Goal: Book appointment/travel/reservation

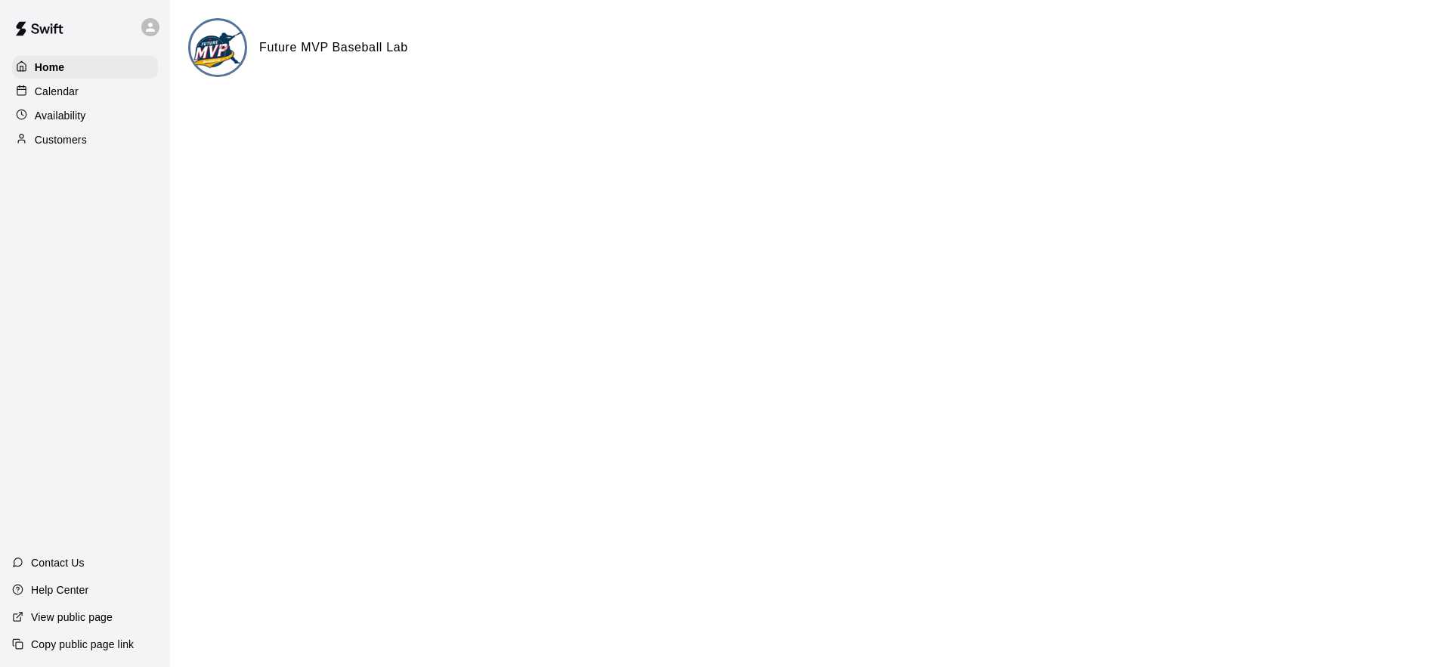
click at [69, 137] on p "Customers" at bounding box center [61, 139] width 52 height 15
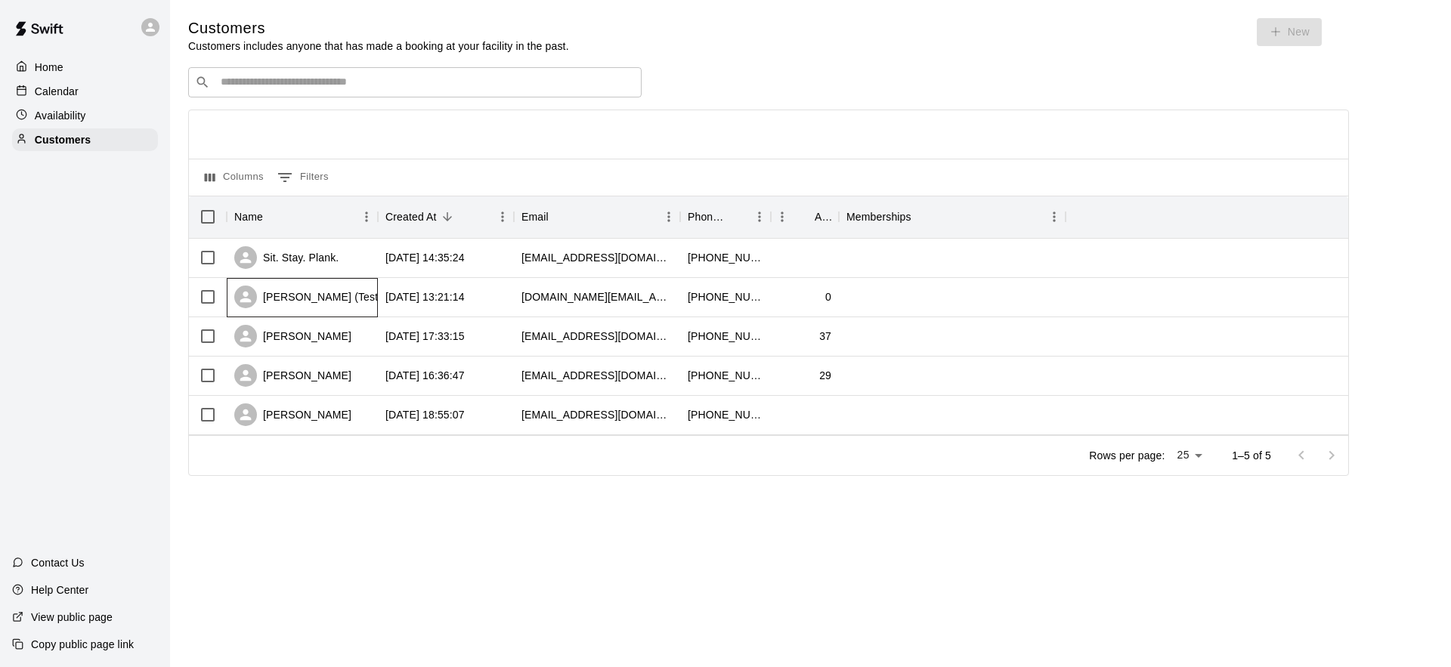
click at [292, 304] on div "[PERSON_NAME] (Test) [PERSON_NAME]" at bounding box center [353, 297] width 239 height 23
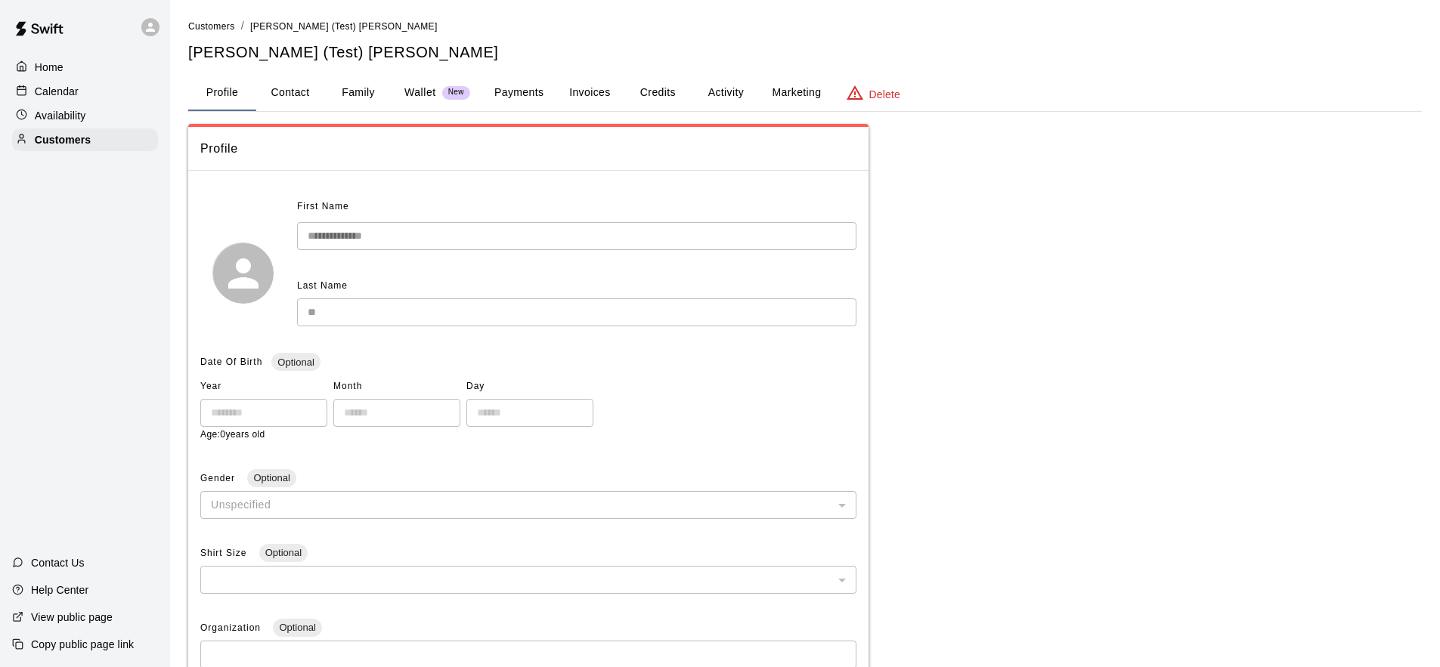
click at [486, 91] on button "Payments" at bounding box center [518, 93] width 73 height 36
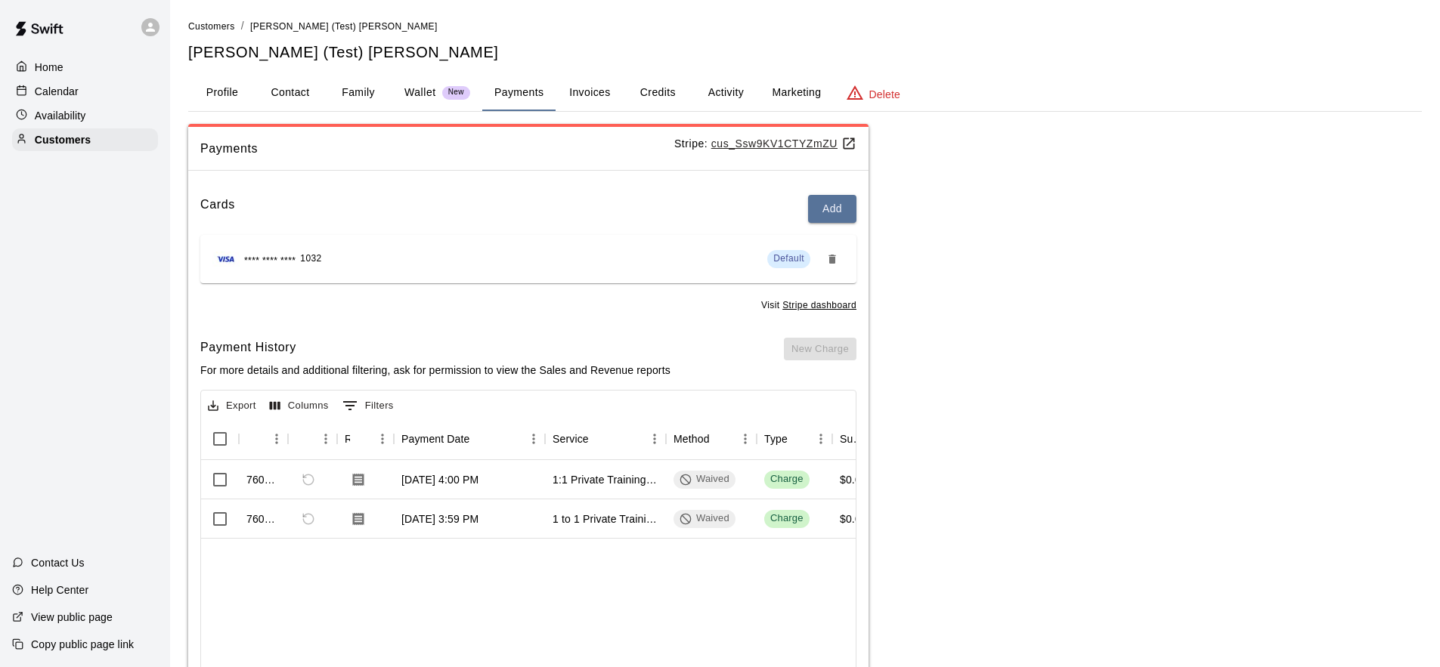
click at [512, 92] on button "Payments" at bounding box center [518, 93] width 73 height 36
click at [515, 96] on button "Payments" at bounding box center [518, 93] width 73 height 36
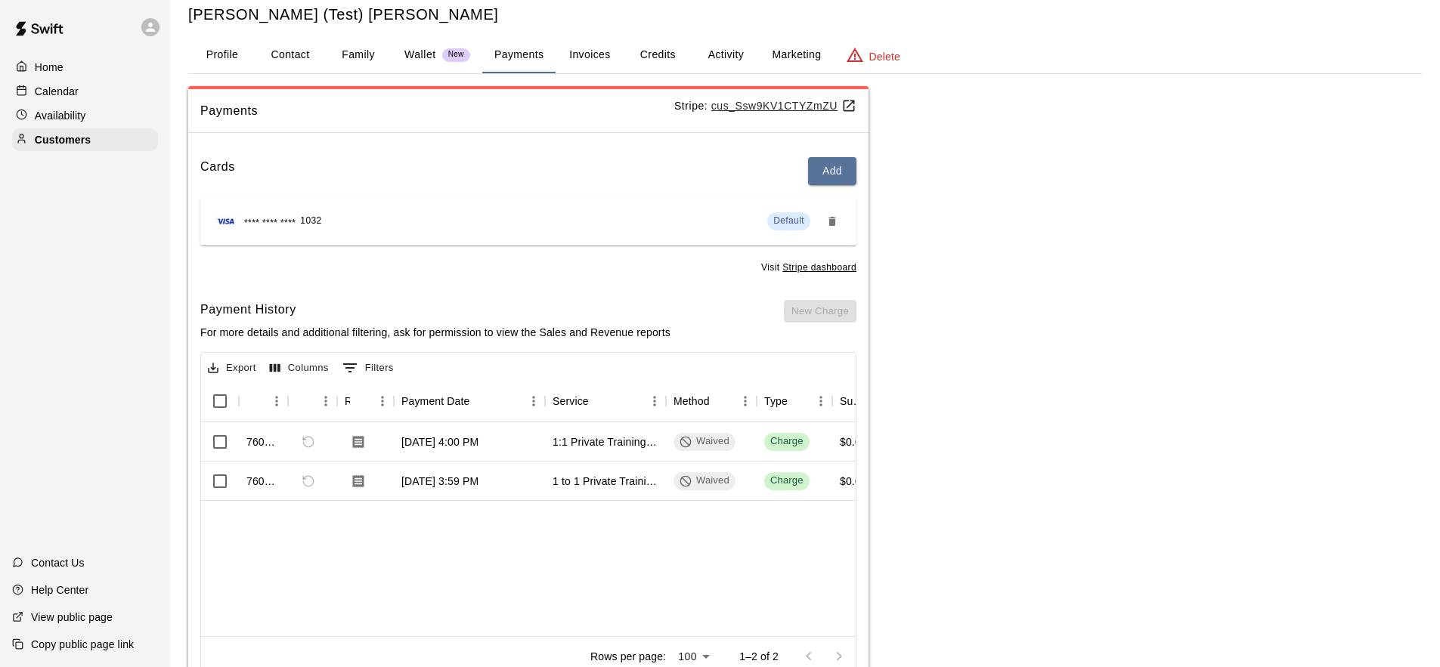
click at [221, 58] on button "Profile" at bounding box center [222, 55] width 68 height 36
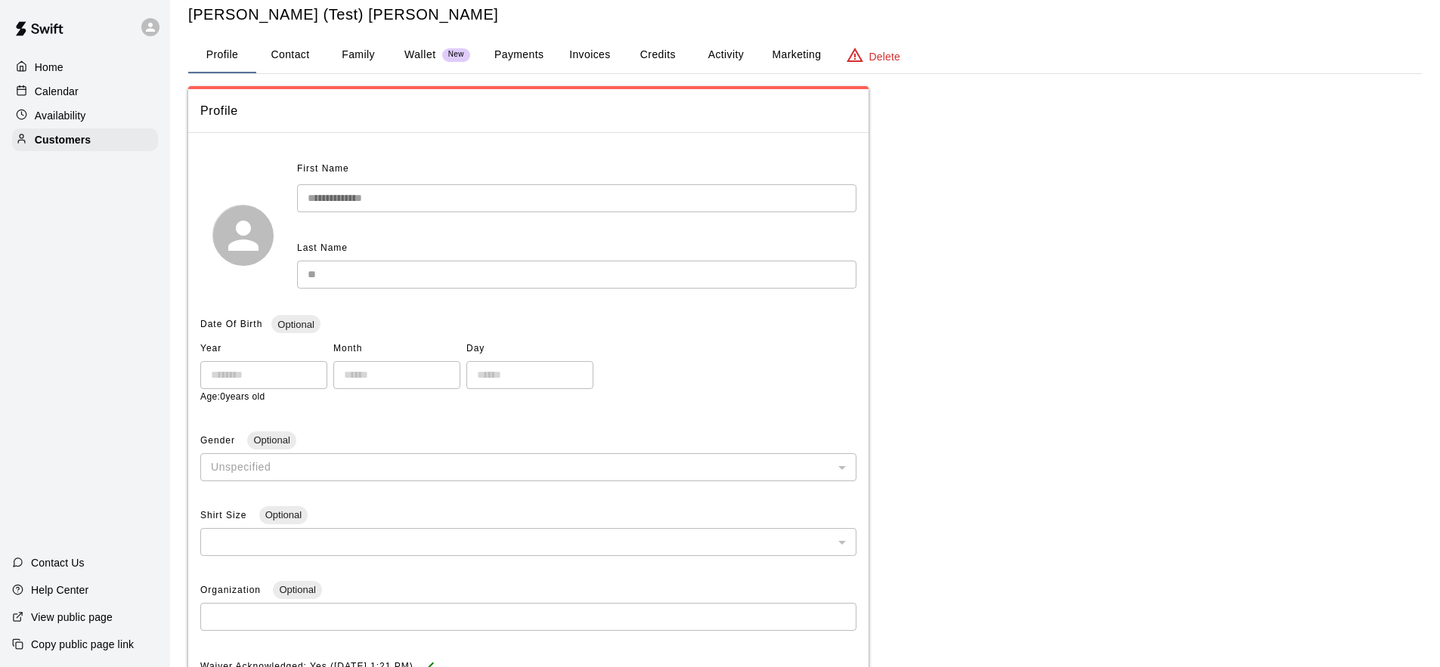
click at [421, 55] on p "Wallet" at bounding box center [420, 55] width 32 height 16
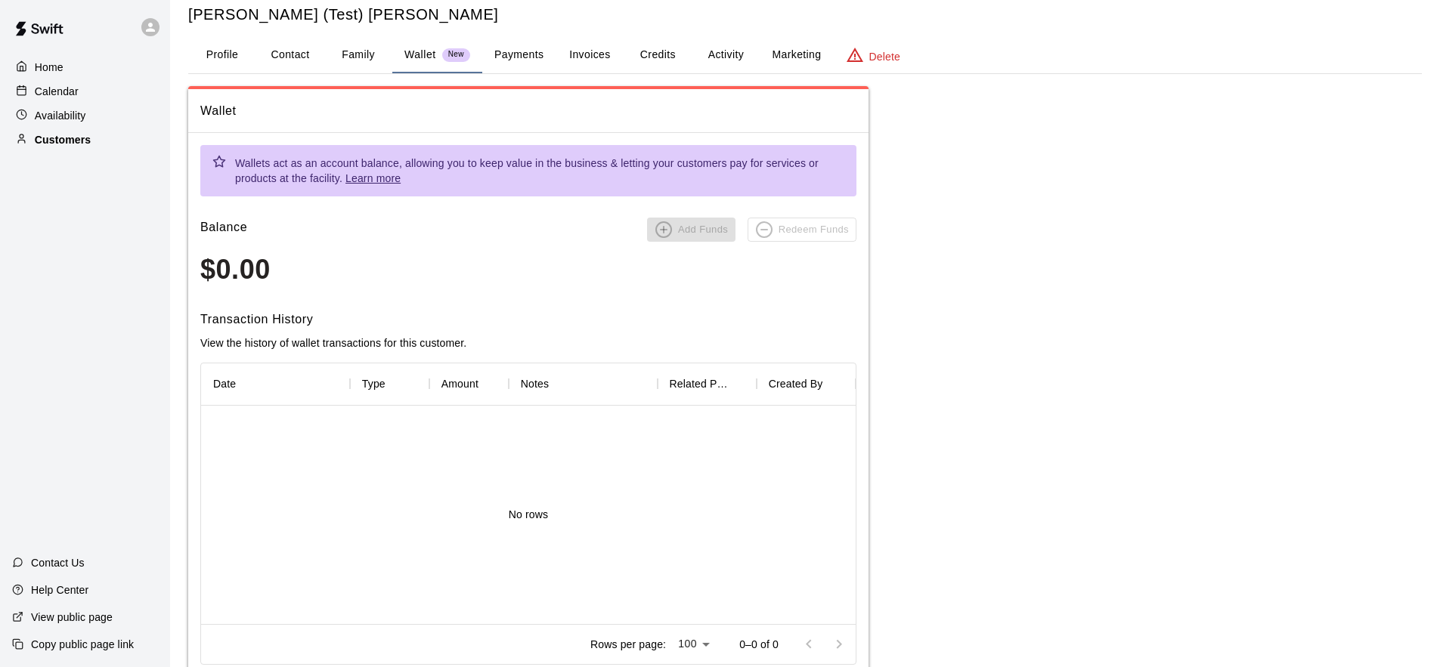
click at [70, 134] on p "Customers" at bounding box center [63, 139] width 56 height 15
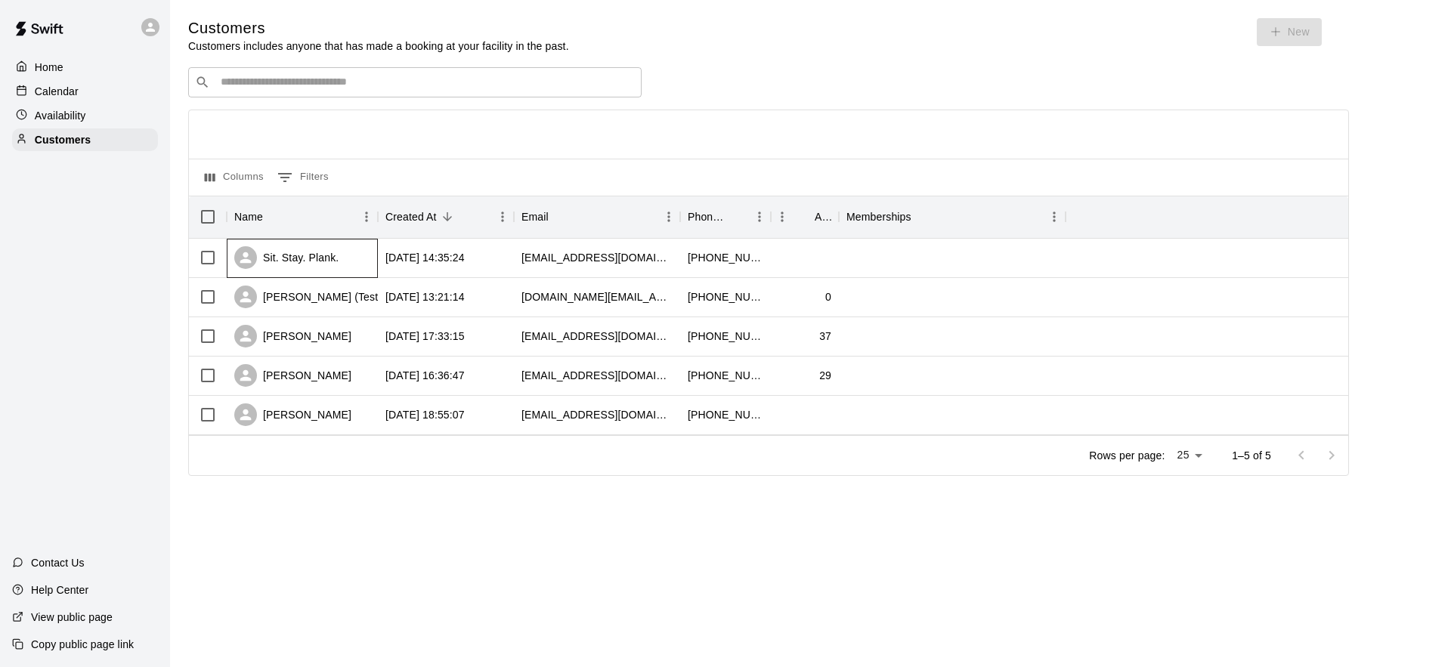
click at [331, 251] on div "Sit. Stay. Plank." at bounding box center [286, 257] width 104 height 23
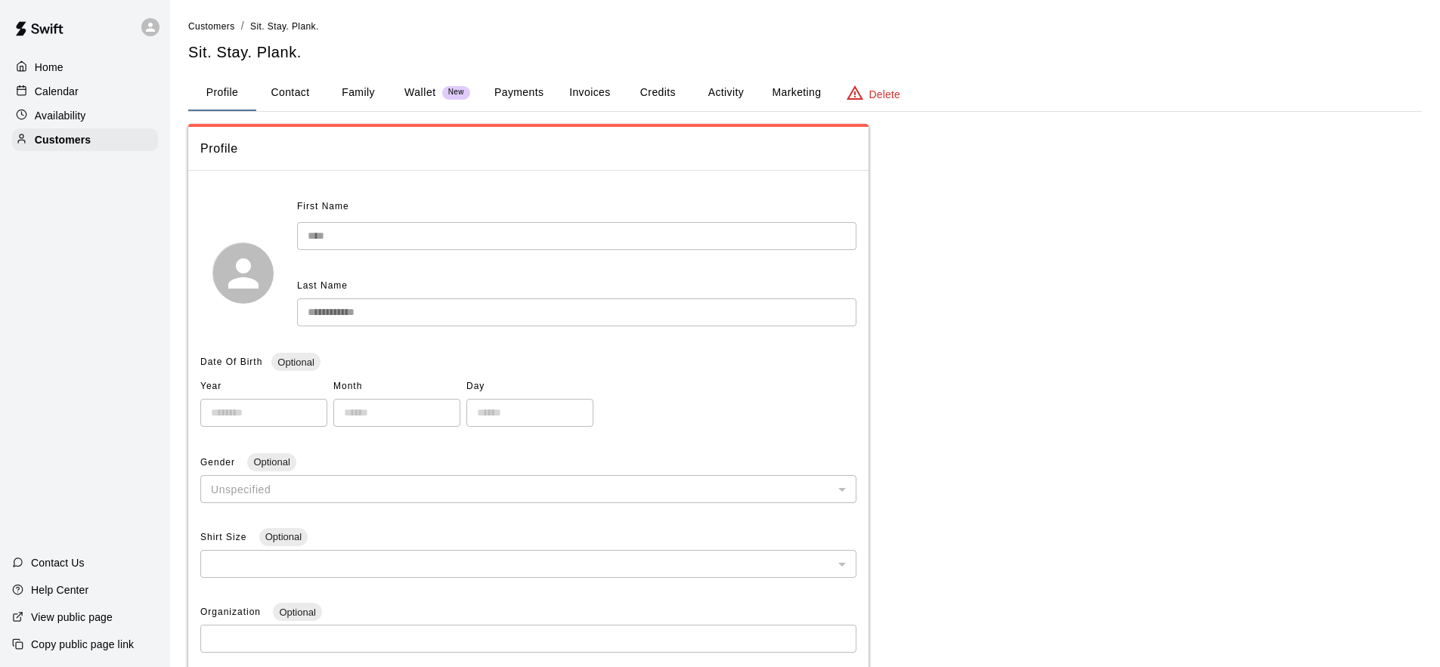
click at [512, 95] on button "Payments" at bounding box center [518, 93] width 73 height 36
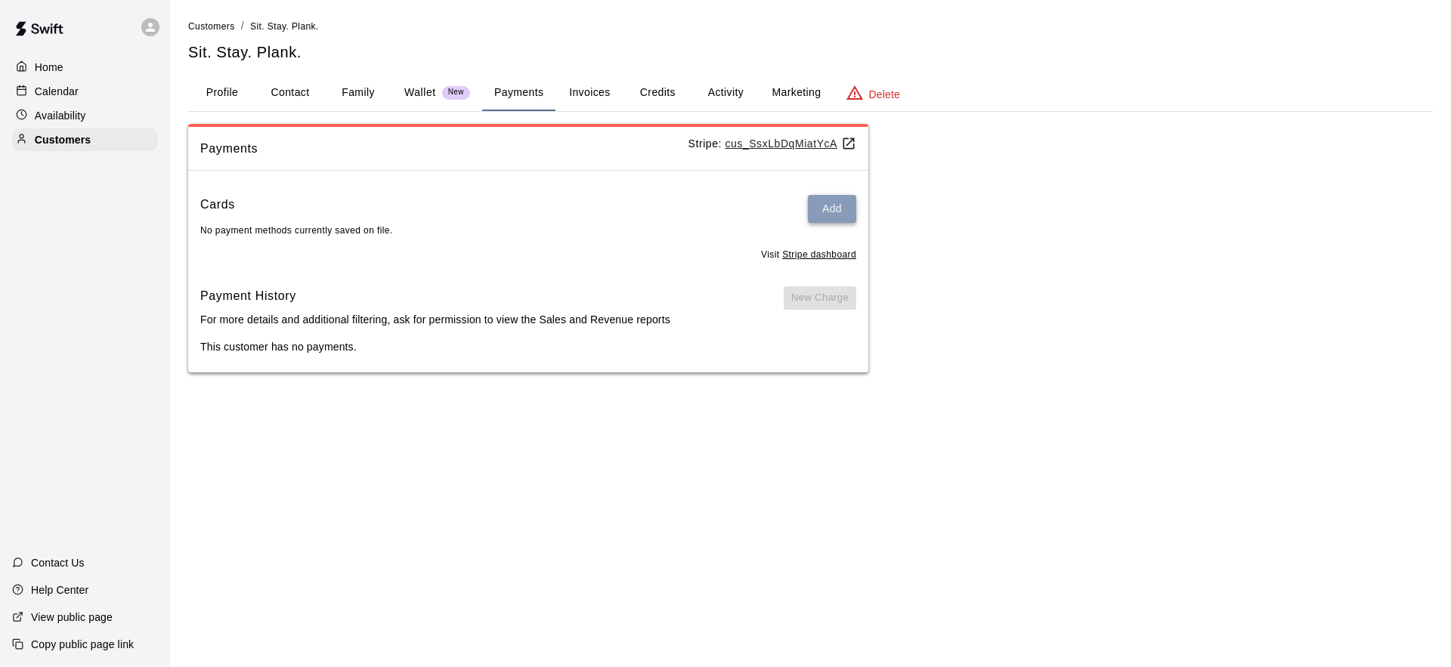
click at [824, 212] on button "Add" at bounding box center [832, 209] width 48 height 28
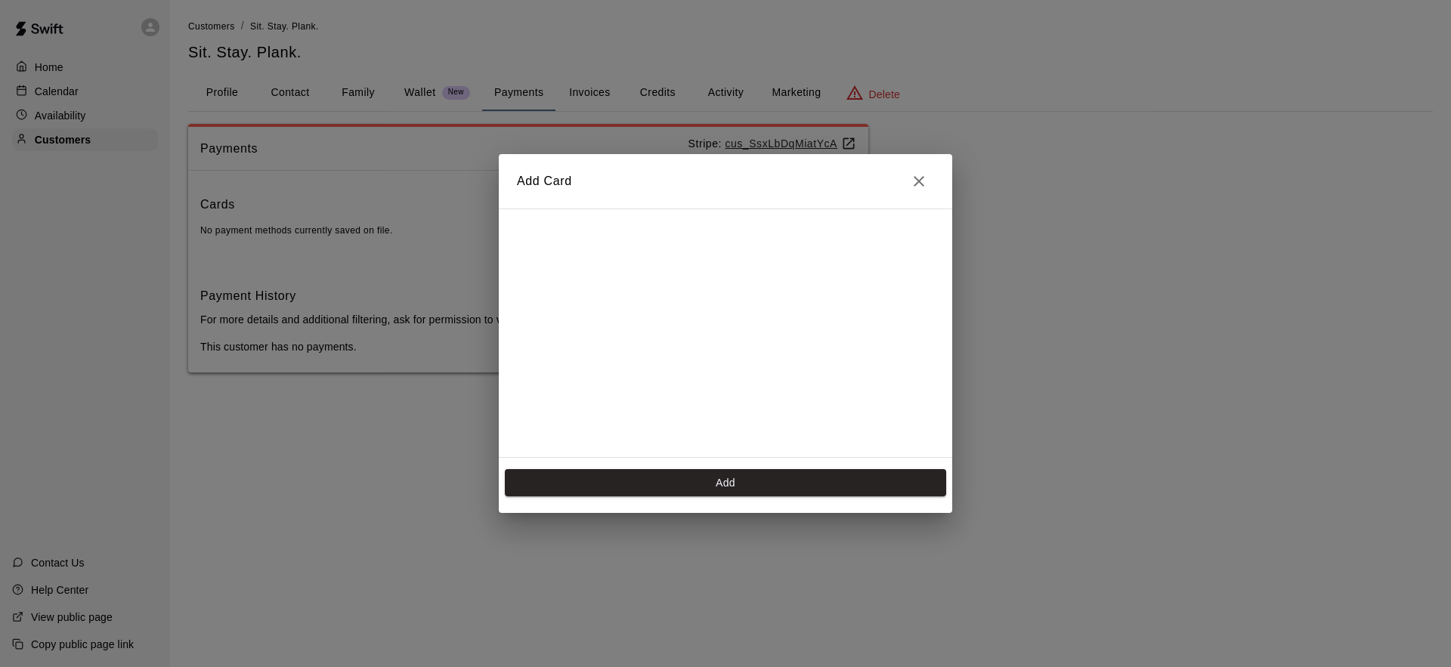
click at [920, 188] on icon "Close" at bounding box center [919, 181] width 18 height 18
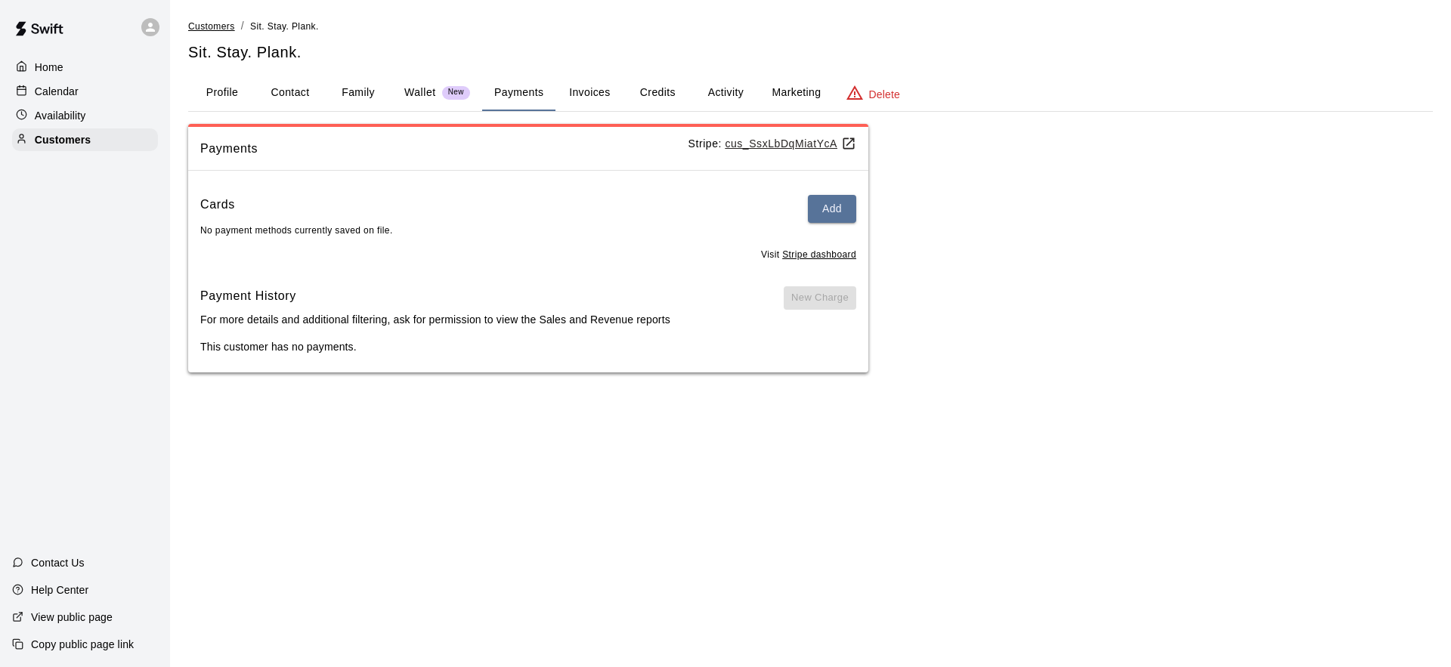
click at [204, 25] on span "Customers" at bounding box center [211, 26] width 47 height 11
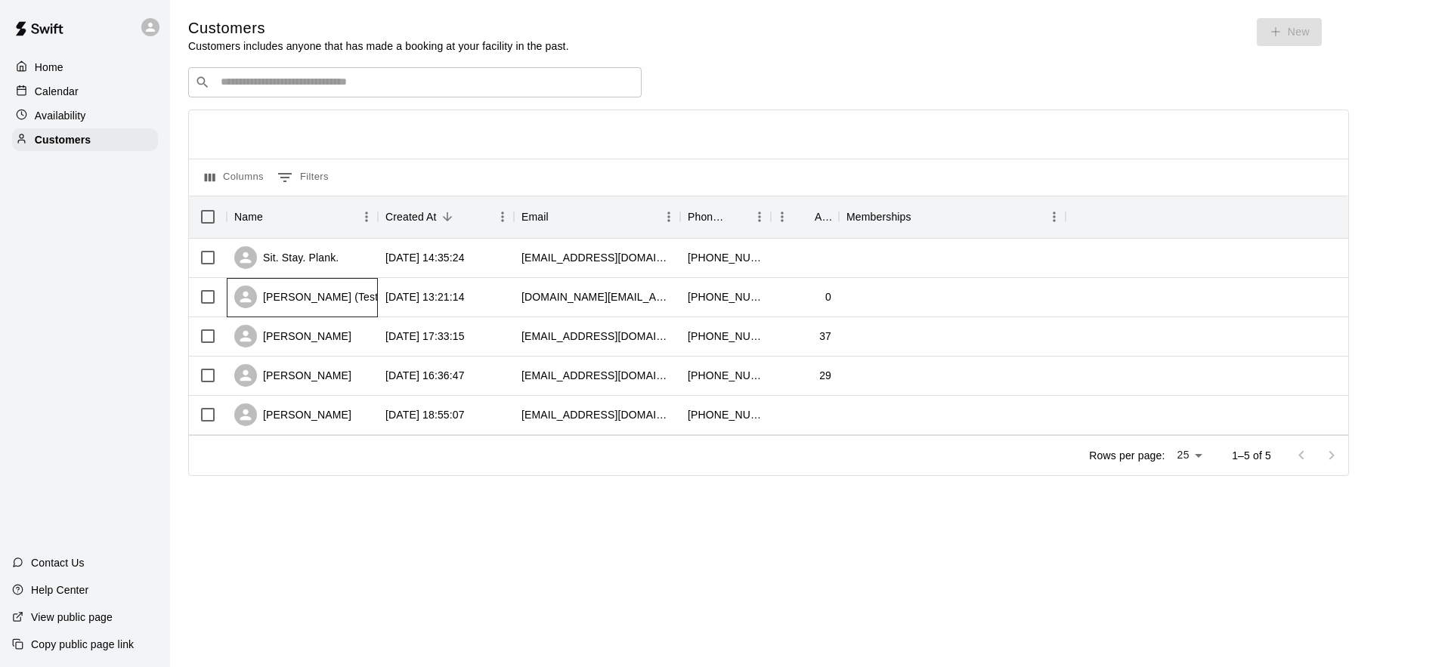
click at [340, 308] on div "[PERSON_NAME] (Test) [PERSON_NAME]" at bounding box center [353, 297] width 239 height 23
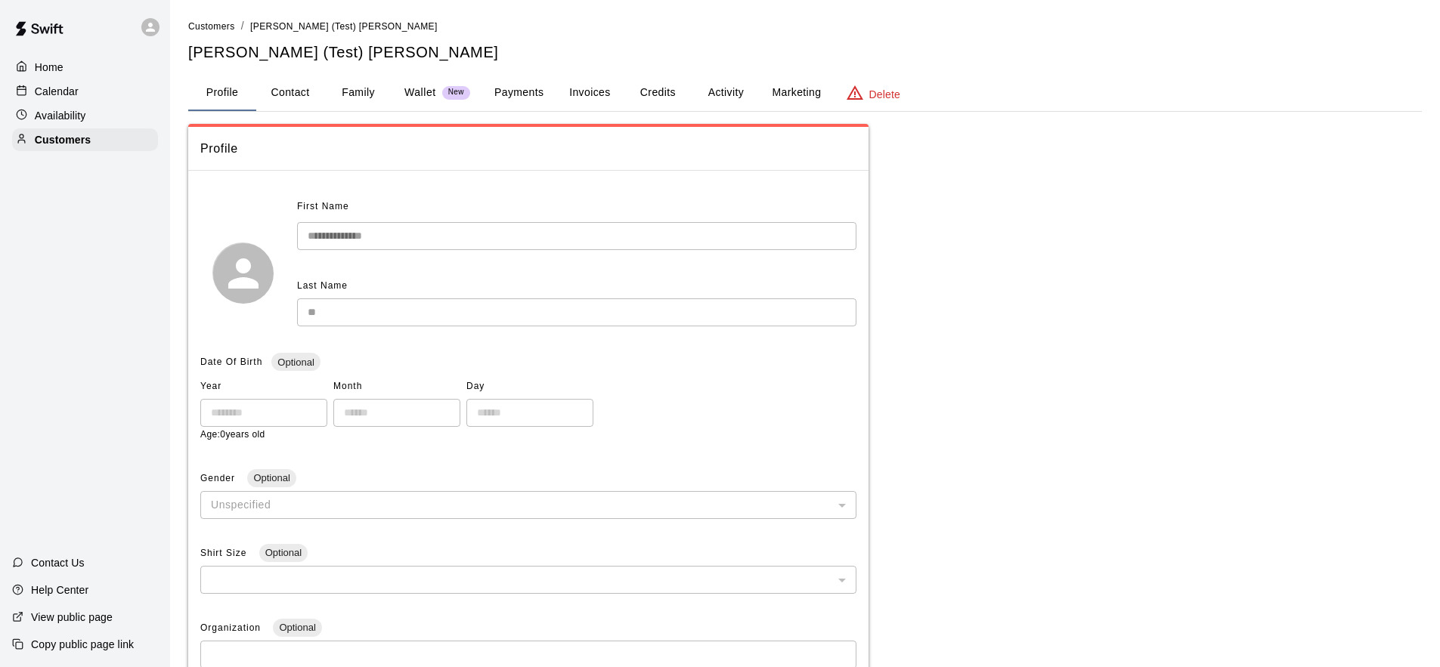
click at [645, 91] on button "Credits" at bounding box center [657, 93] width 68 height 36
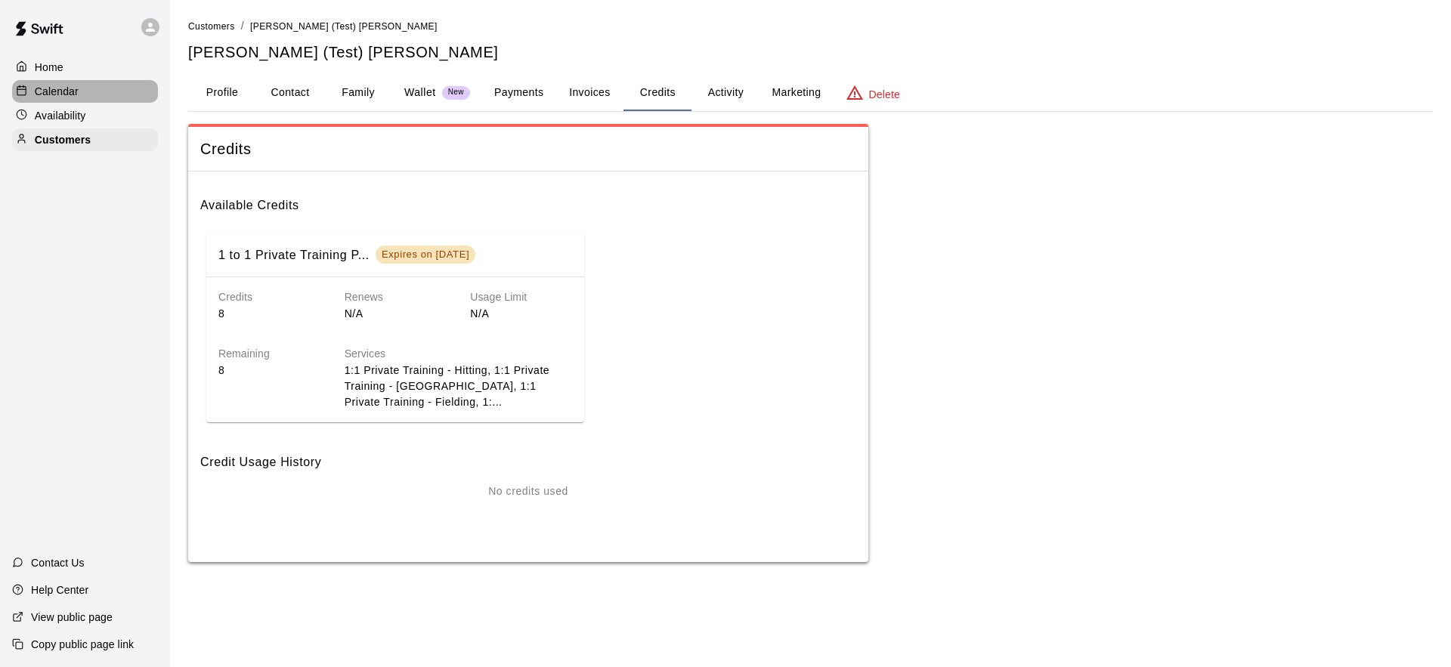
click at [78, 94] on p "Calendar" at bounding box center [57, 91] width 44 height 15
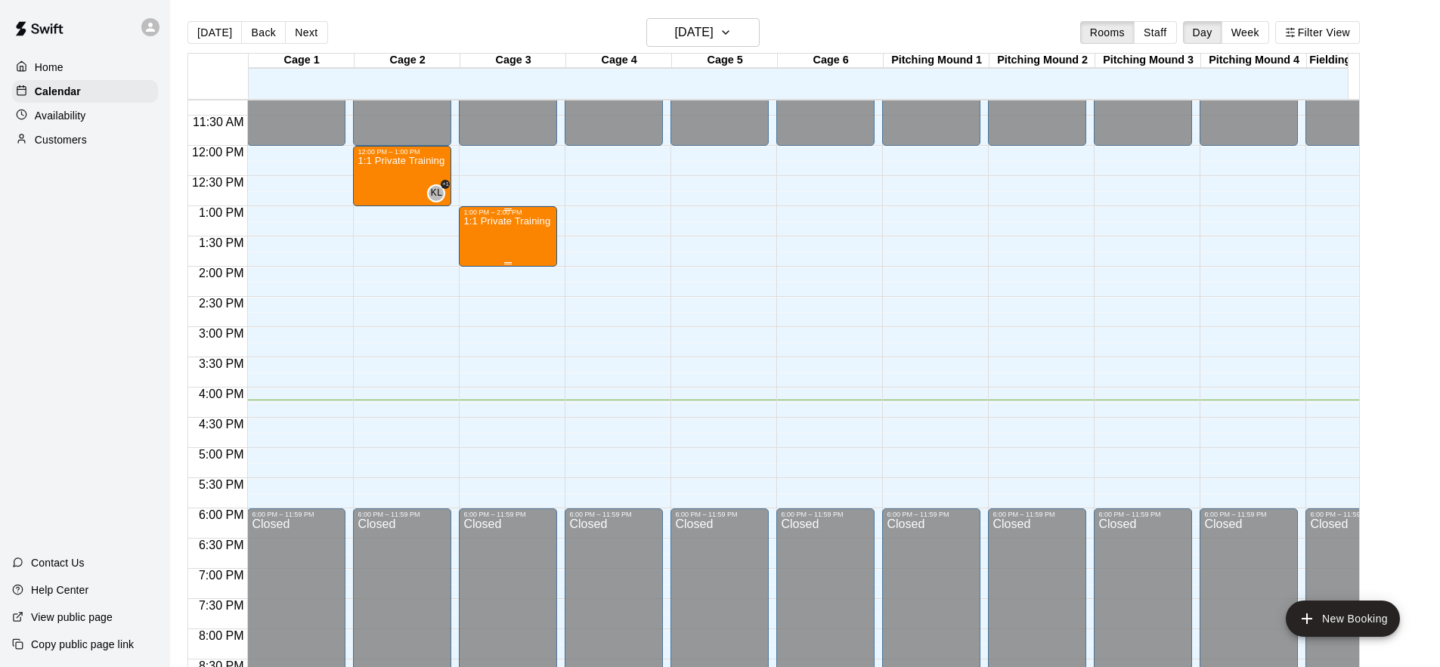
scroll to position [667, 0]
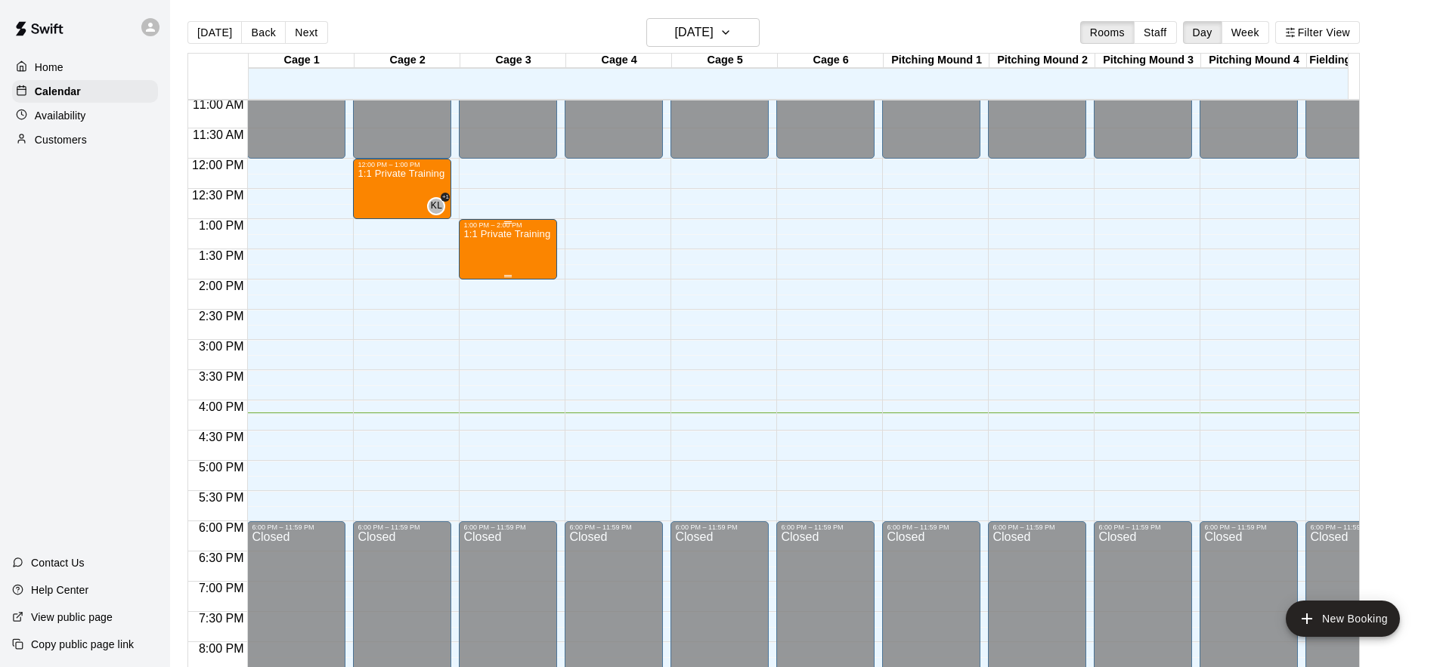
click at [484, 254] on div "1:1 Private Training - Fielding" at bounding box center [507, 562] width 89 height 667
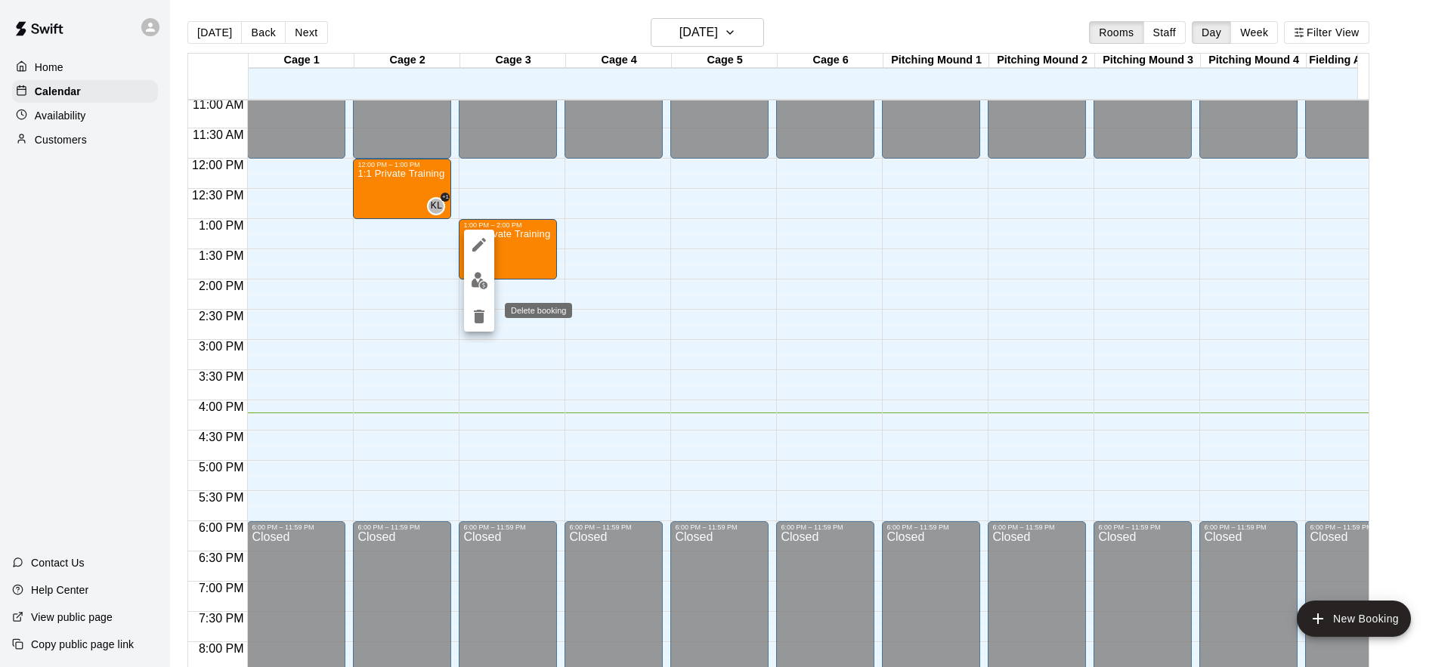
click at [478, 320] on icon "delete" at bounding box center [479, 317] width 11 height 14
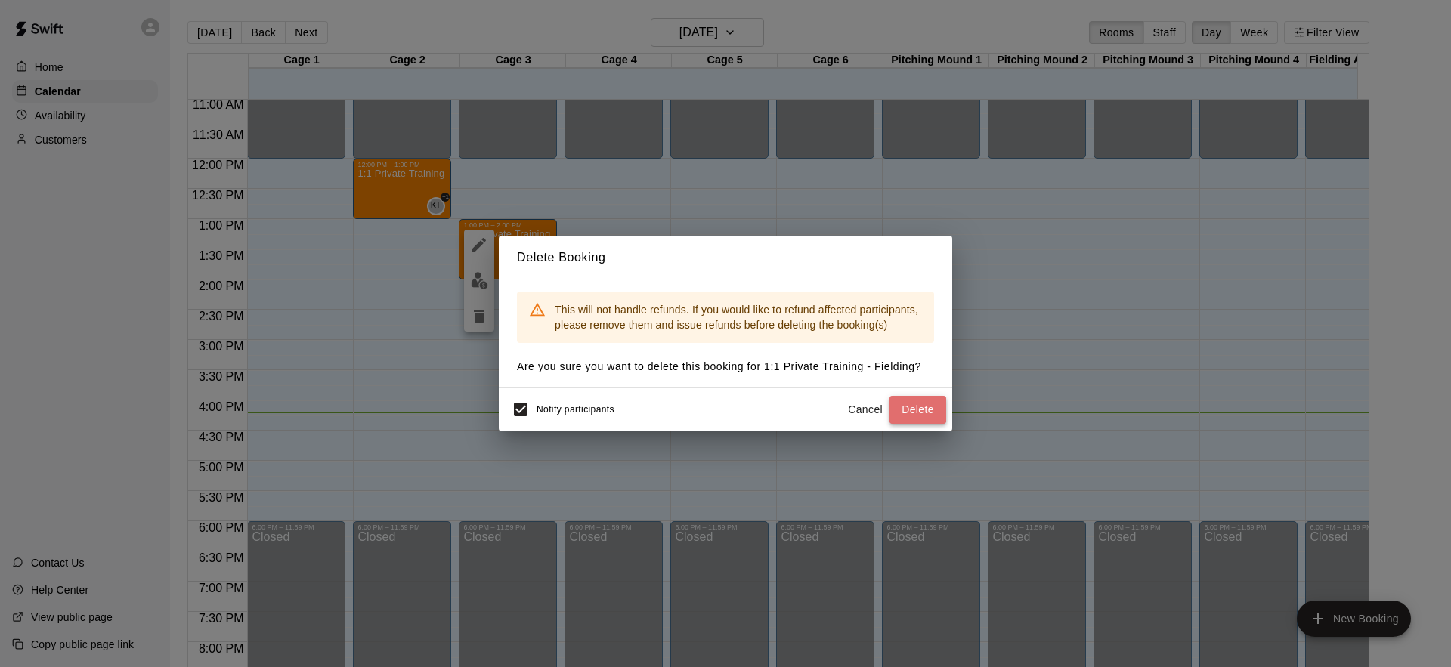
click at [923, 415] on button "Delete" at bounding box center [917, 410] width 57 height 28
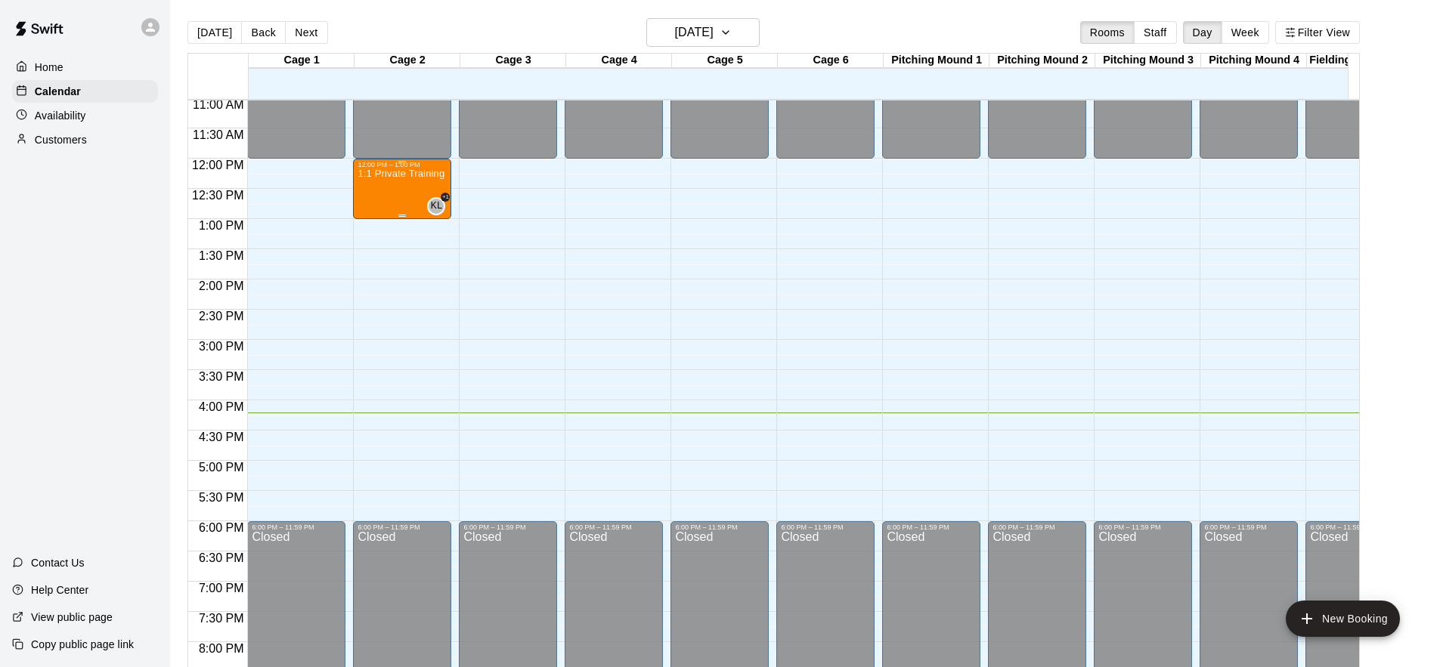
click at [395, 204] on div "1:1 Private Training - [GEOGRAPHIC_DATA]" at bounding box center [401, 502] width 89 height 667
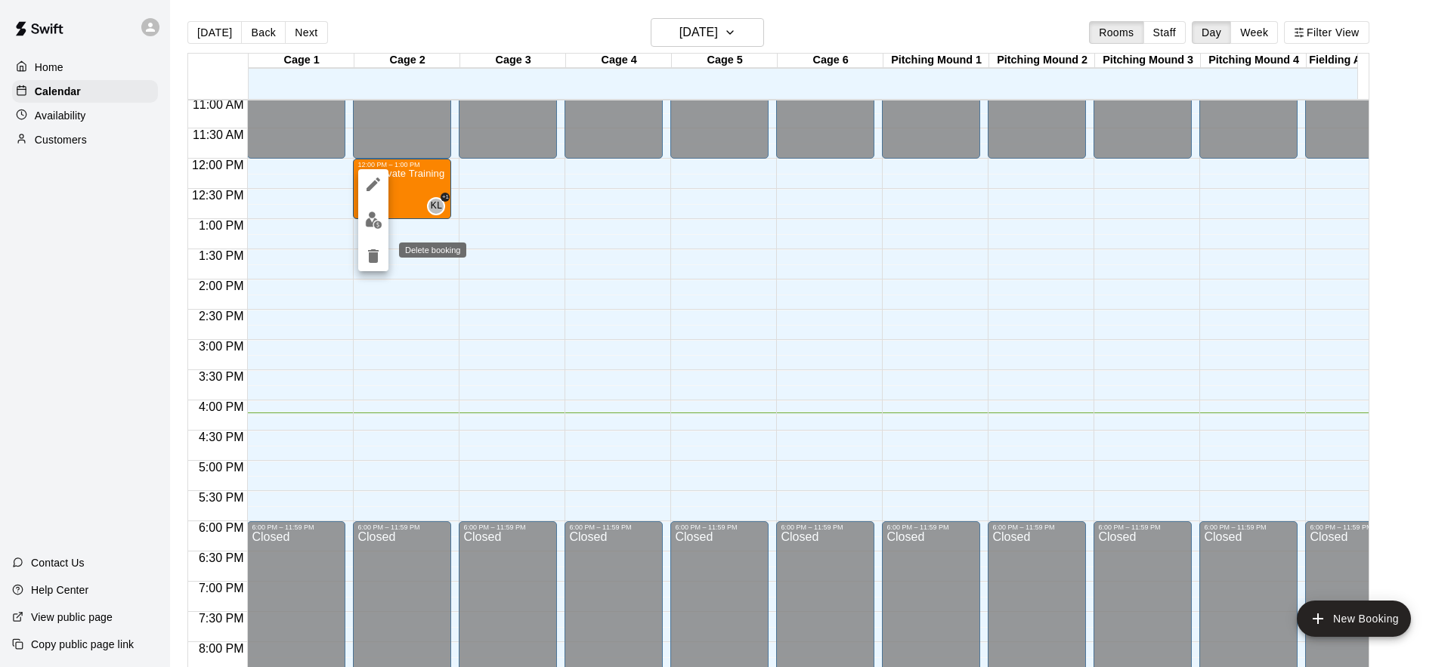
click at [378, 255] on icon "delete" at bounding box center [373, 256] width 18 height 18
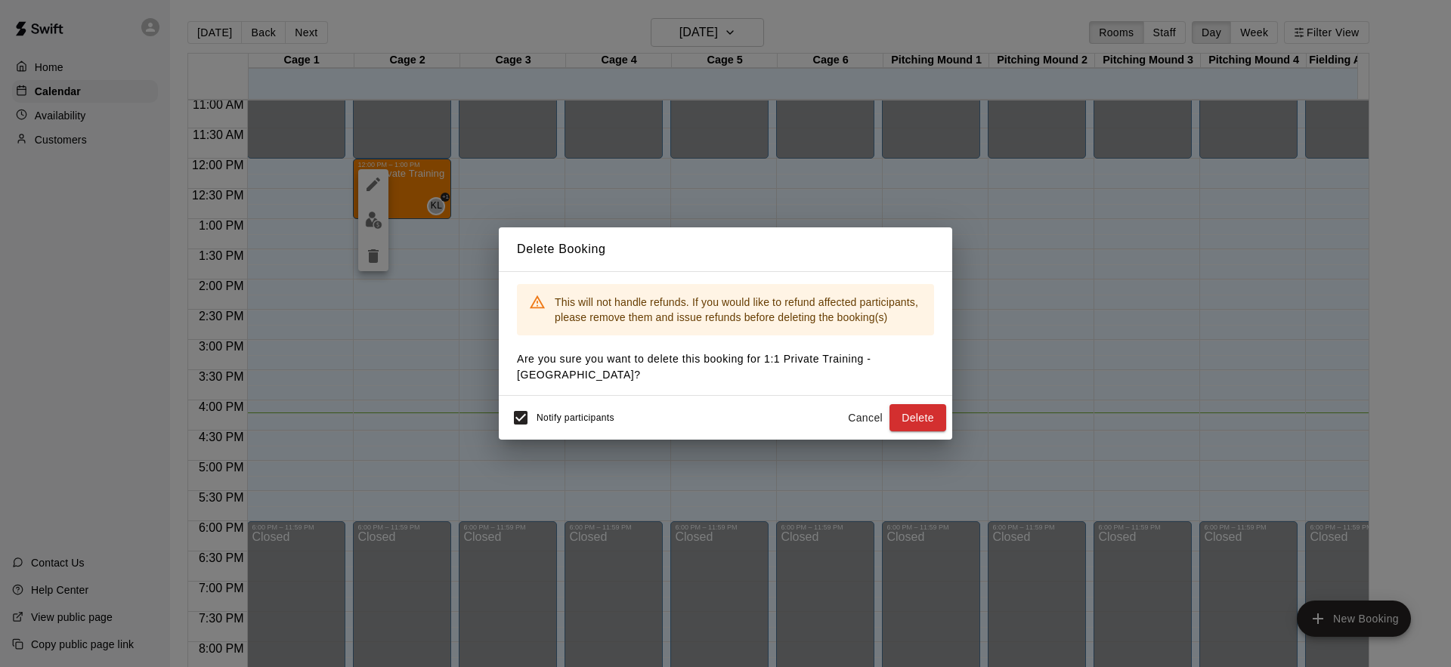
click at [849, 412] on button "Cancel" at bounding box center [865, 418] width 48 height 28
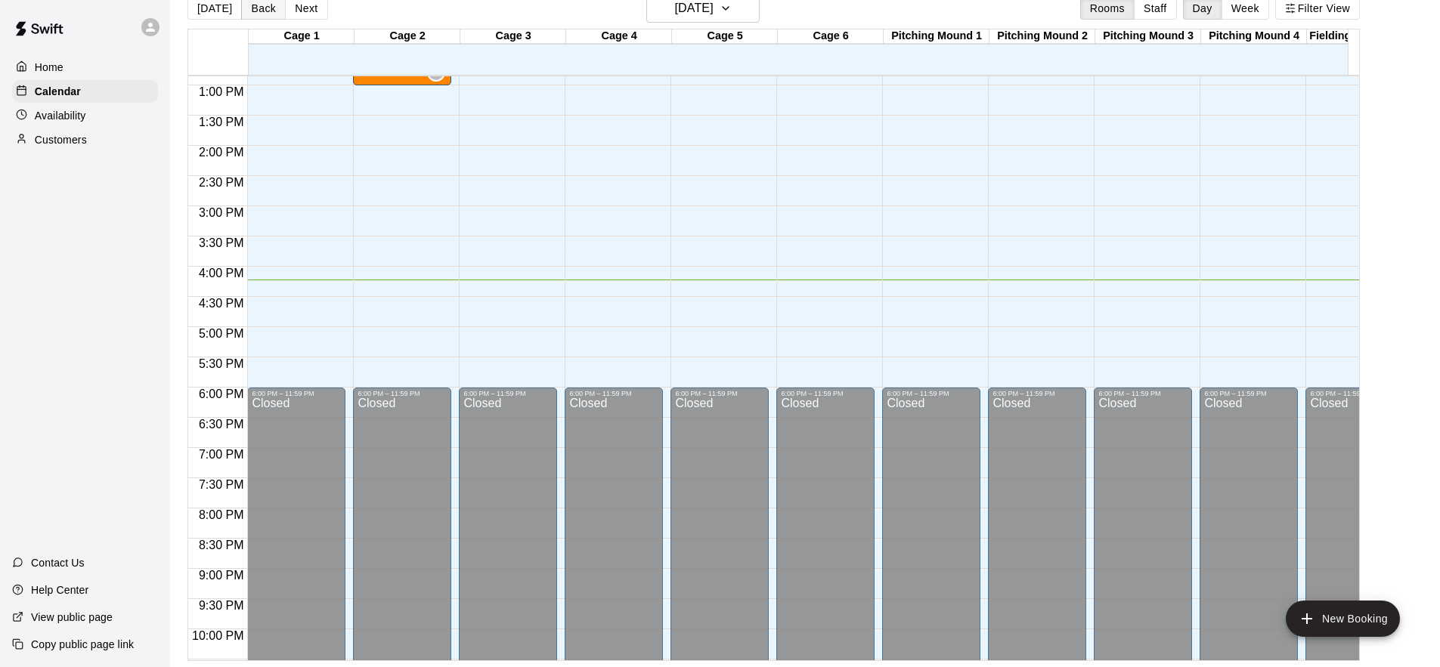
scroll to position [576, 0]
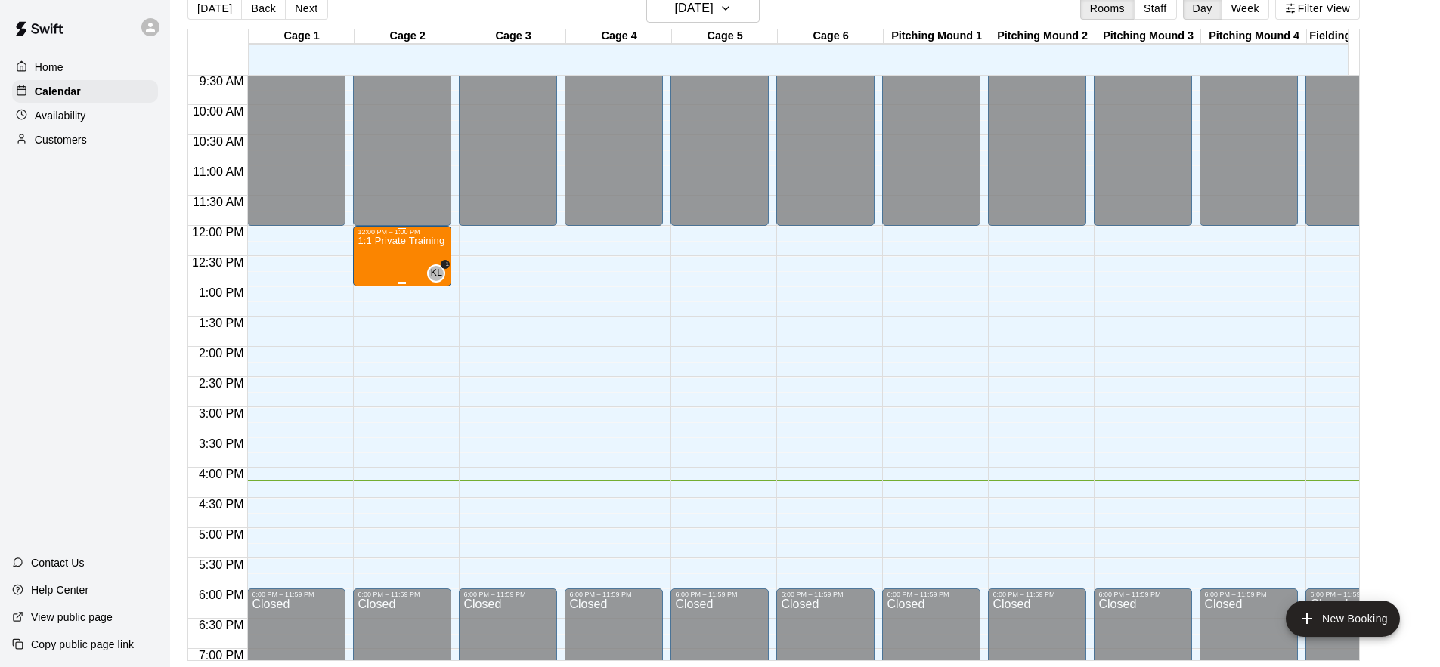
click at [418, 258] on div "1:1 Private Training - [GEOGRAPHIC_DATA]" at bounding box center [401, 569] width 89 height 667
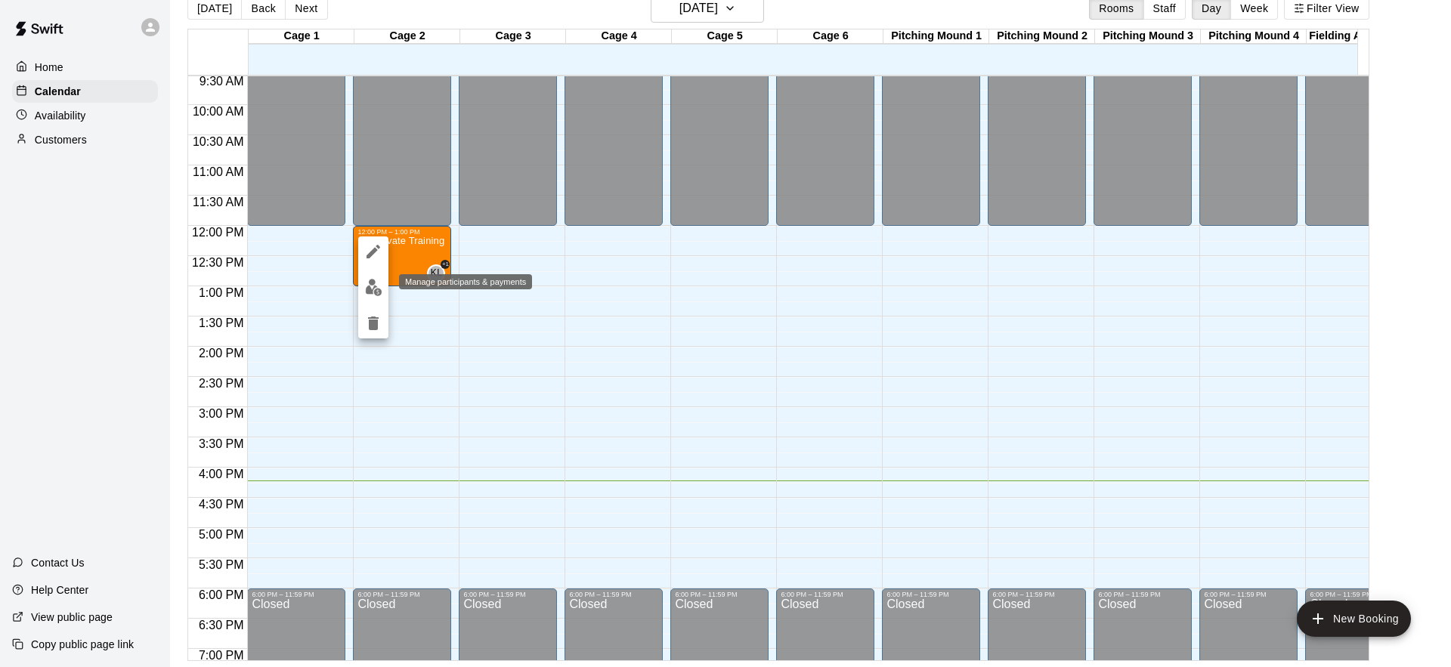
click at [378, 285] on img "edit" at bounding box center [373, 287] width 17 height 17
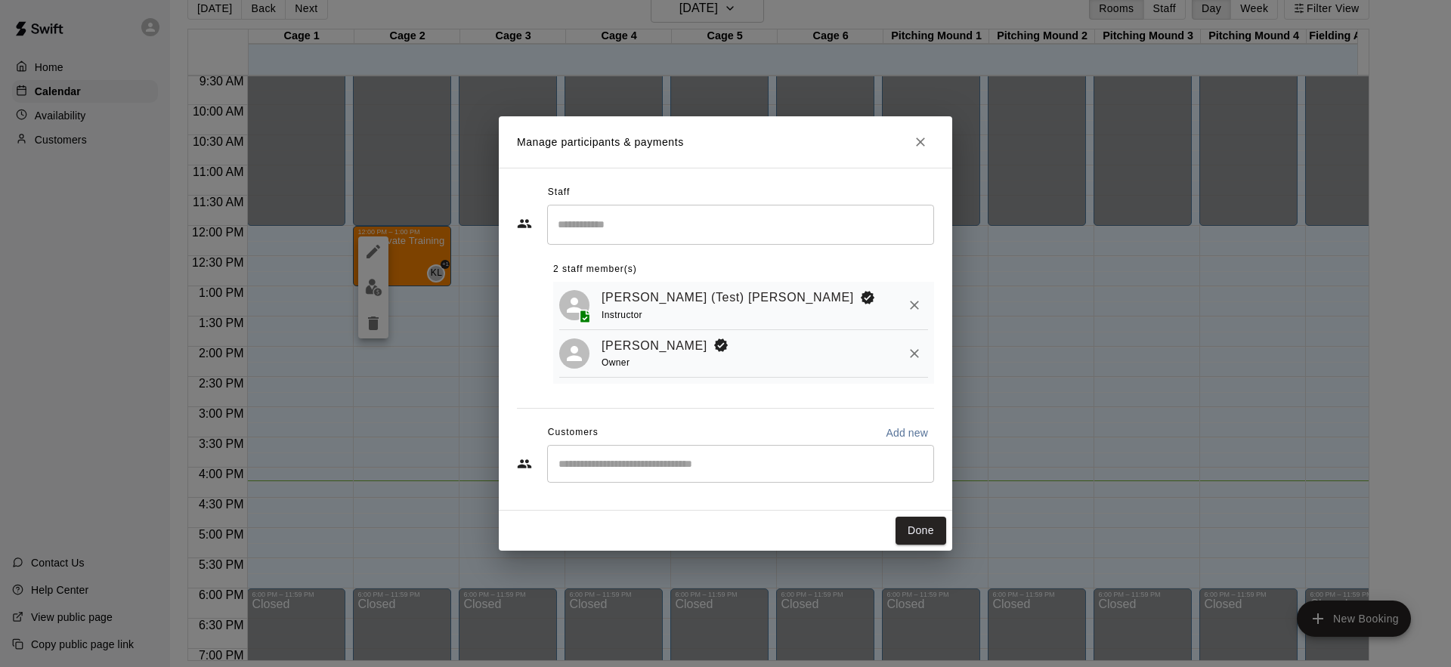
click at [827, 464] on input "Start typing to search customers..." at bounding box center [740, 463] width 373 height 15
click at [826, 465] on input "Start typing to search customers..." at bounding box center [740, 463] width 373 height 15
type input "*******"
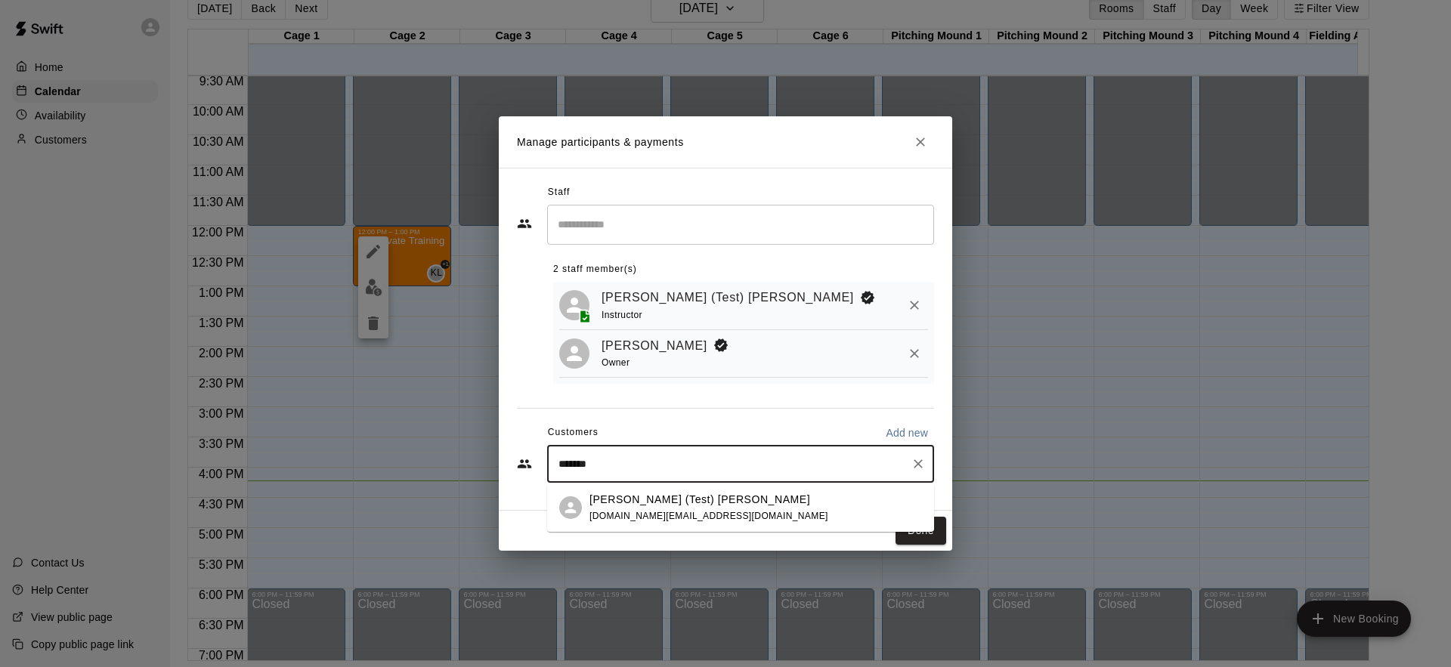
click at [699, 515] on span "[DOMAIN_NAME][EMAIL_ADDRESS][DOMAIN_NAME]" at bounding box center [708, 516] width 239 height 11
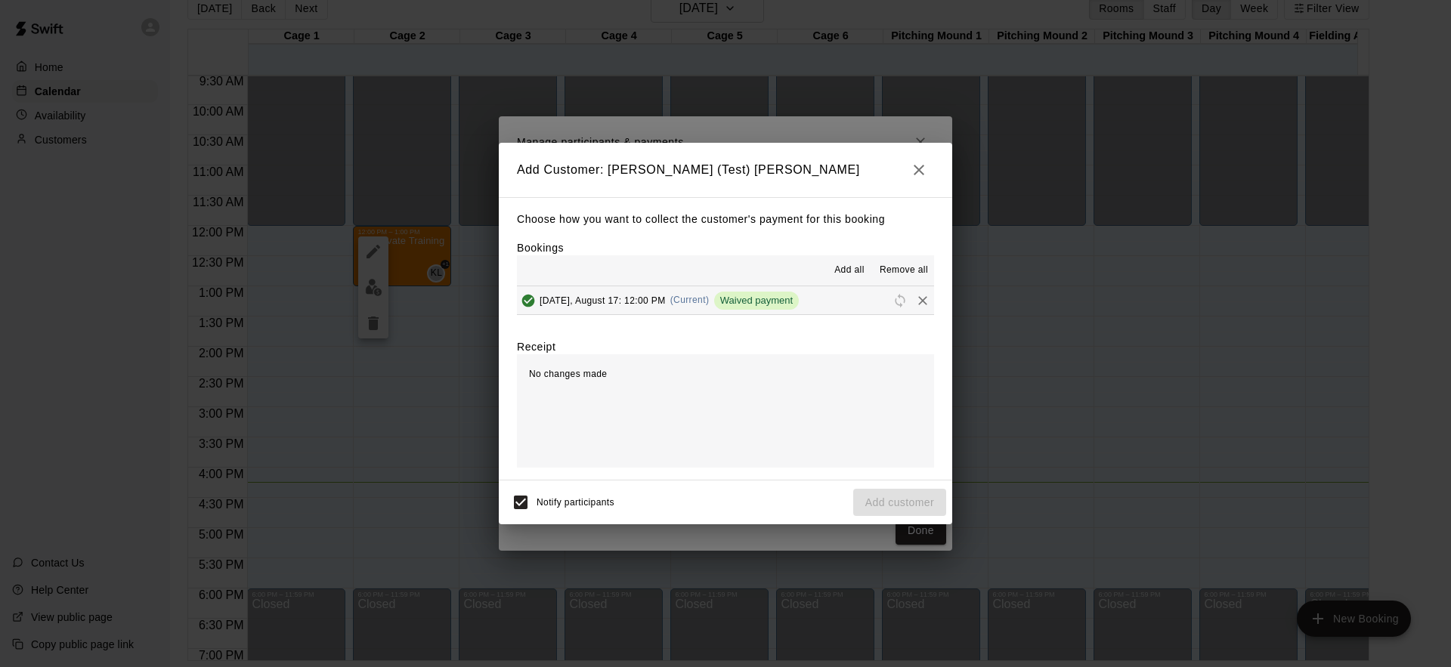
click at [851, 271] on span "Add all" at bounding box center [849, 270] width 30 height 15
click at [849, 269] on span "Add all" at bounding box center [849, 270] width 30 height 15
click at [849, 270] on span "Add all" at bounding box center [849, 270] width 30 height 15
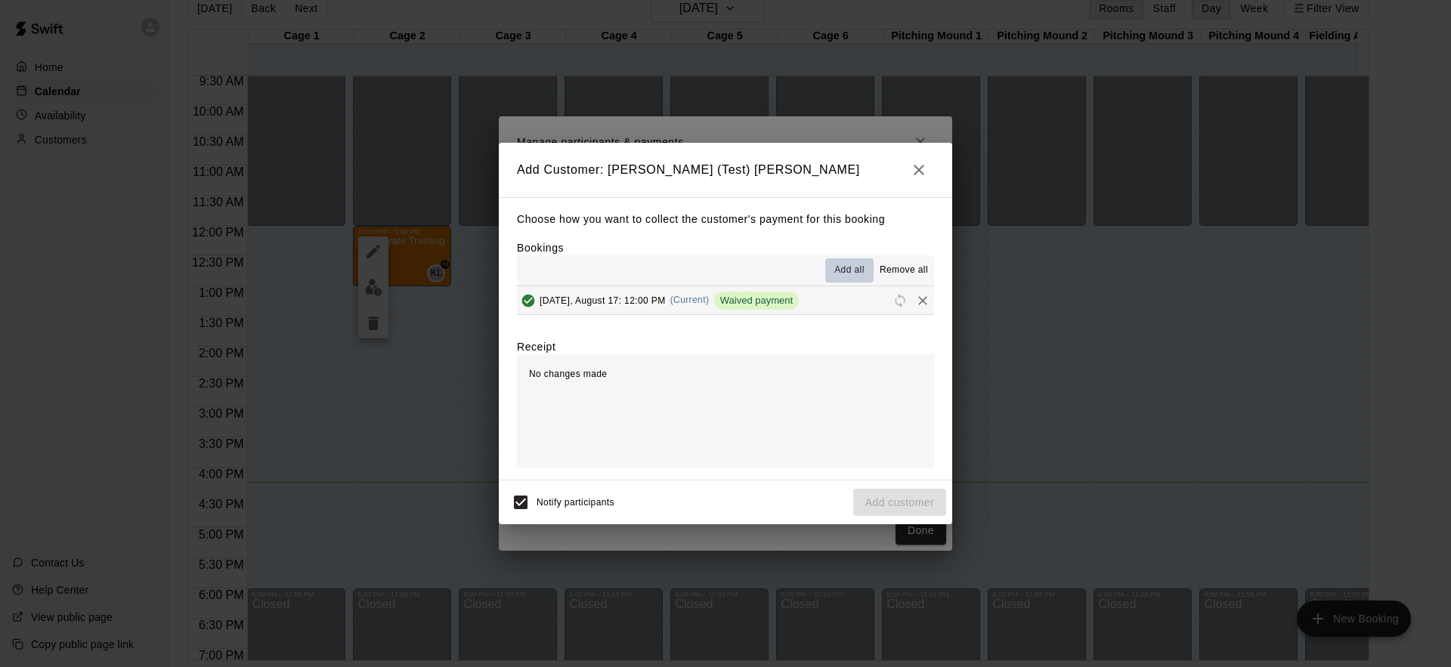
click at [850, 270] on span "Add all" at bounding box center [849, 270] width 30 height 15
click at [920, 162] on icon "button" at bounding box center [919, 170] width 18 height 18
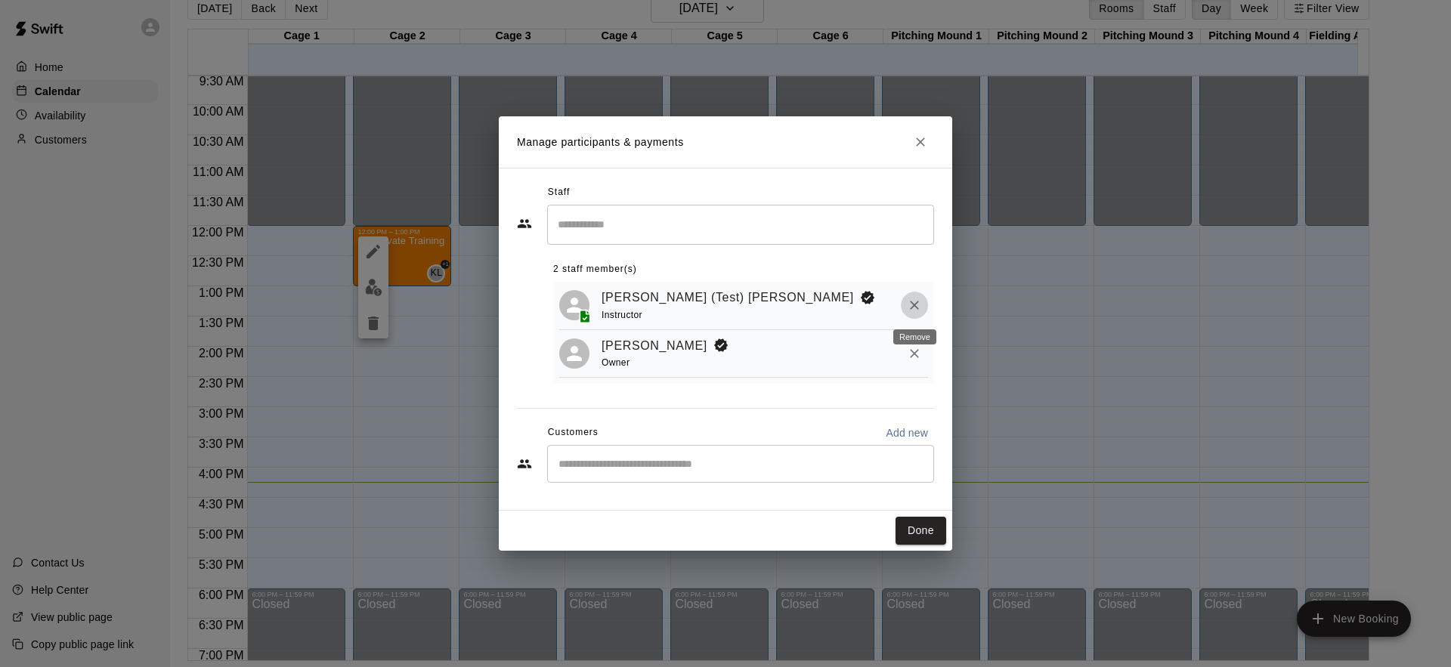
click at [917, 309] on icon "Remove" at bounding box center [914, 305] width 15 height 15
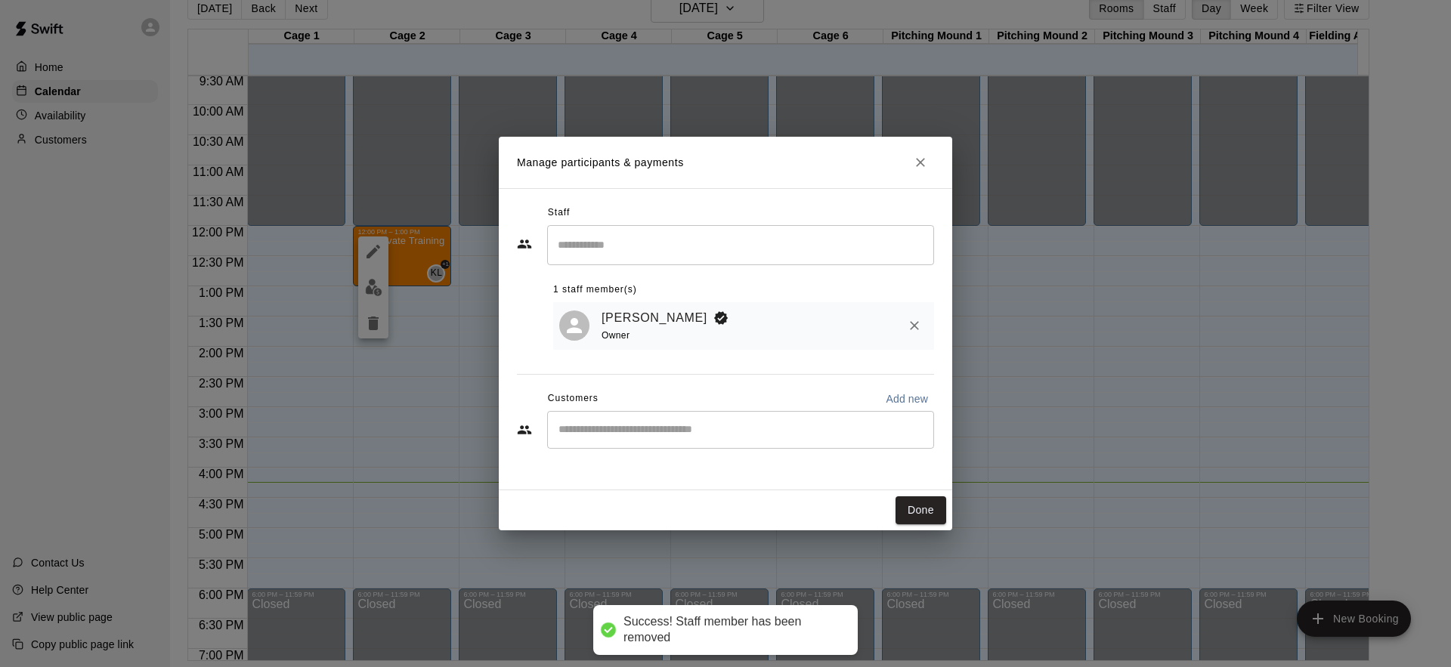
click at [738, 437] on input "Start typing to search customers..." at bounding box center [740, 429] width 373 height 15
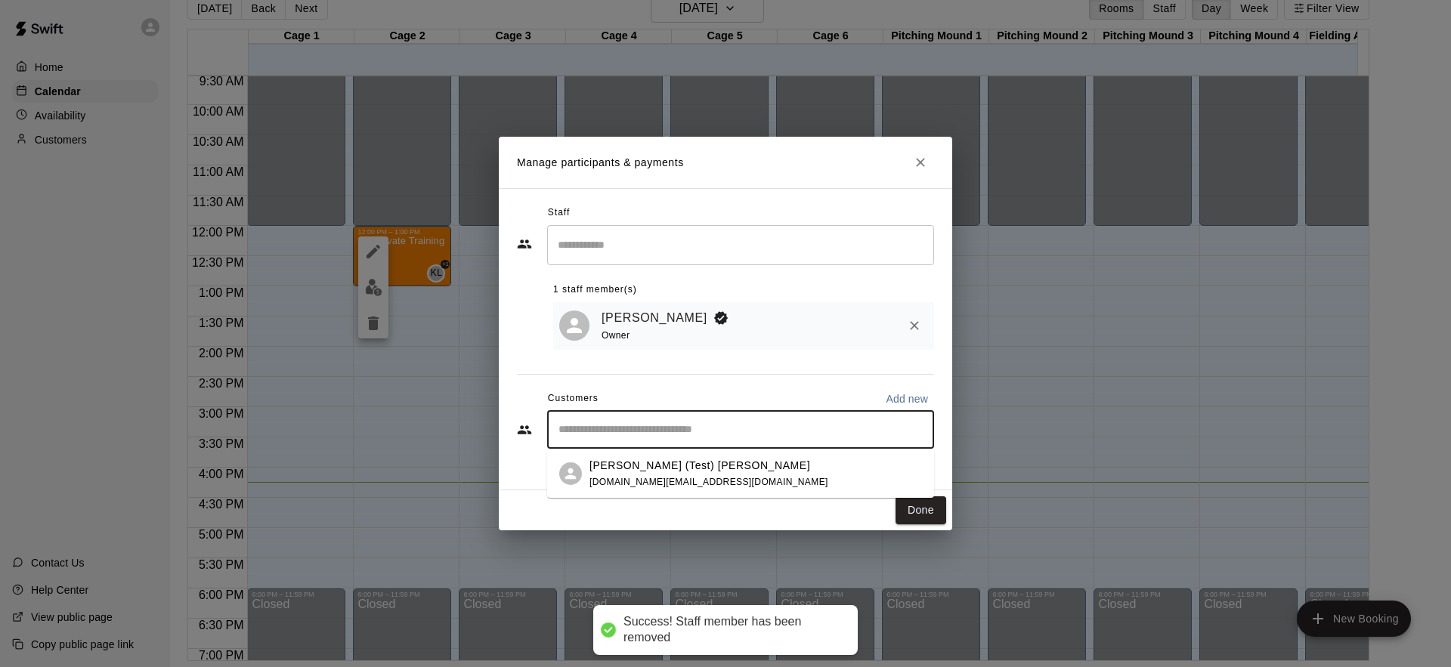
click at [722, 478] on div "[PERSON_NAME] (Test) Lu [DOMAIN_NAME][EMAIL_ADDRESS][DOMAIN_NAME]" at bounding box center [755, 474] width 333 height 32
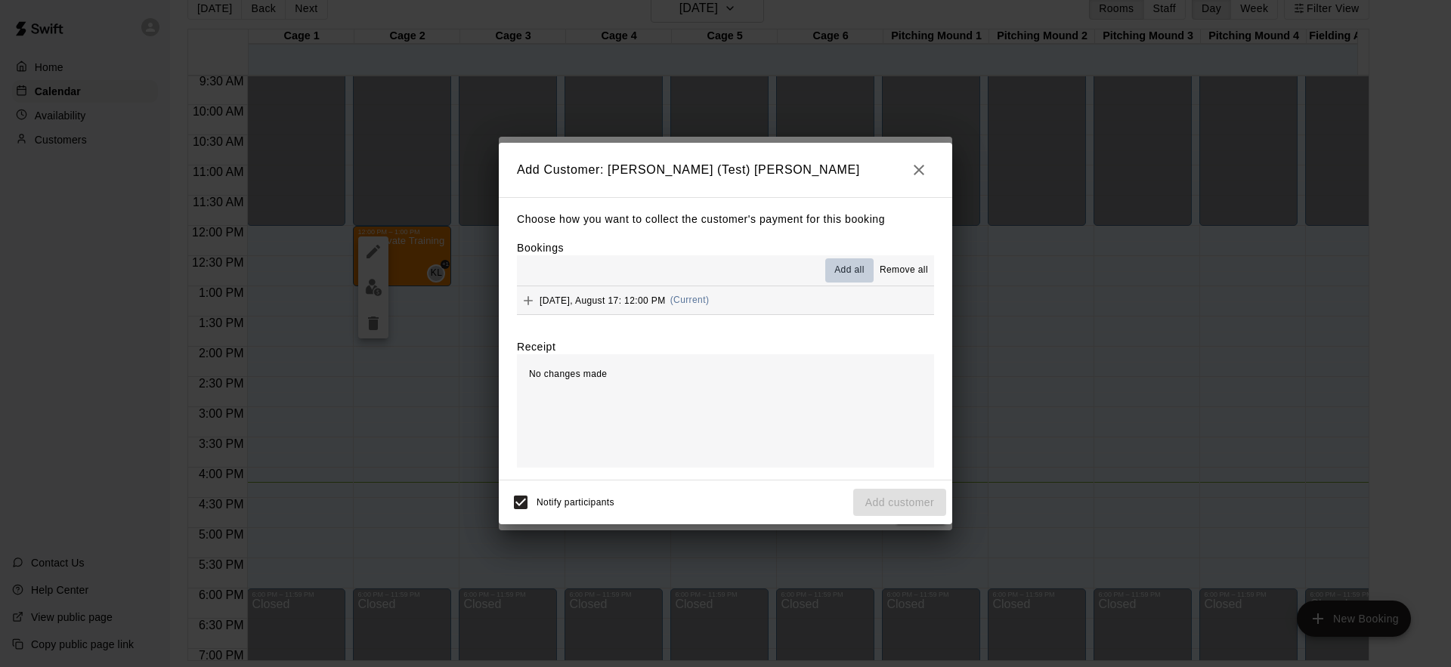
click at [857, 266] on span "Add all" at bounding box center [849, 270] width 30 height 15
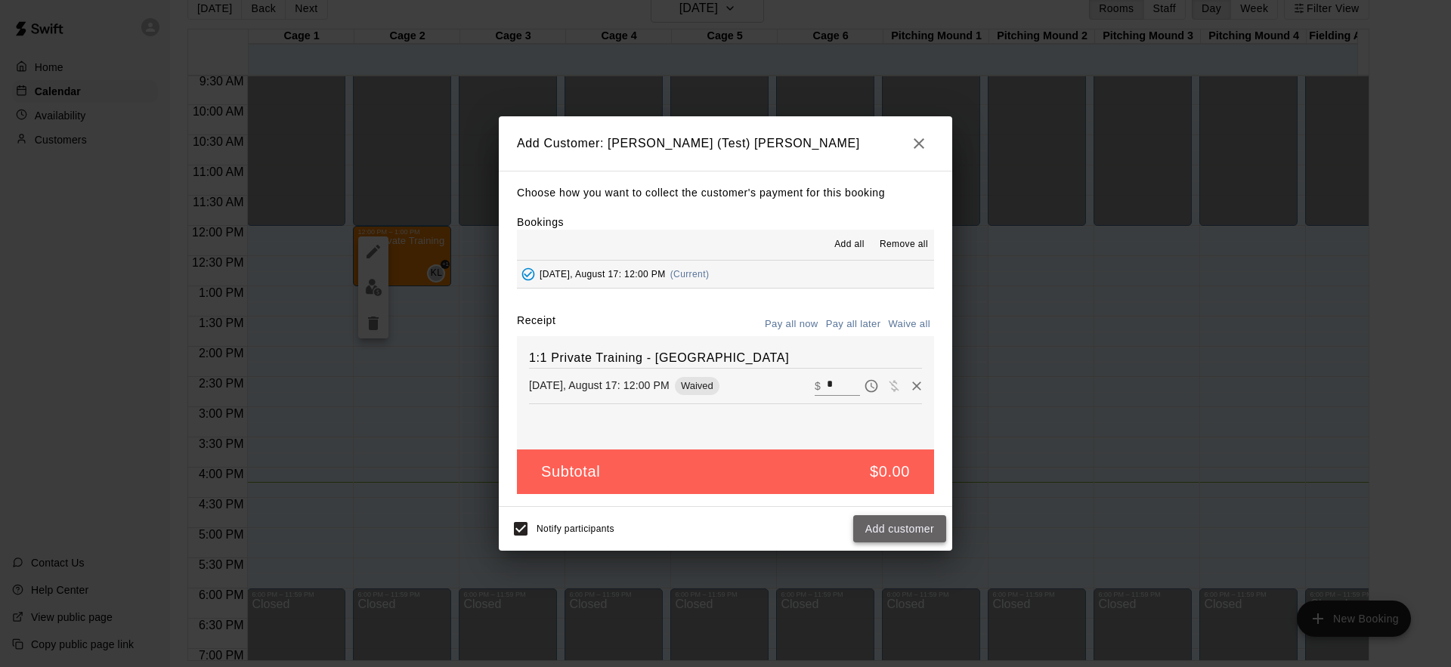
click at [899, 534] on button "Add customer" at bounding box center [899, 529] width 93 height 28
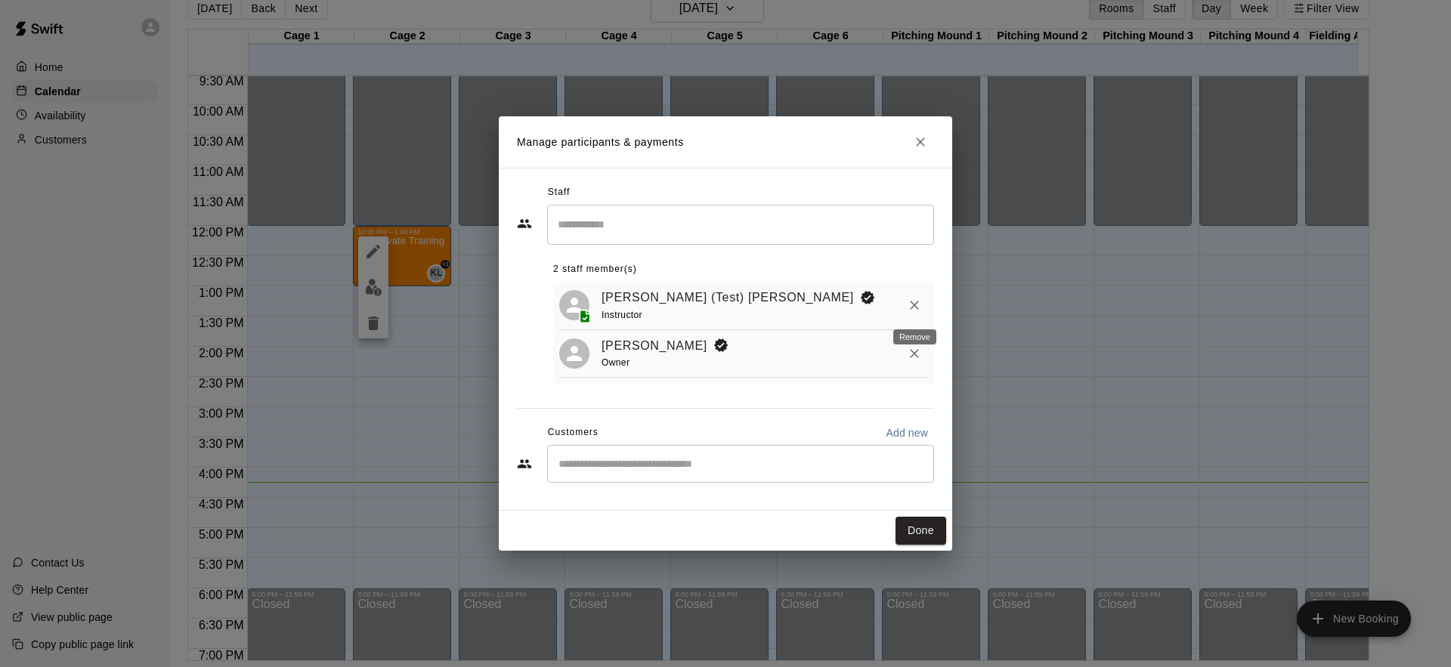
click at [915, 307] on icon "Remove" at bounding box center [914, 306] width 9 height 9
click at [923, 138] on icon "Close" at bounding box center [920, 142] width 9 height 9
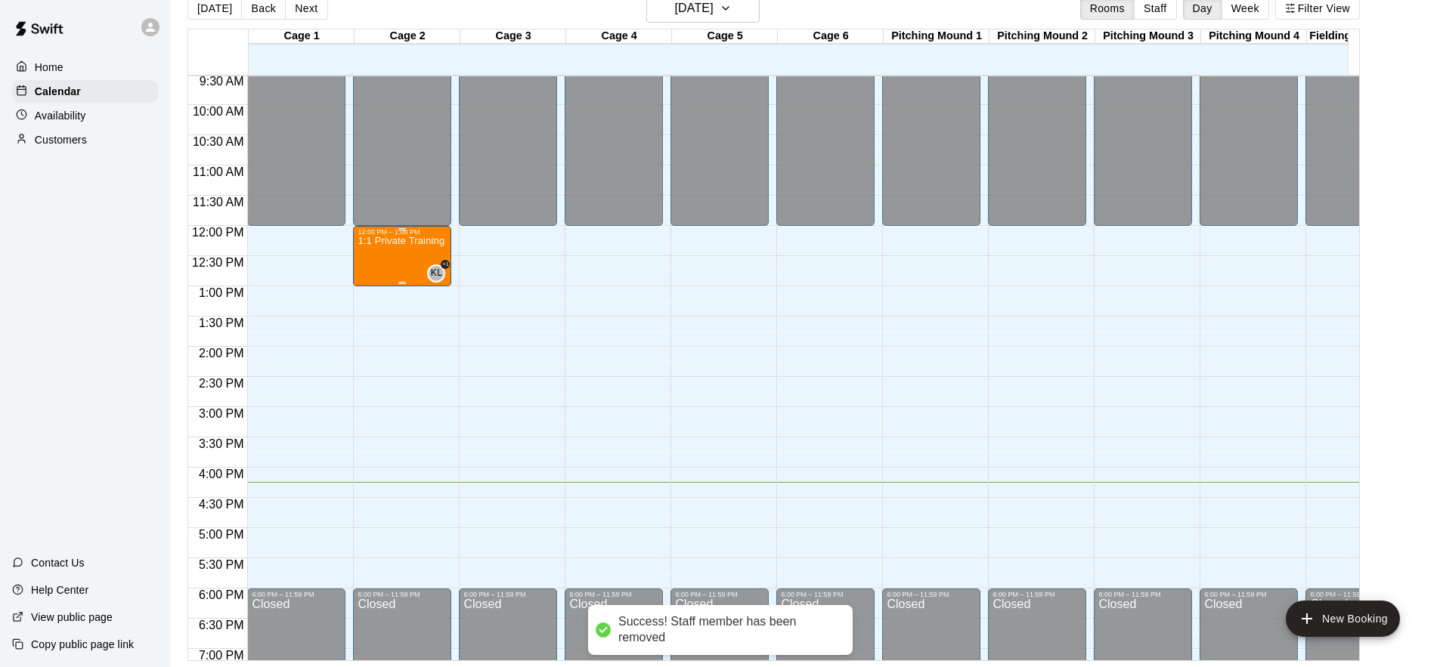
click at [435, 258] on div "1:1 Private Training - [GEOGRAPHIC_DATA]" at bounding box center [401, 569] width 89 height 667
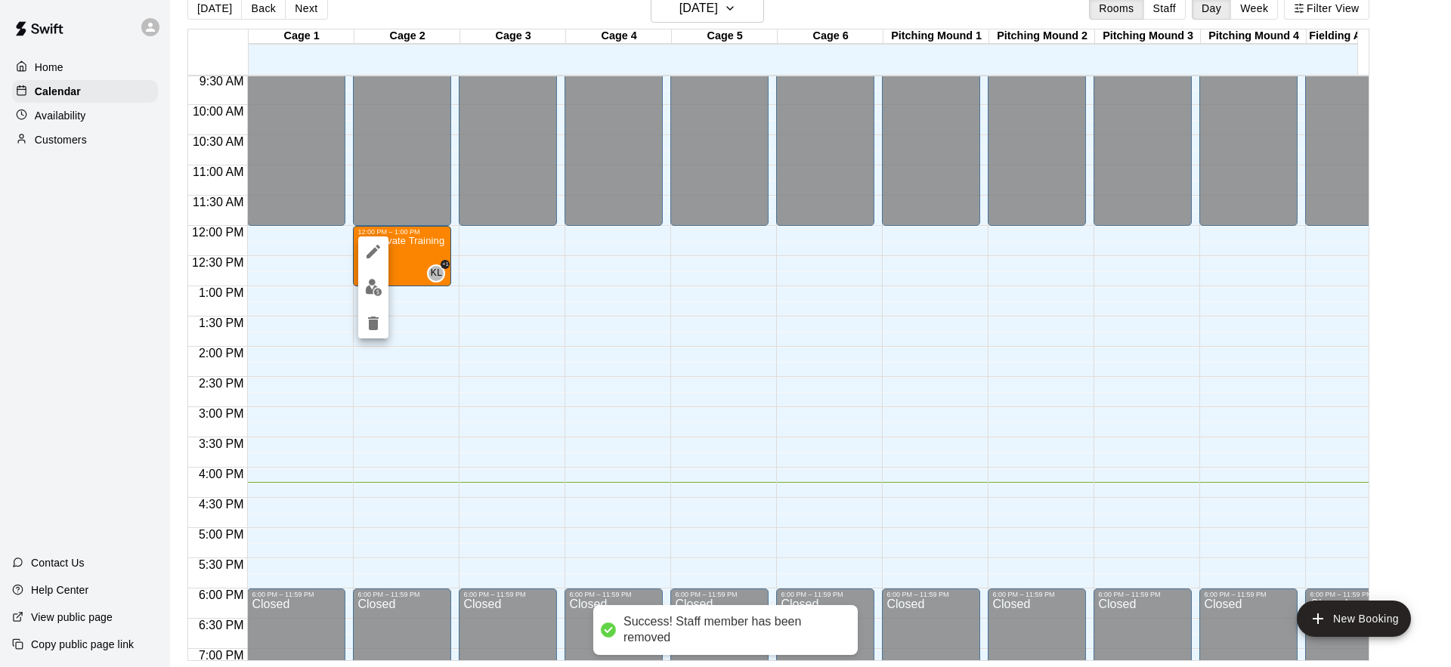
click at [377, 326] on icon "delete" at bounding box center [373, 324] width 11 height 14
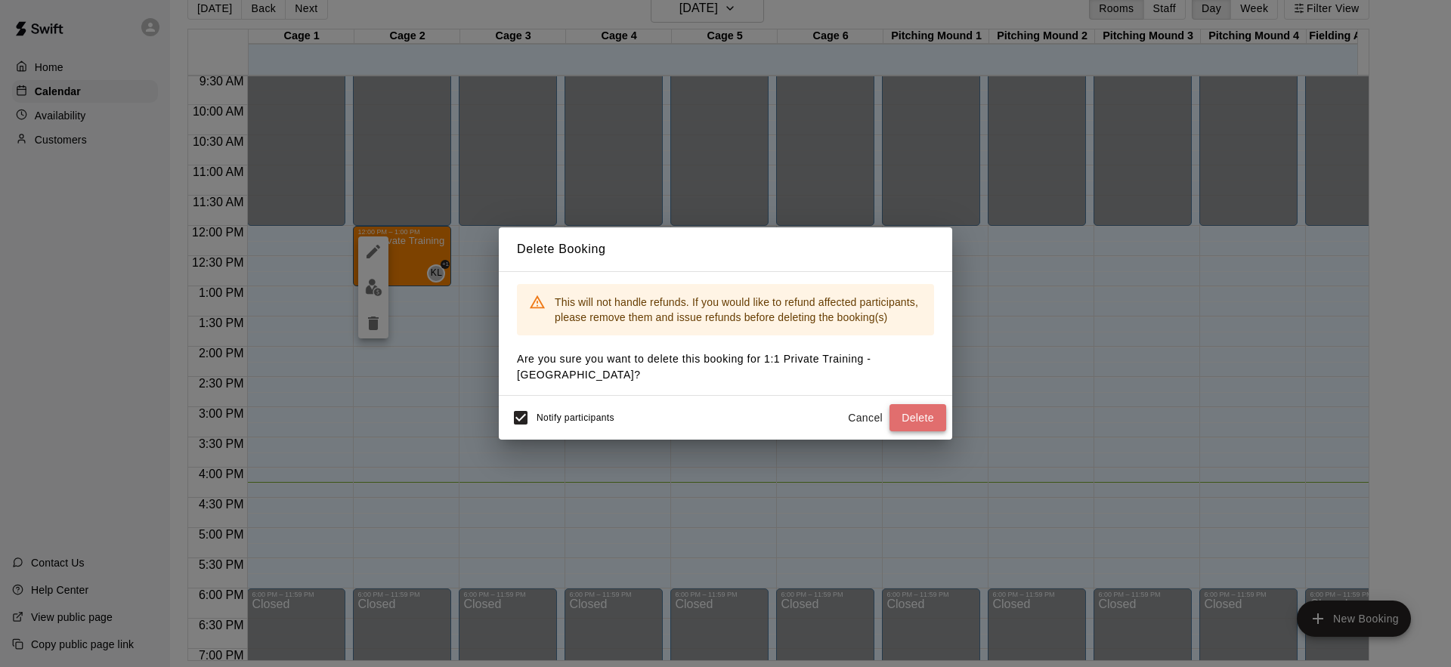
click at [930, 417] on button "Delete" at bounding box center [917, 418] width 57 height 28
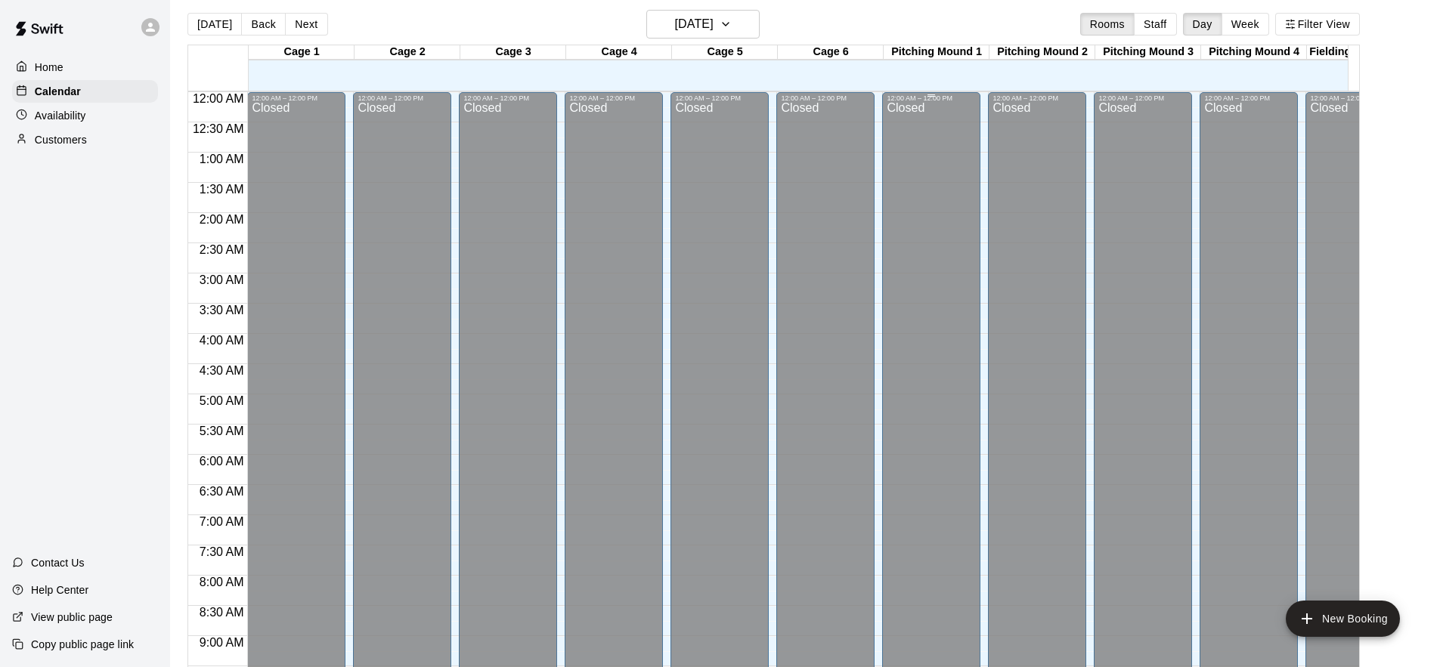
scroll to position [0, 0]
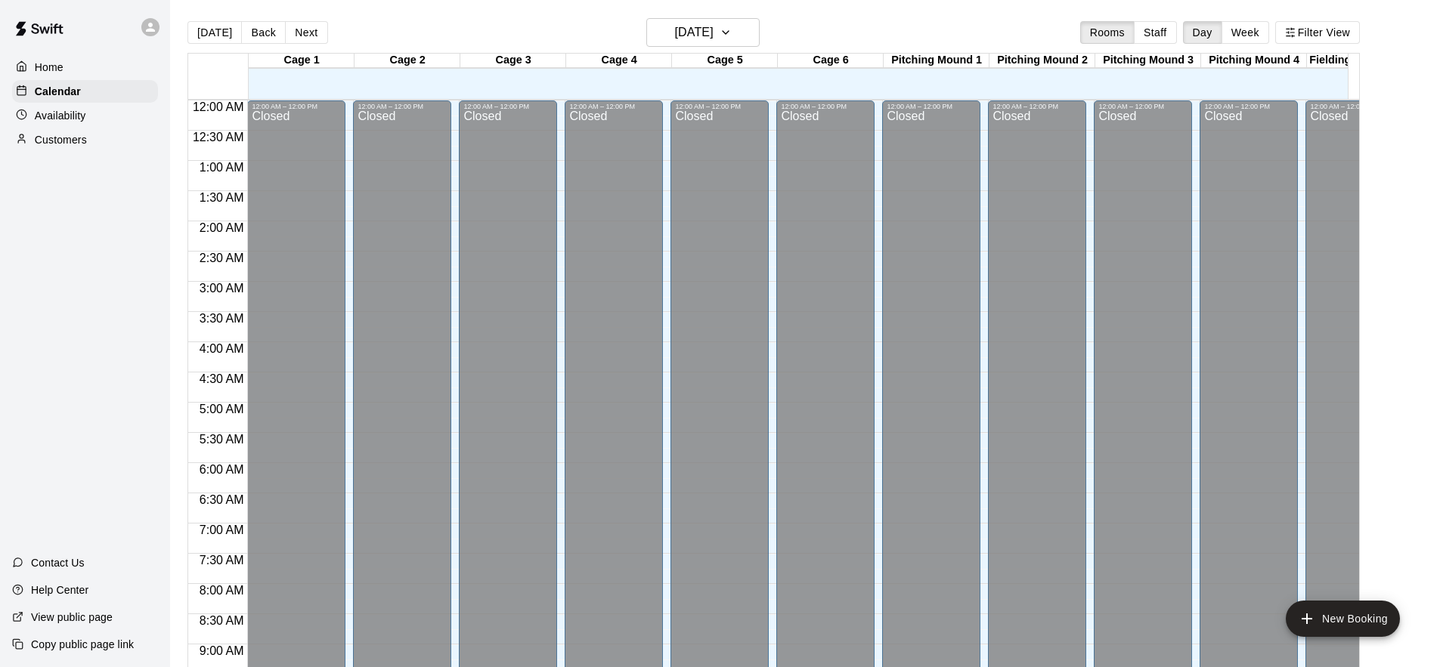
click at [70, 27] on img at bounding box center [39, 28] width 79 height 45
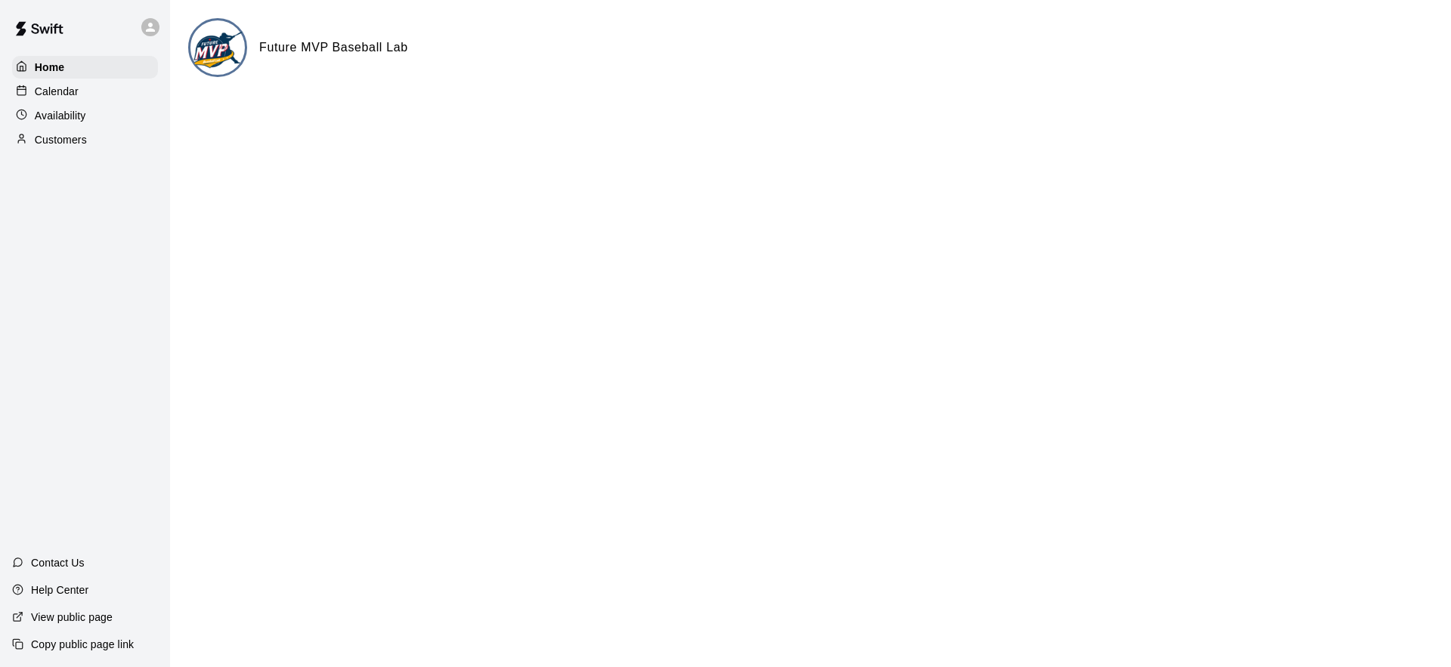
click at [51, 30] on img at bounding box center [39, 28] width 79 height 45
click at [73, 97] on p "Calendar" at bounding box center [57, 91] width 44 height 15
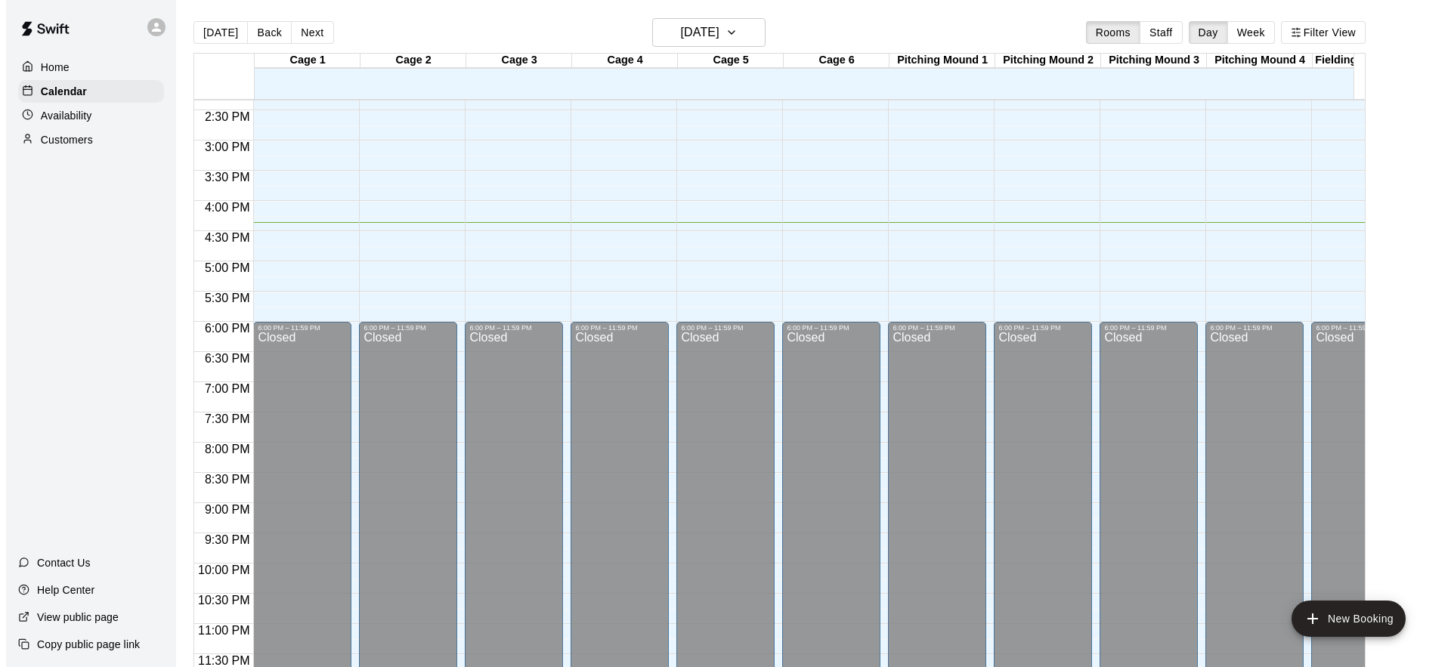
scroll to position [650, 0]
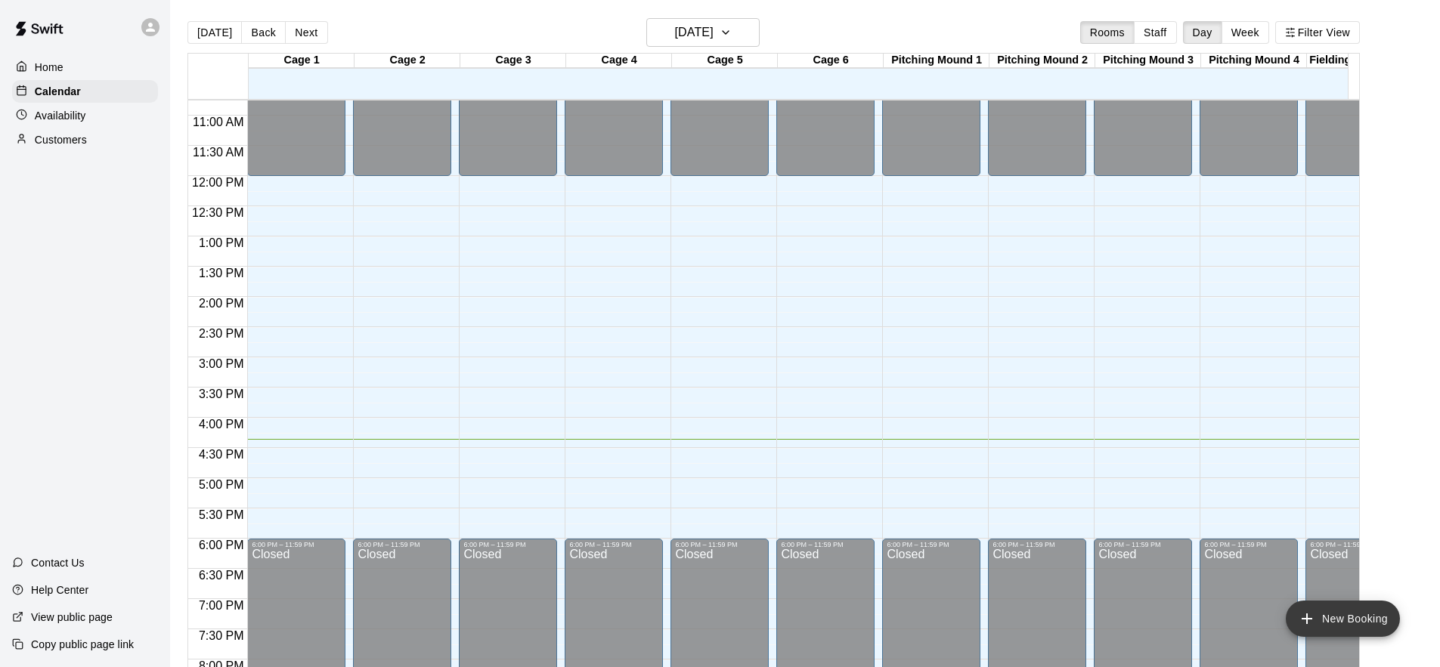
click at [1371, 621] on button "New Booking" at bounding box center [1342, 619] width 114 height 36
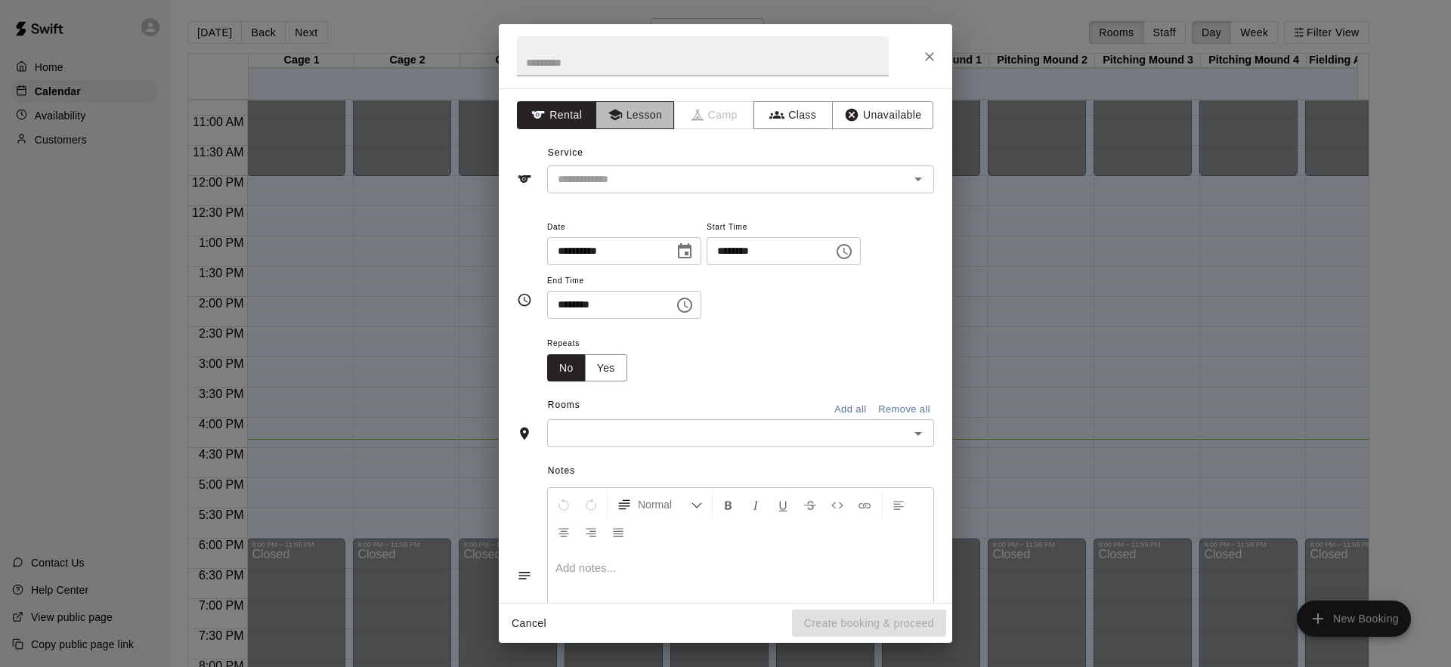
click at [655, 110] on button "Lesson" at bounding box center [634, 115] width 79 height 28
click at [932, 63] on button "Close" at bounding box center [929, 56] width 27 height 27
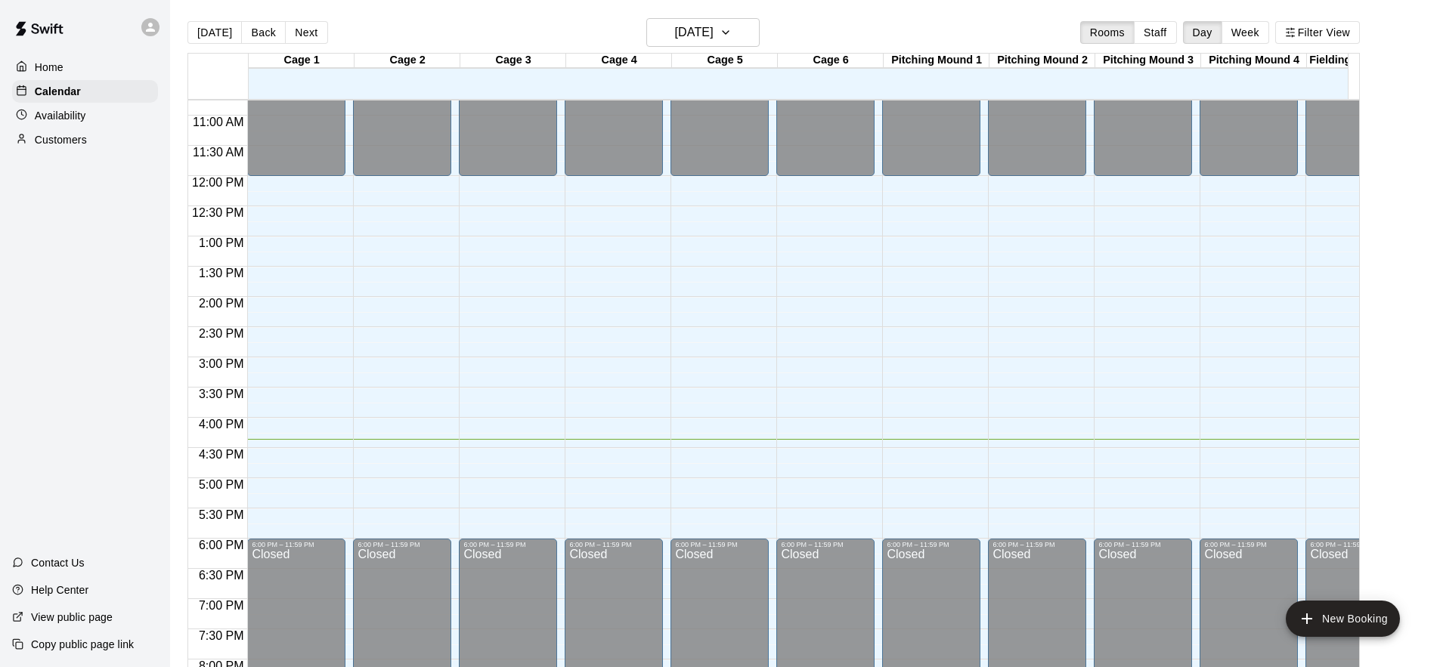
click at [92, 135] on div "Customers" at bounding box center [85, 139] width 146 height 23
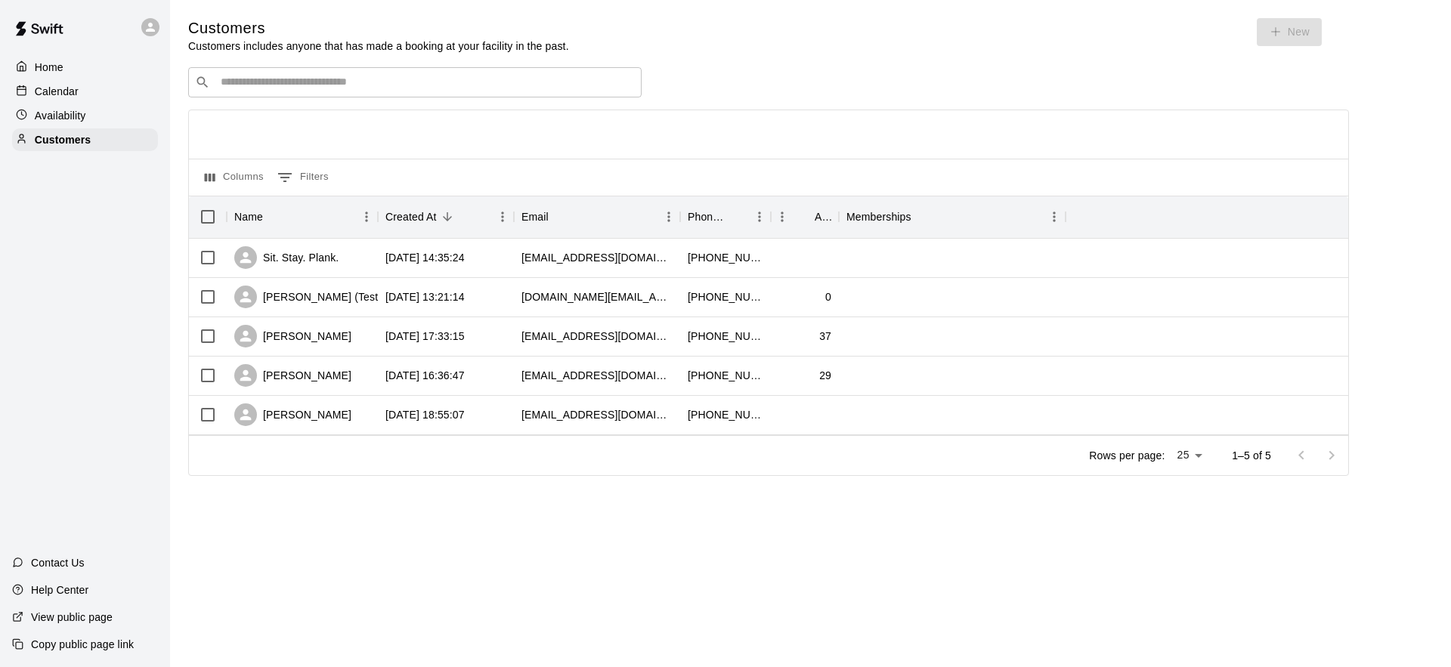
click at [27, 69] on div at bounding box center [25, 67] width 19 height 14
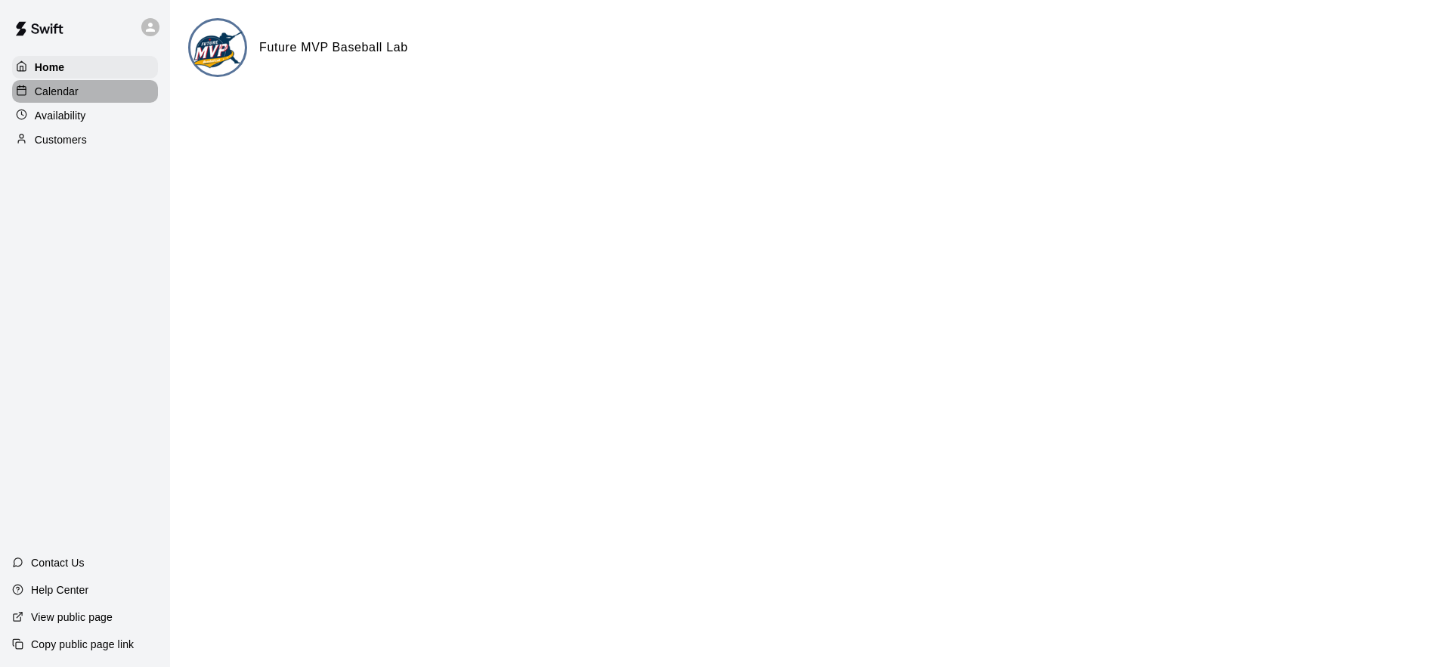
click at [79, 101] on div "Calendar" at bounding box center [85, 91] width 146 height 23
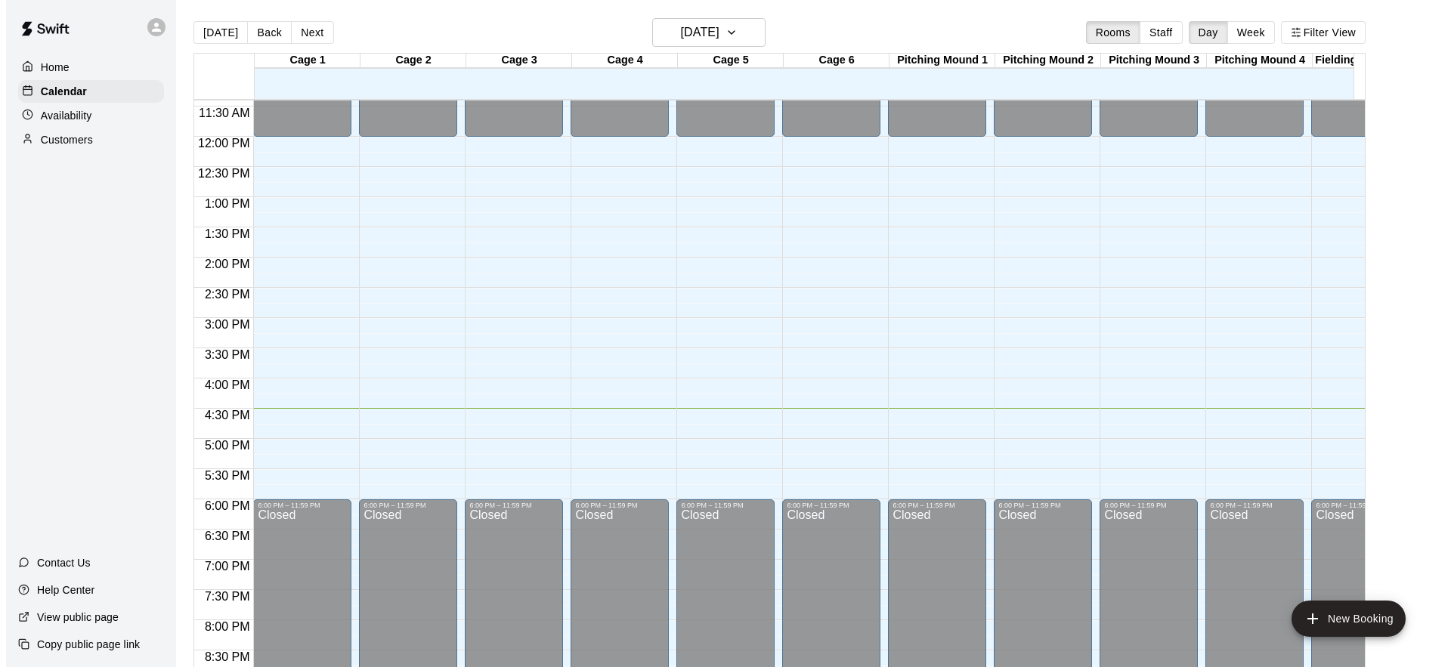
scroll to position [690, 0]
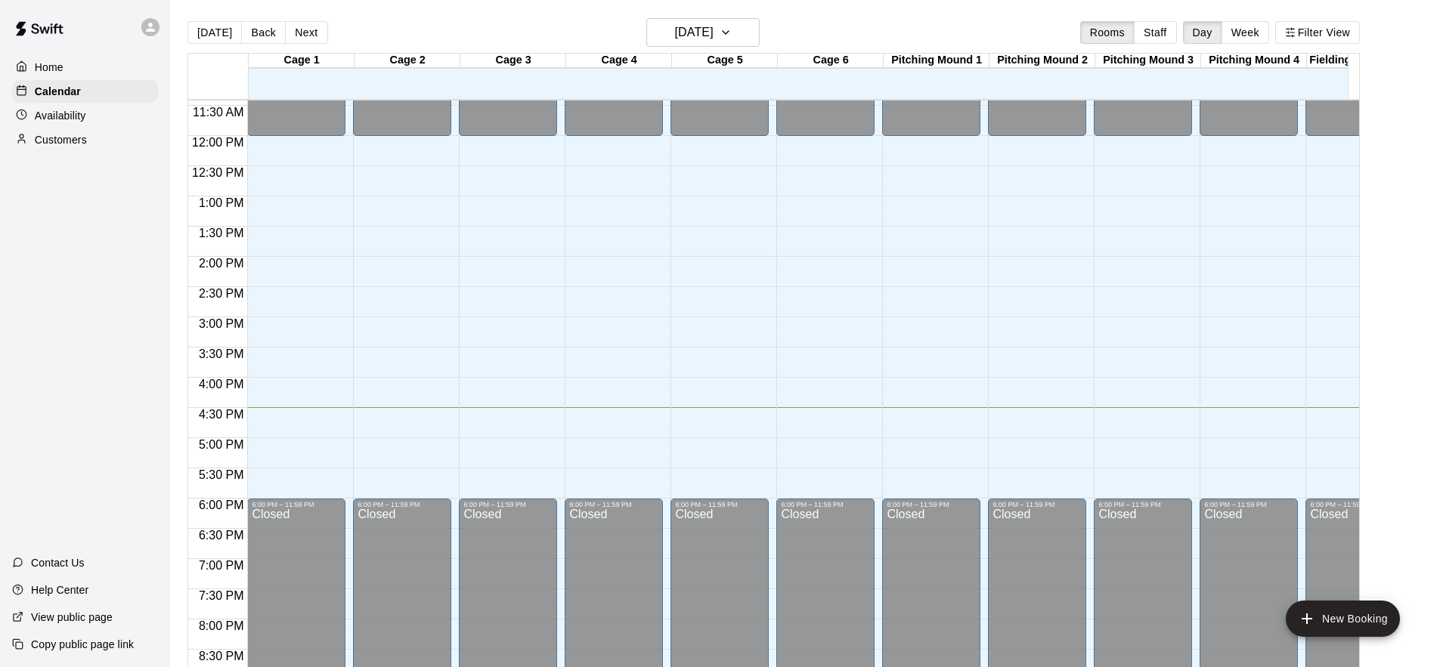
click at [396, 150] on div "12:00 AM – 12:00 PM Closed 6:00 PM – 11:59 PM Closed" at bounding box center [402, 136] width 98 height 1451
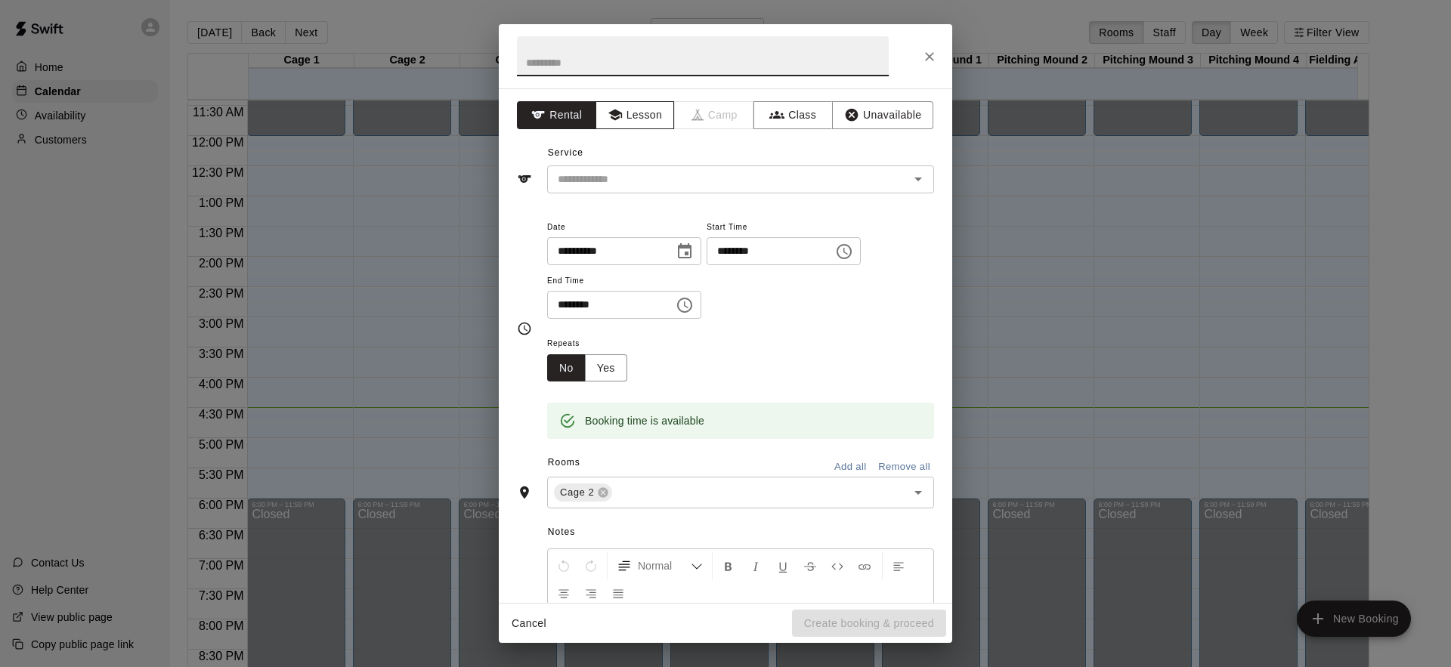
click at [640, 117] on button "Lesson" at bounding box center [634, 115] width 79 height 28
click at [776, 187] on input "text" at bounding box center [718, 179] width 333 height 19
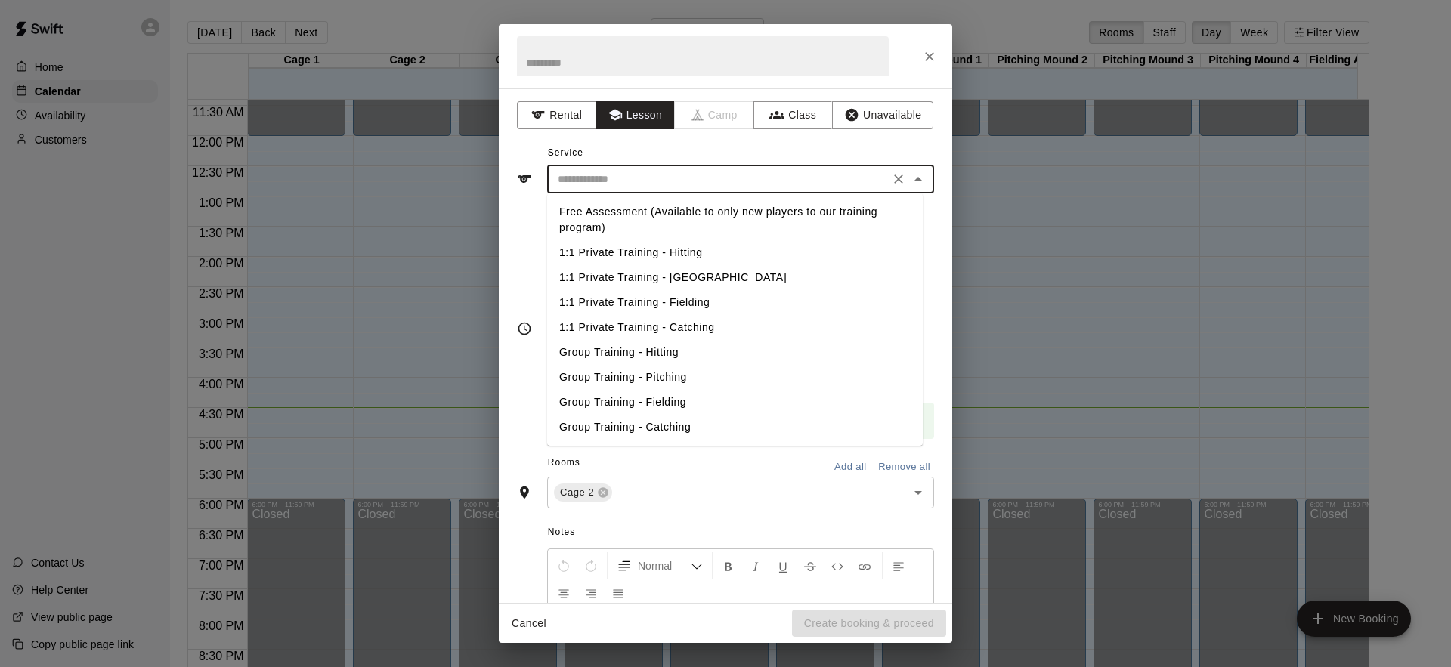
click at [698, 250] on li "1:1 Private Training - Hitting" at bounding box center [735, 252] width 376 height 25
type input "**********"
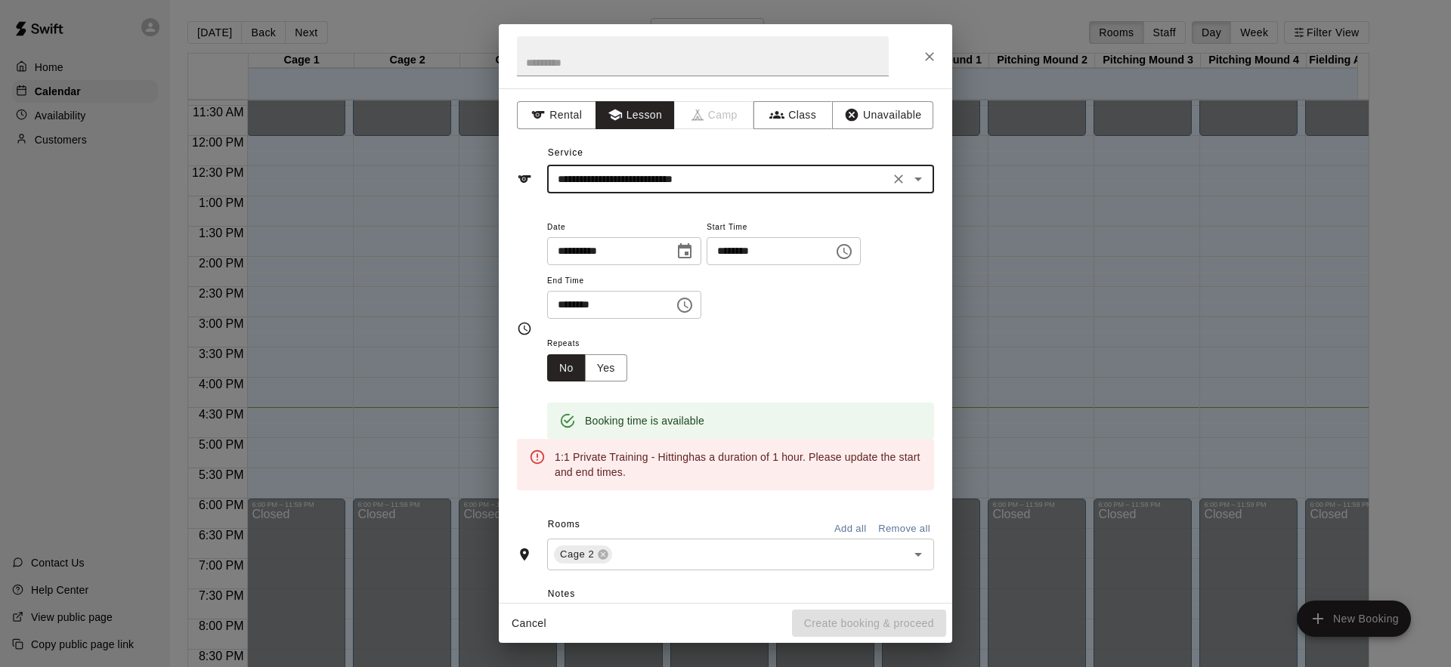
click at [694, 305] on icon "Choose time, selected time is 12:30 PM" at bounding box center [685, 305] width 18 height 18
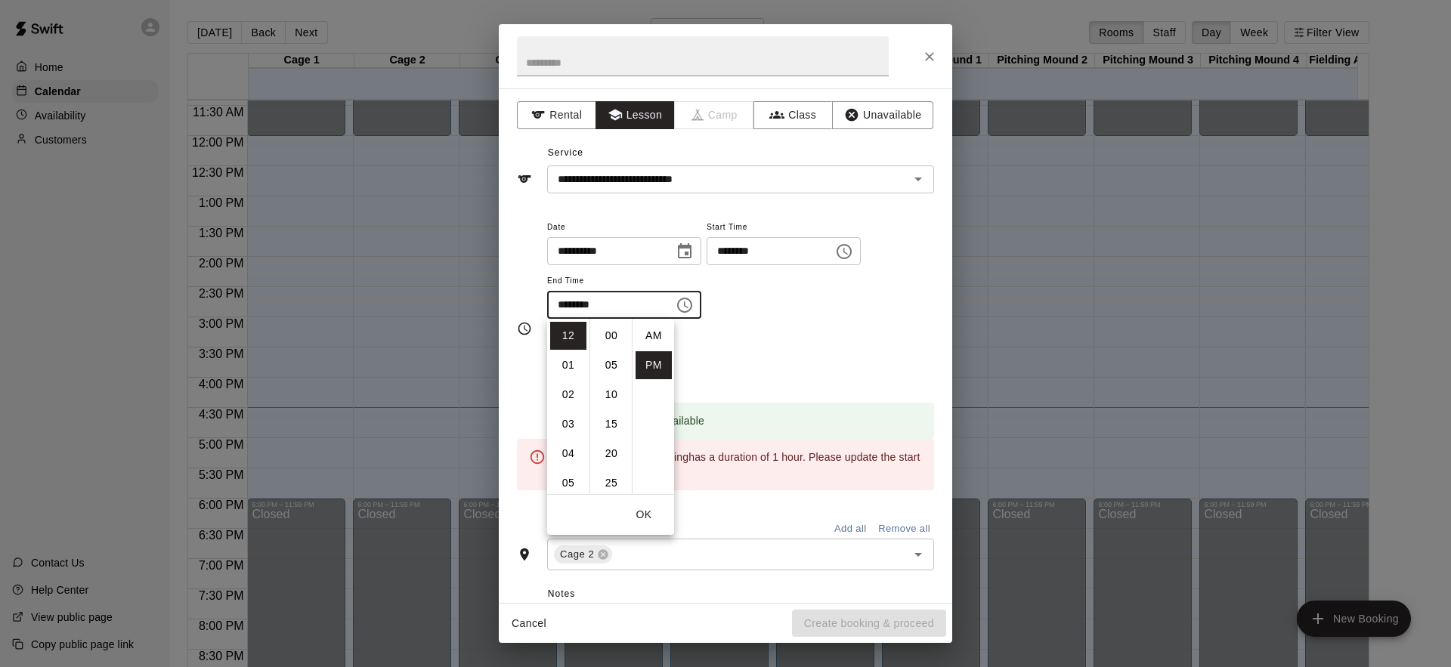
scroll to position [27, 0]
click at [561, 364] on li "01" at bounding box center [568, 365] width 36 height 28
click at [614, 333] on li "00" at bounding box center [611, 336] width 36 height 28
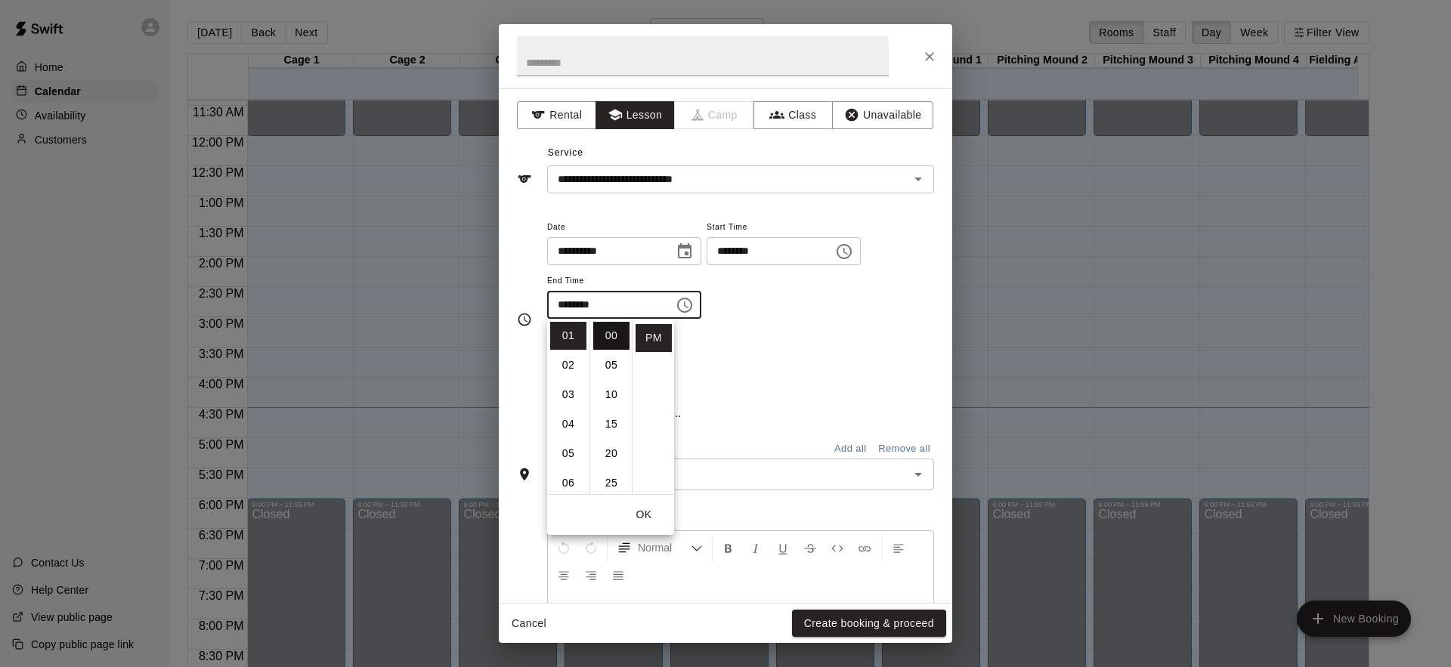
type input "********"
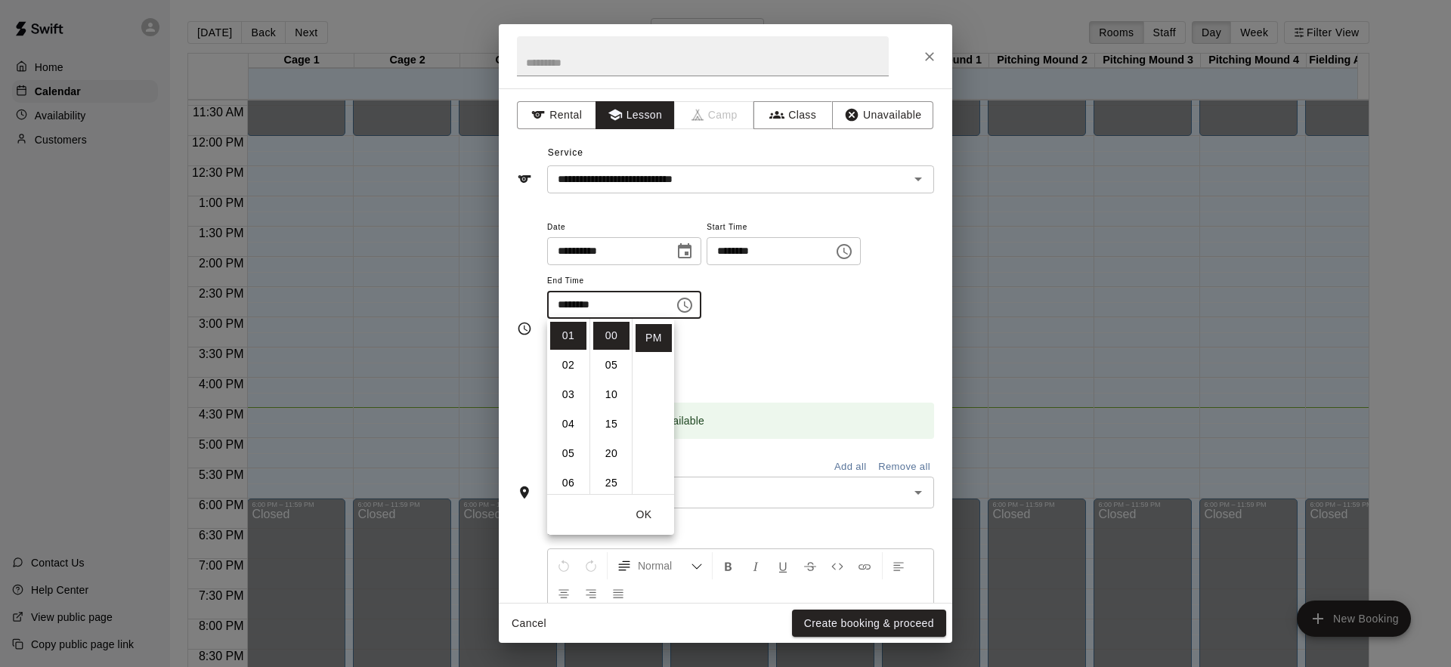
click at [834, 340] on div "Repeats No Yes" at bounding box center [740, 358] width 387 height 48
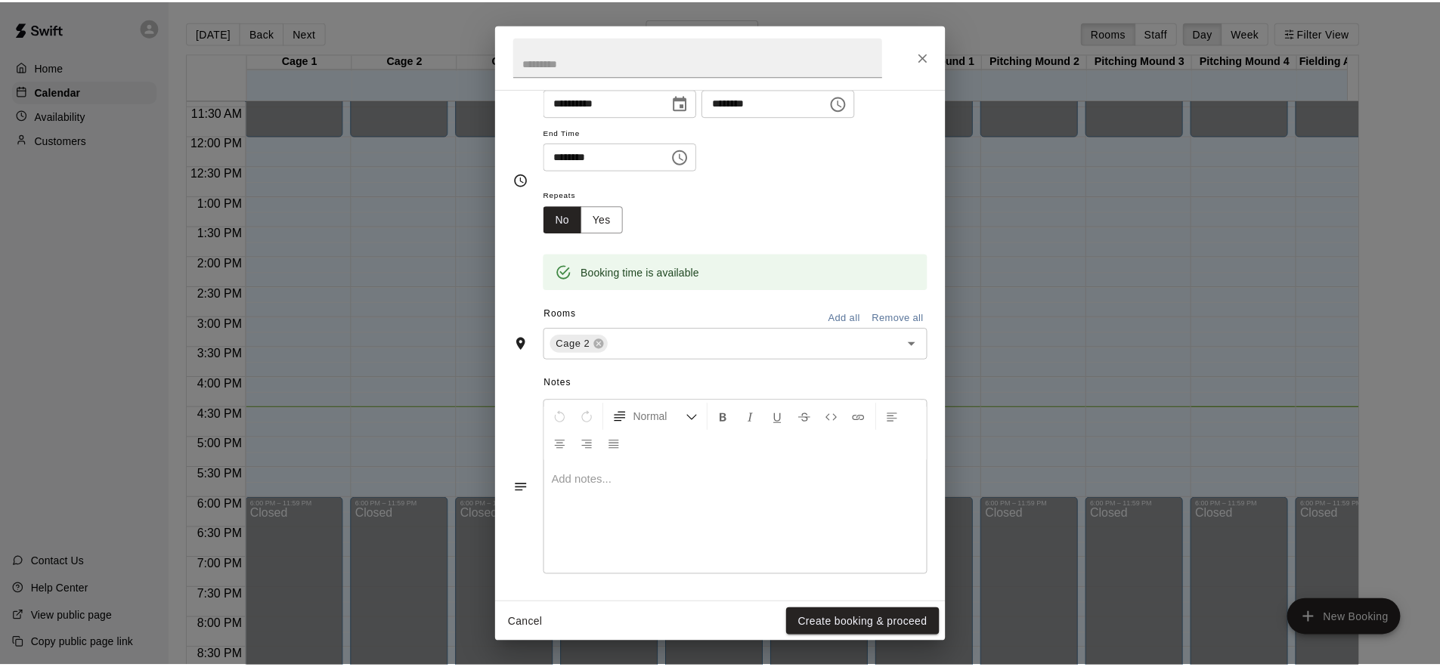
scroll to position [150, 0]
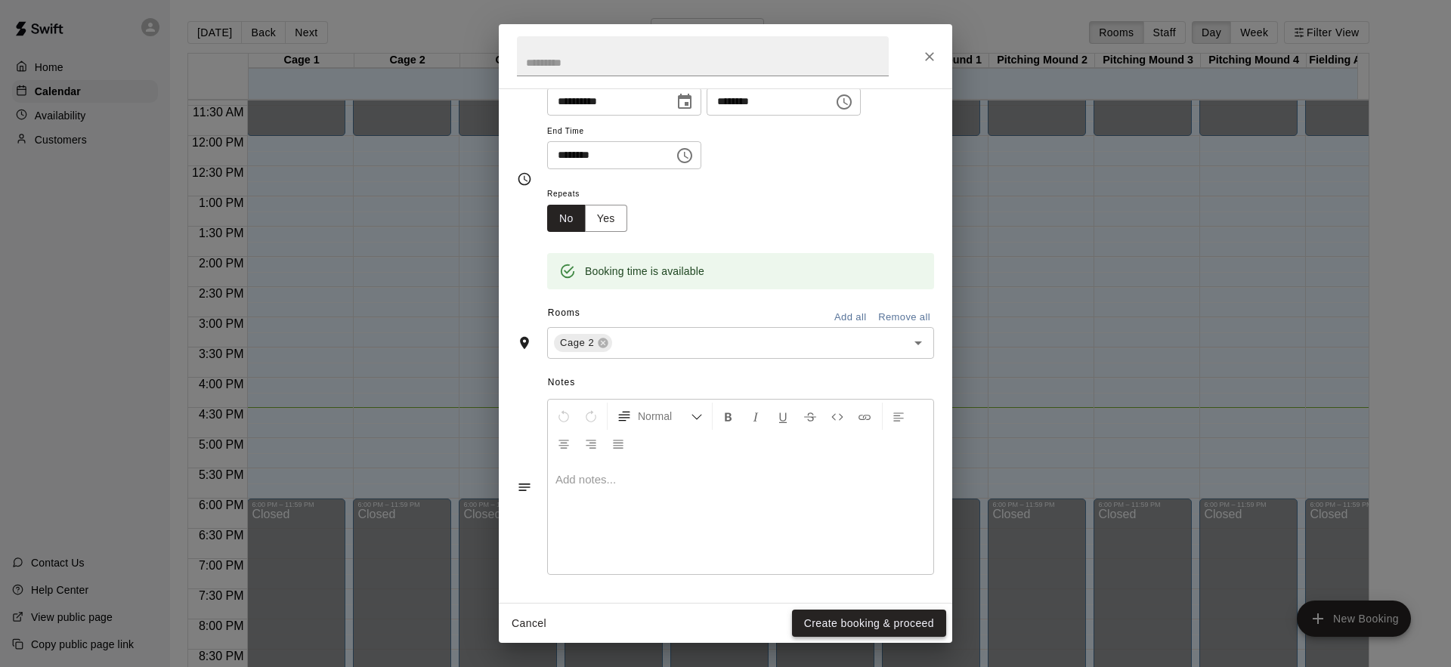
click at [872, 624] on button "Create booking & proceed" at bounding box center [869, 624] width 154 height 28
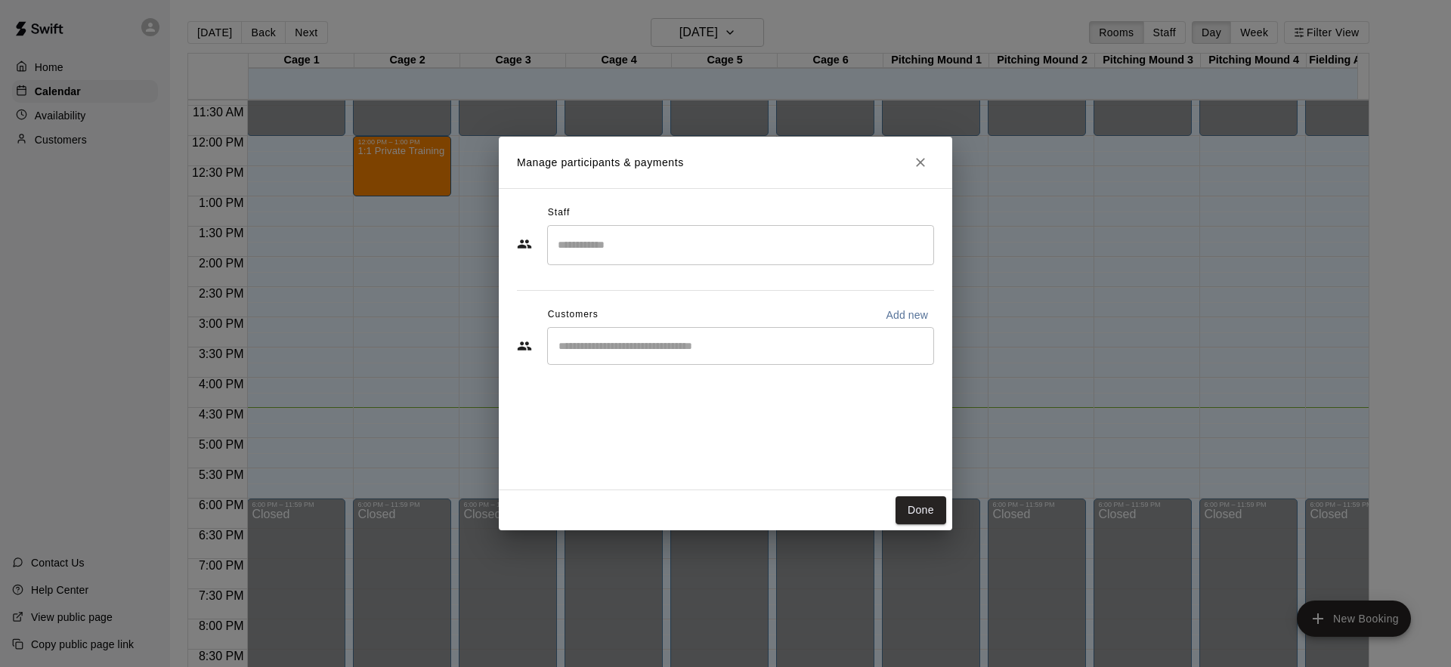
click at [645, 255] on input "Search staff" at bounding box center [740, 245] width 373 height 26
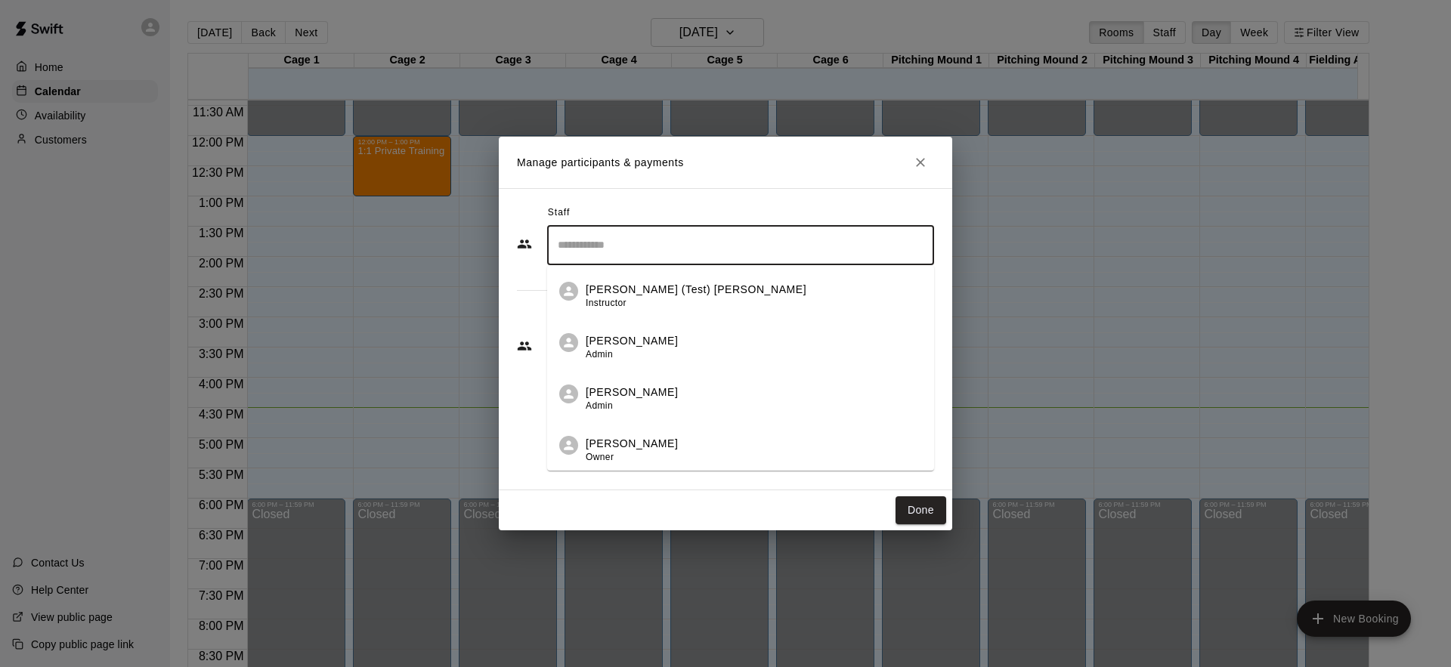
click at [639, 302] on div "Kenneth (Test) Lu Instructor" at bounding box center [696, 296] width 221 height 29
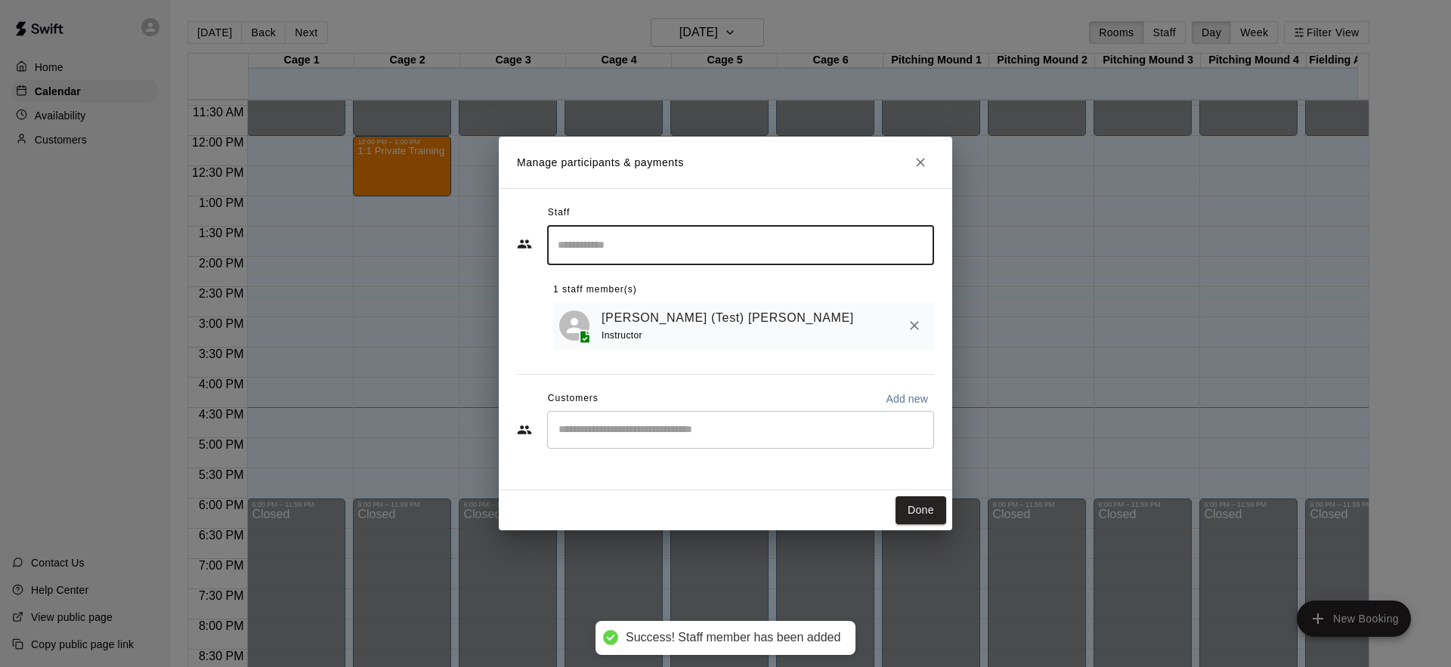
click at [658, 440] on div "​" at bounding box center [740, 430] width 387 height 38
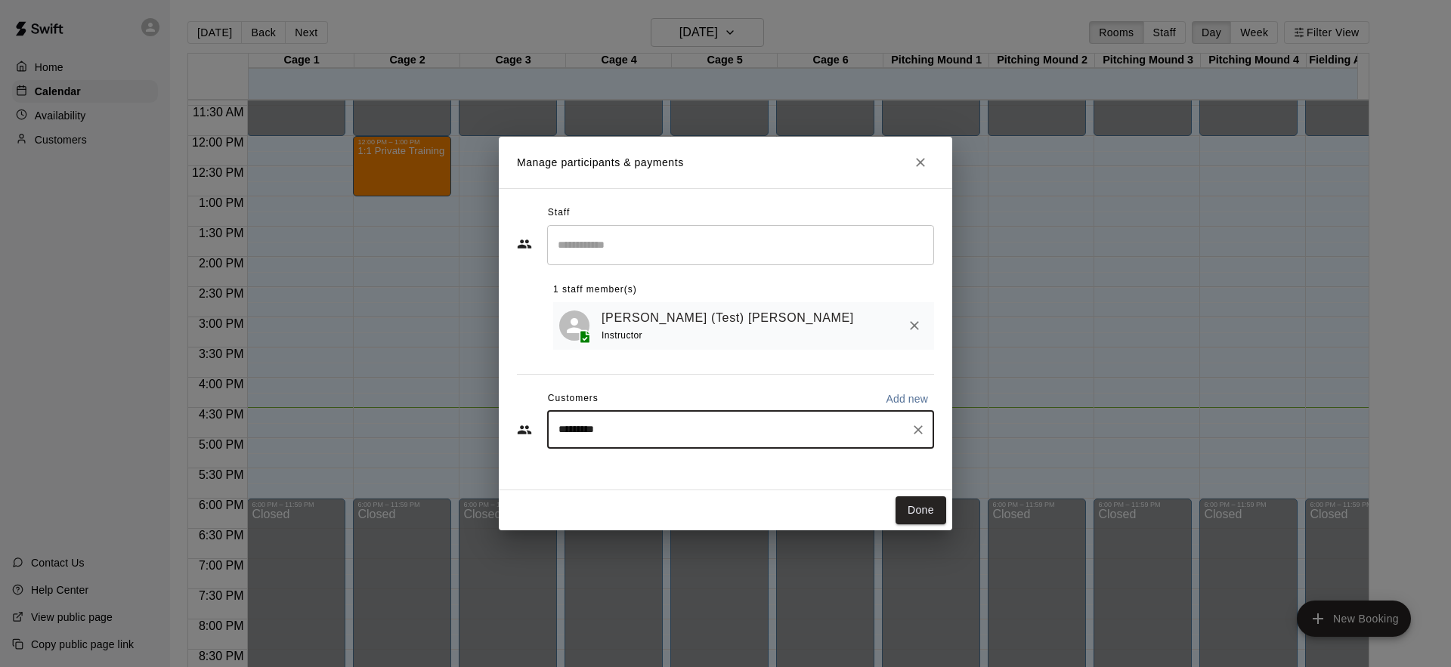
type input "**********"
click at [685, 485] on span "kennethlu941216@gmail.com" at bounding box center [670, 482] width 162 height 11
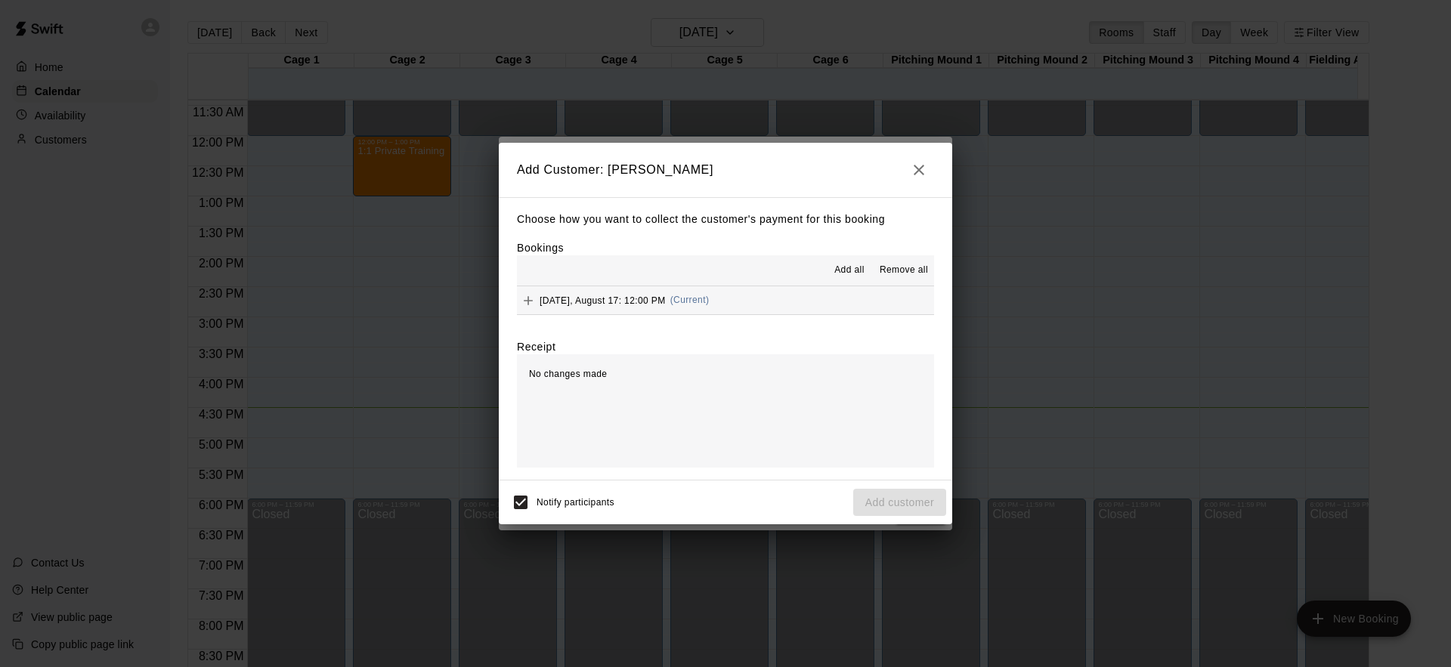
click at [845, 268] on span "Add all" at bounding box center [849, 270] width 30 height 15
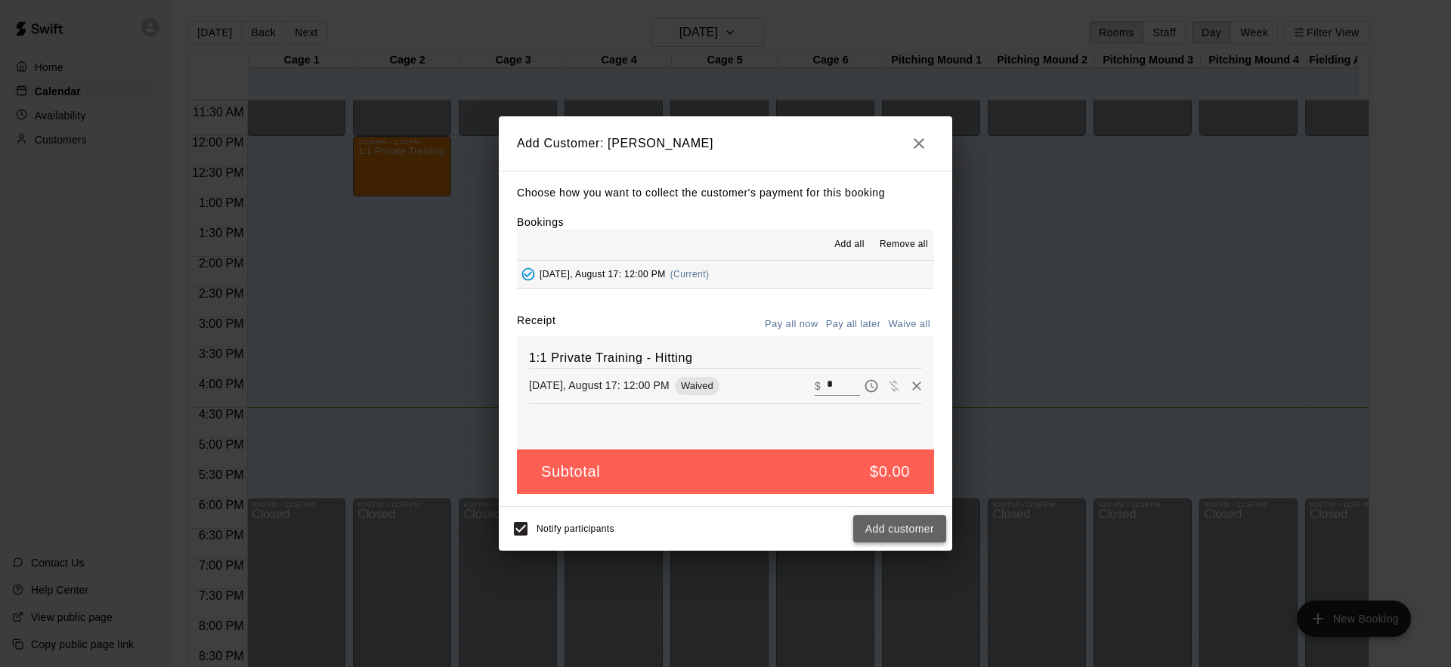
click at [899, 534] on button "Add customer" at bounding box center [899, 529] width 93 height 28
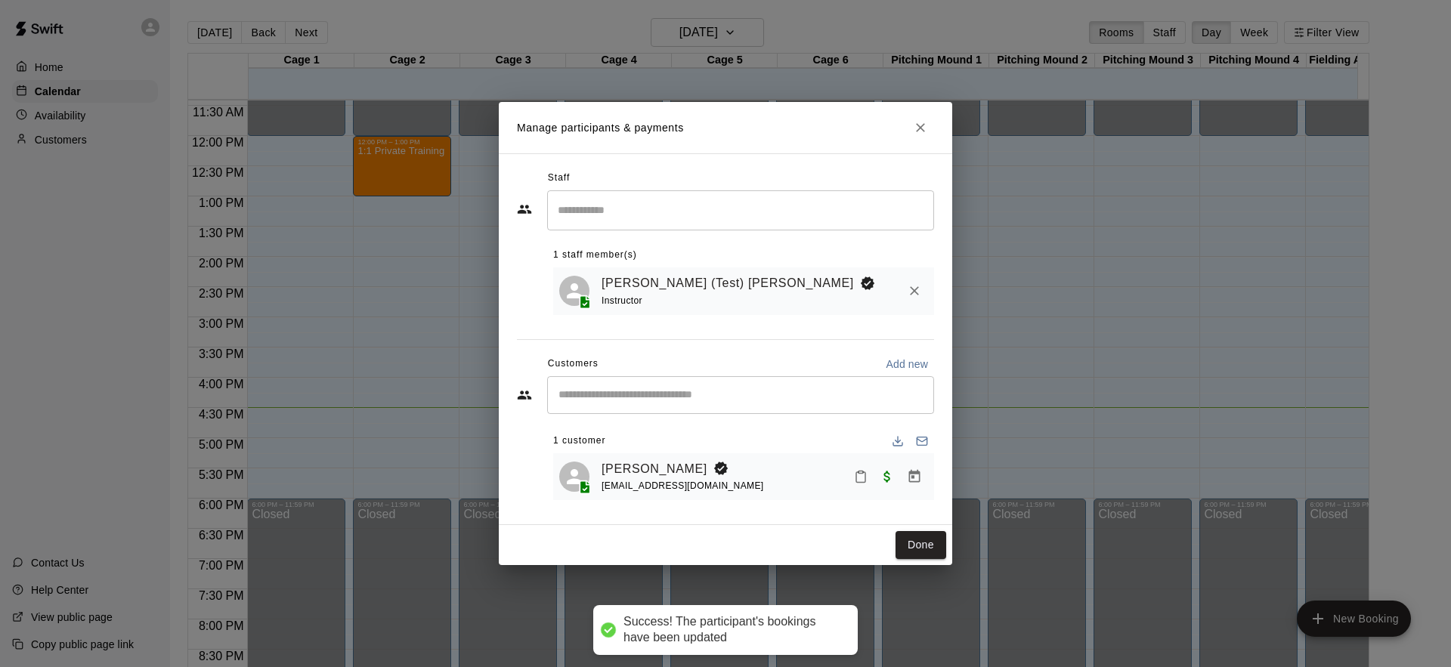
drag, startPoint x: 920, startPoint y: 543, endPoint x: 870, endPoint y: 494, distance: 69.5
click at [868, 496] on div "Manage participants & payments Staff ​ 1 staff member(s) Kenneth (Test) Lu Inst…" at bounding box center [725, 333] width 453 height 462
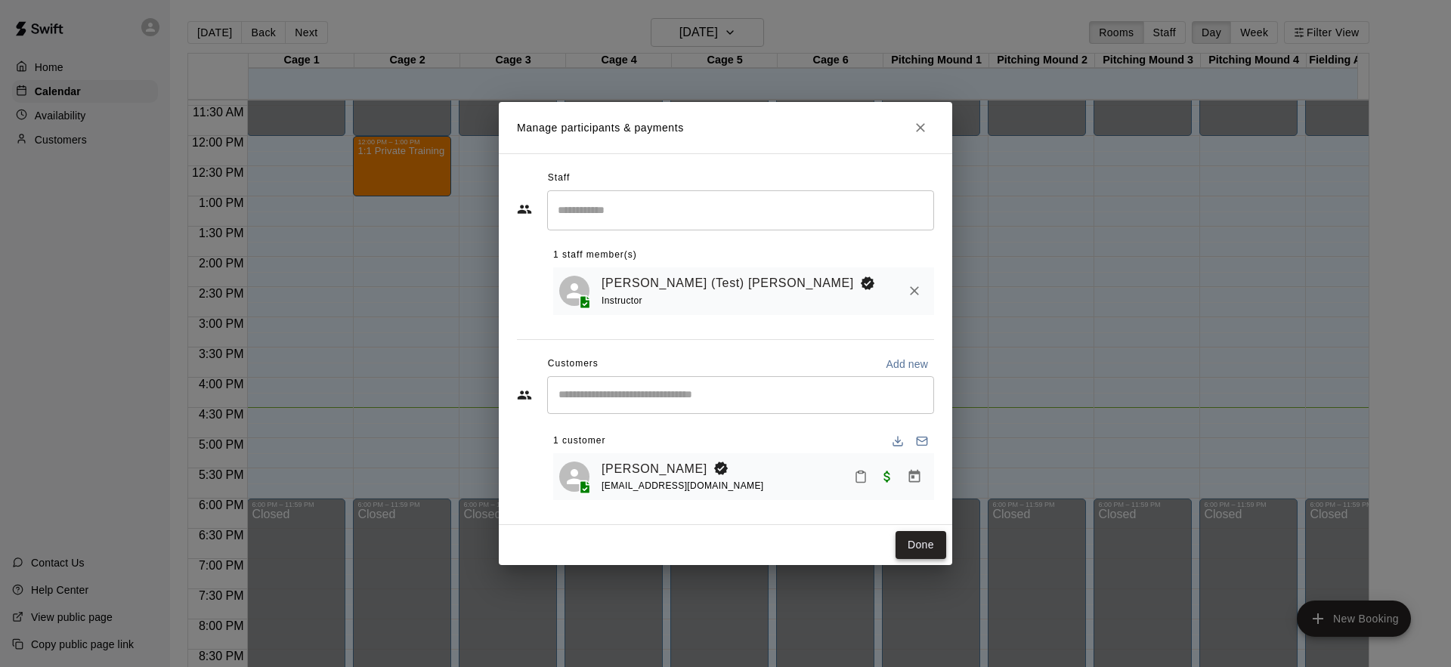
click at [923, 551] on button "Done" at bounding box center [920, 545] width 51 height 28
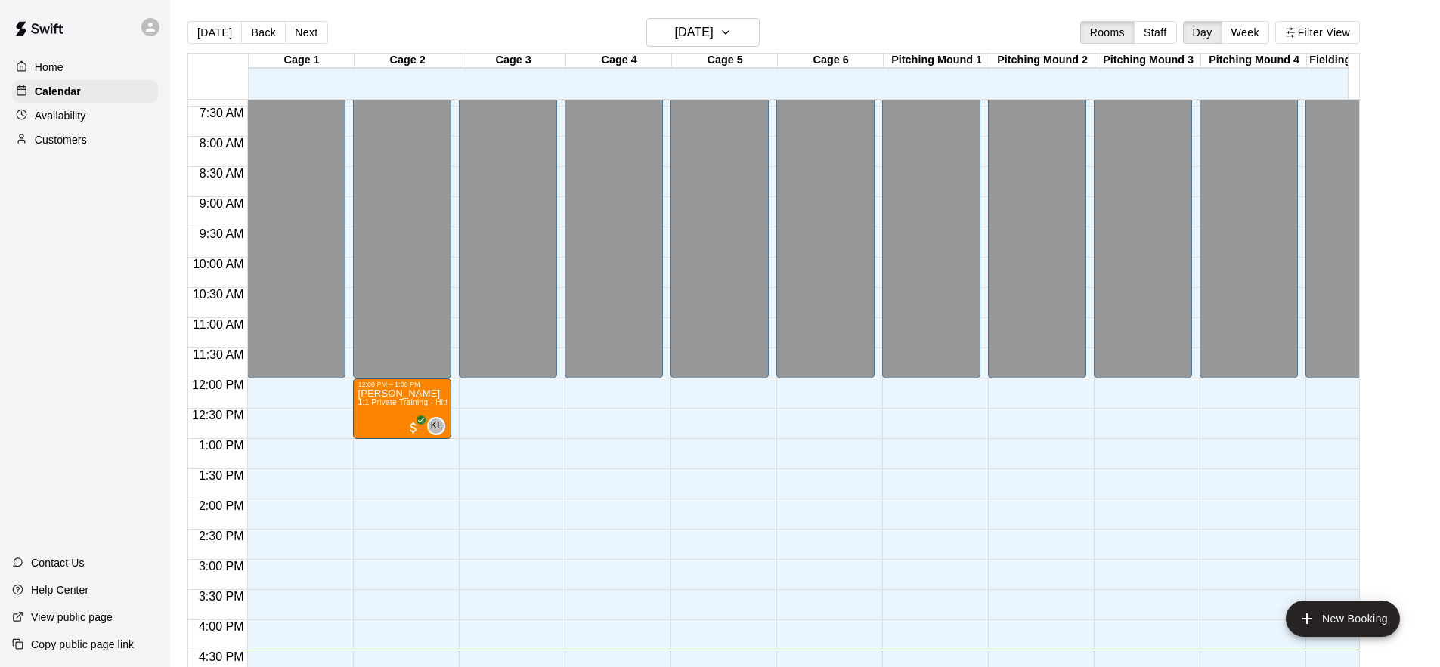
scroll to position [446, 0]
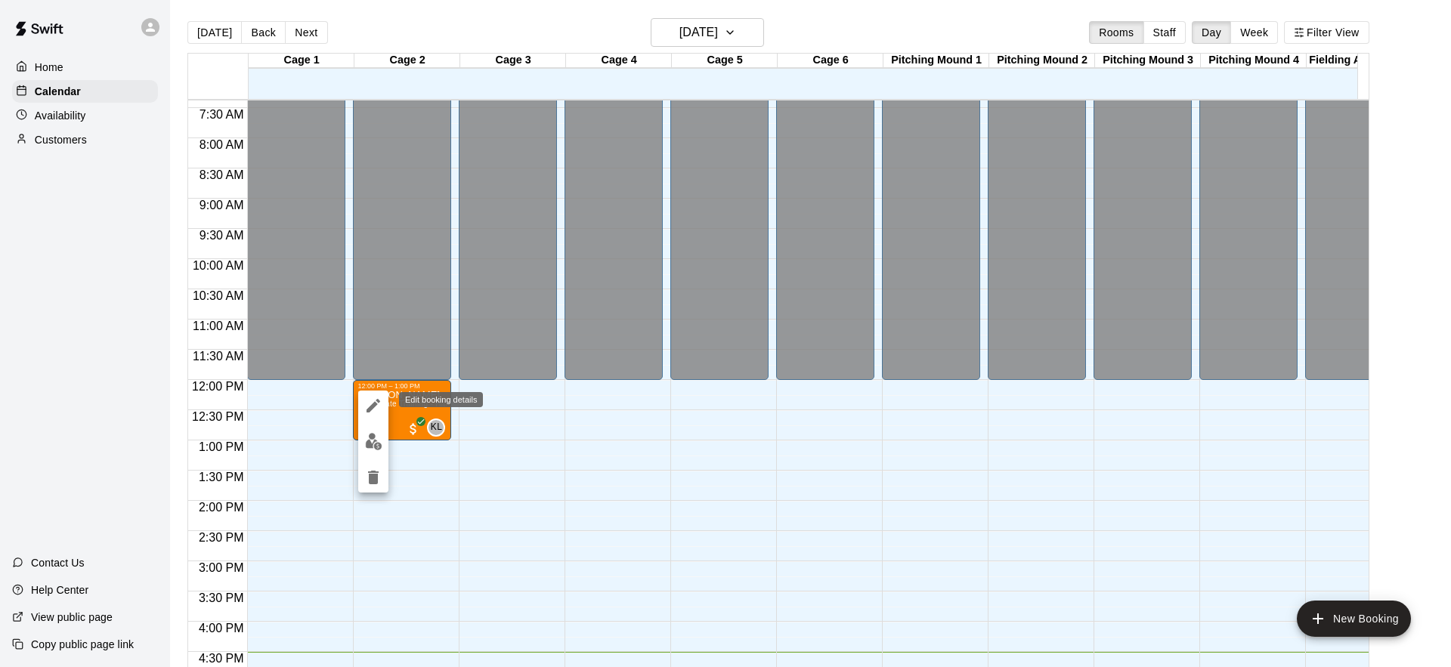
click at [376, 412] on icon "edit" at bounding box center [373, 406] width 18 height 18
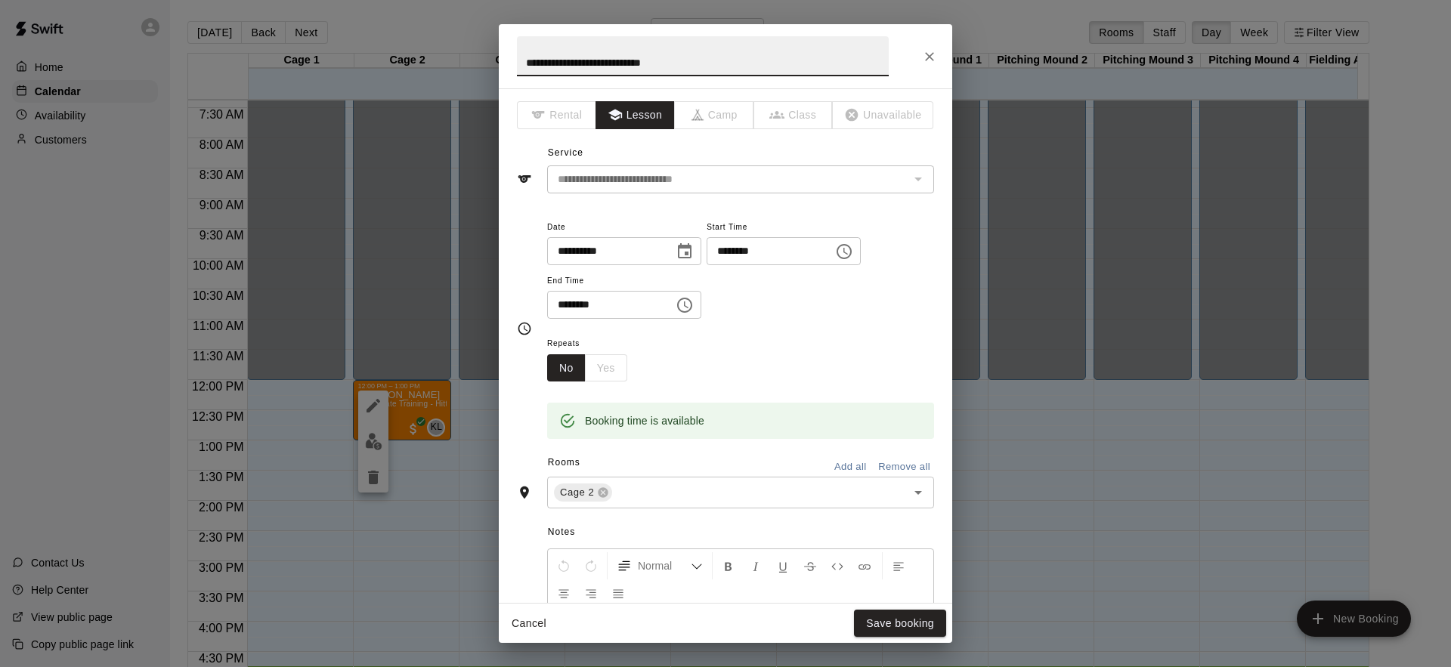
click at [934, 58] on icon "Close" at bounding box center [929, 56] width 15 height 15
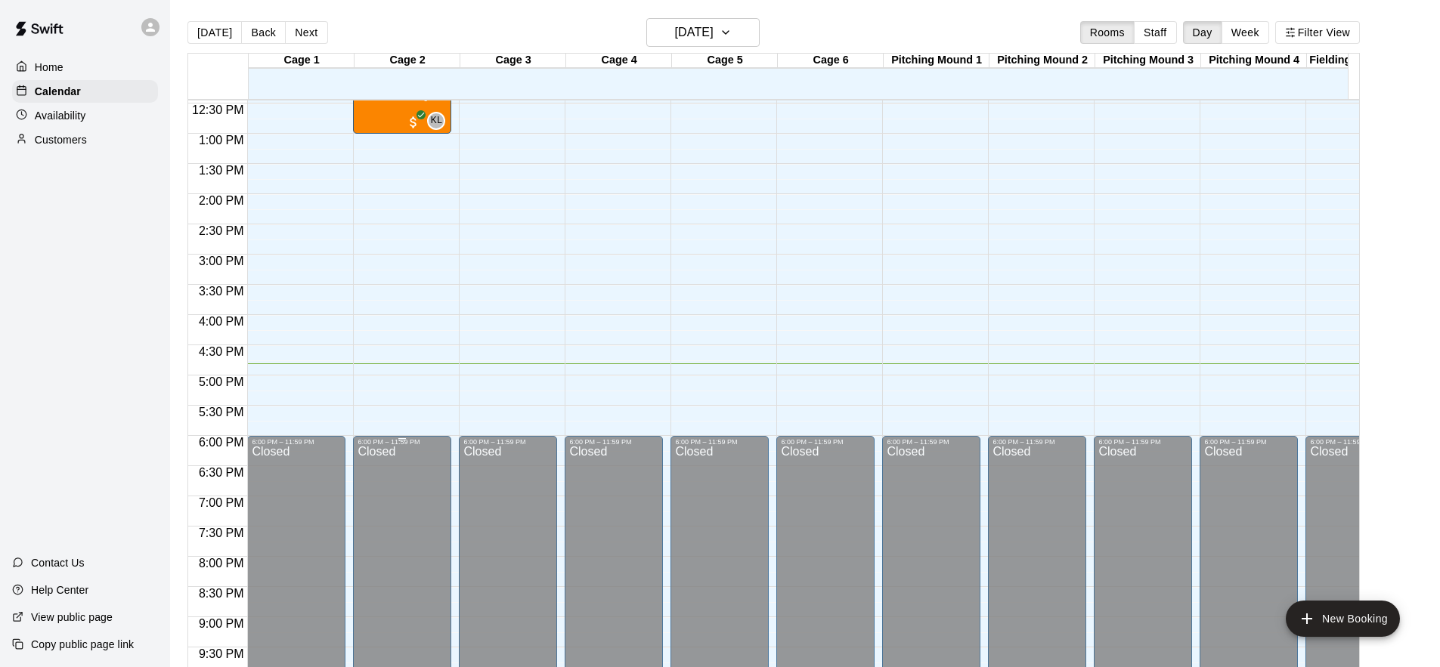
scroll to position [627, 0]
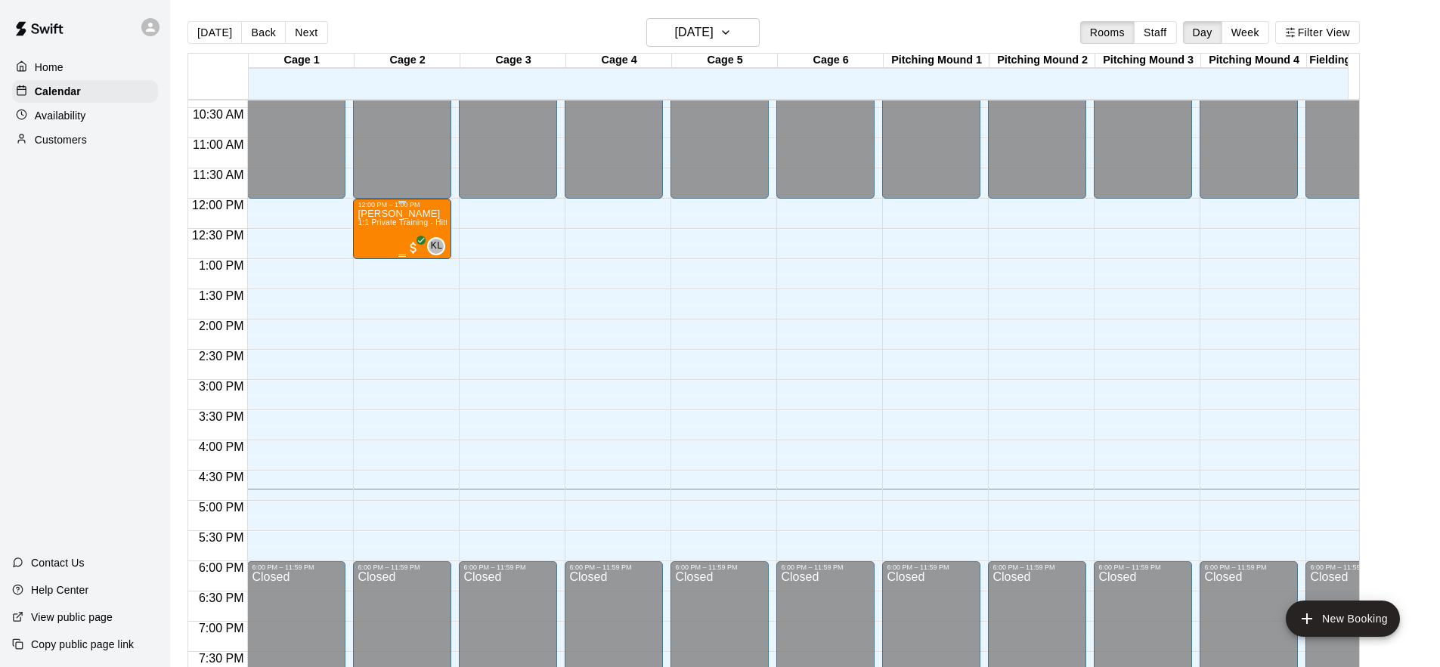
click at [385, 235] on div "Kenneth Lu 1:1 Private Training - Hitting" at bounding box center [401, 542] width 89 height 667
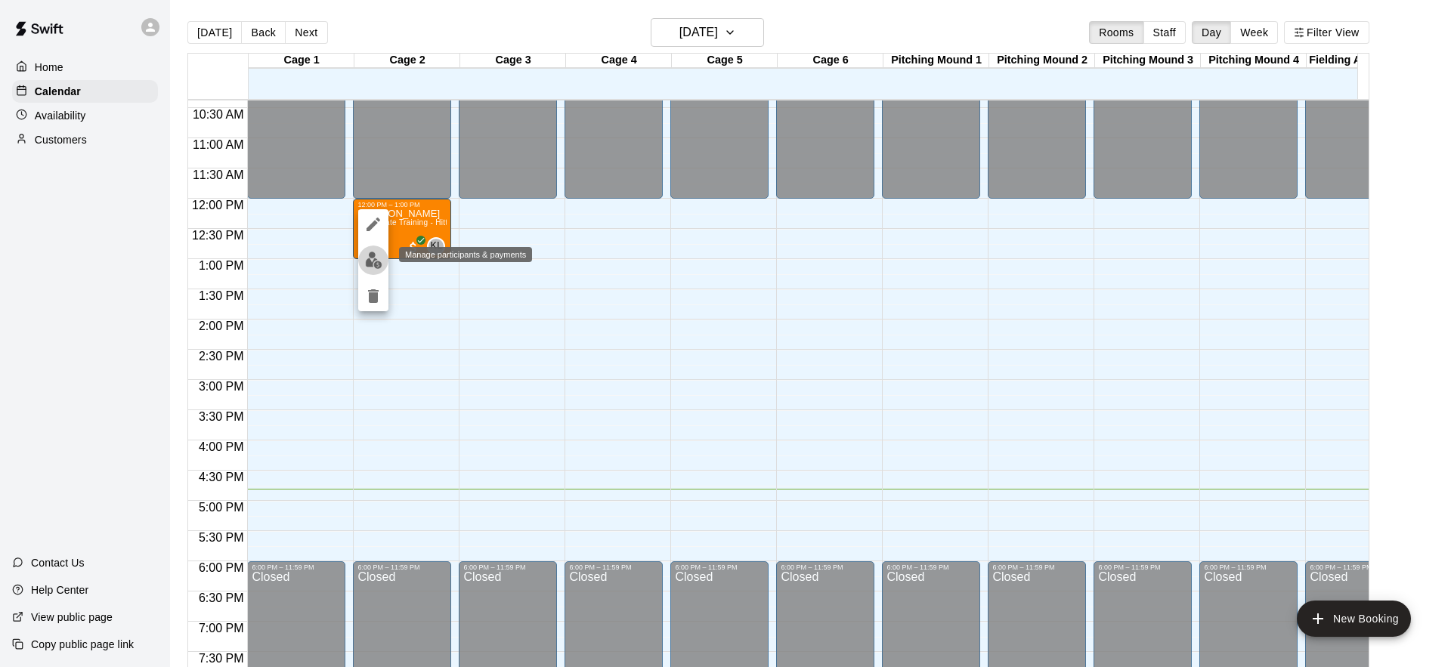
click at [373, 264] on img "edit" at bounding box center [373, 260] width 17 height 17
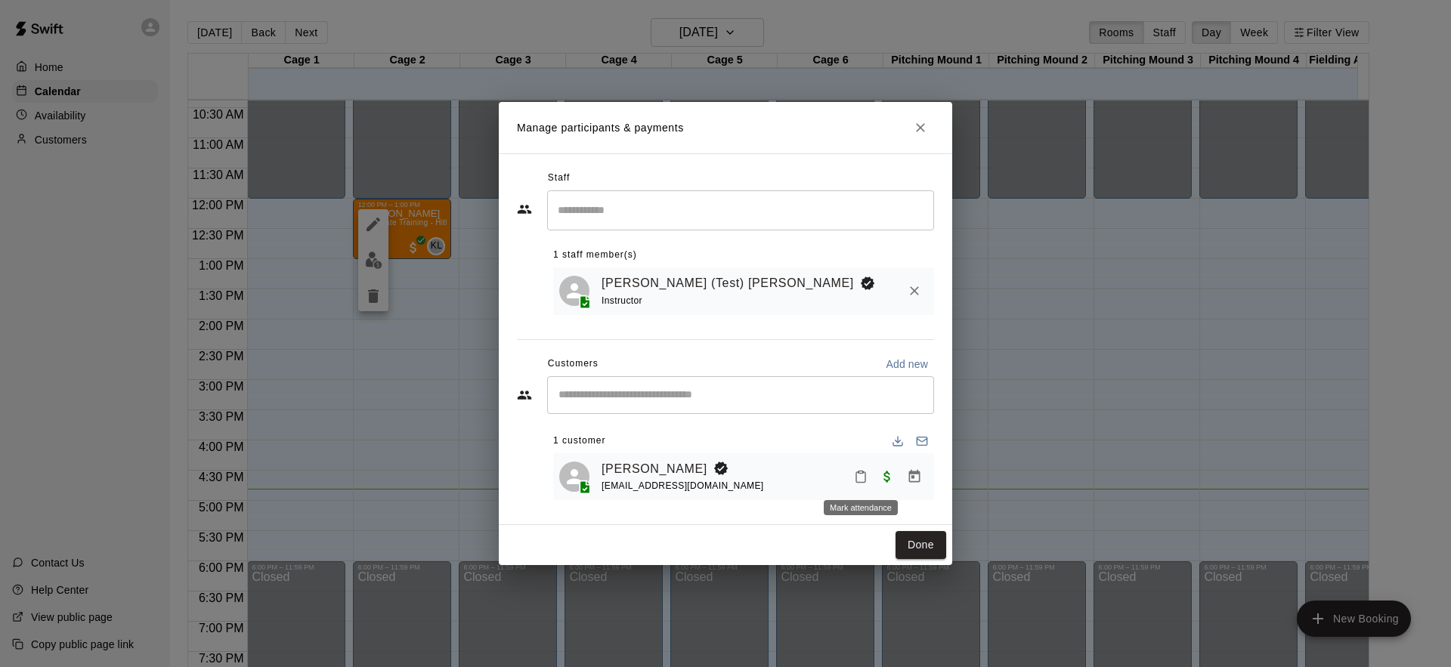
click at [862, 478] on icon "Mark attendance" at bounding box center [861, 477] width 14 height 14
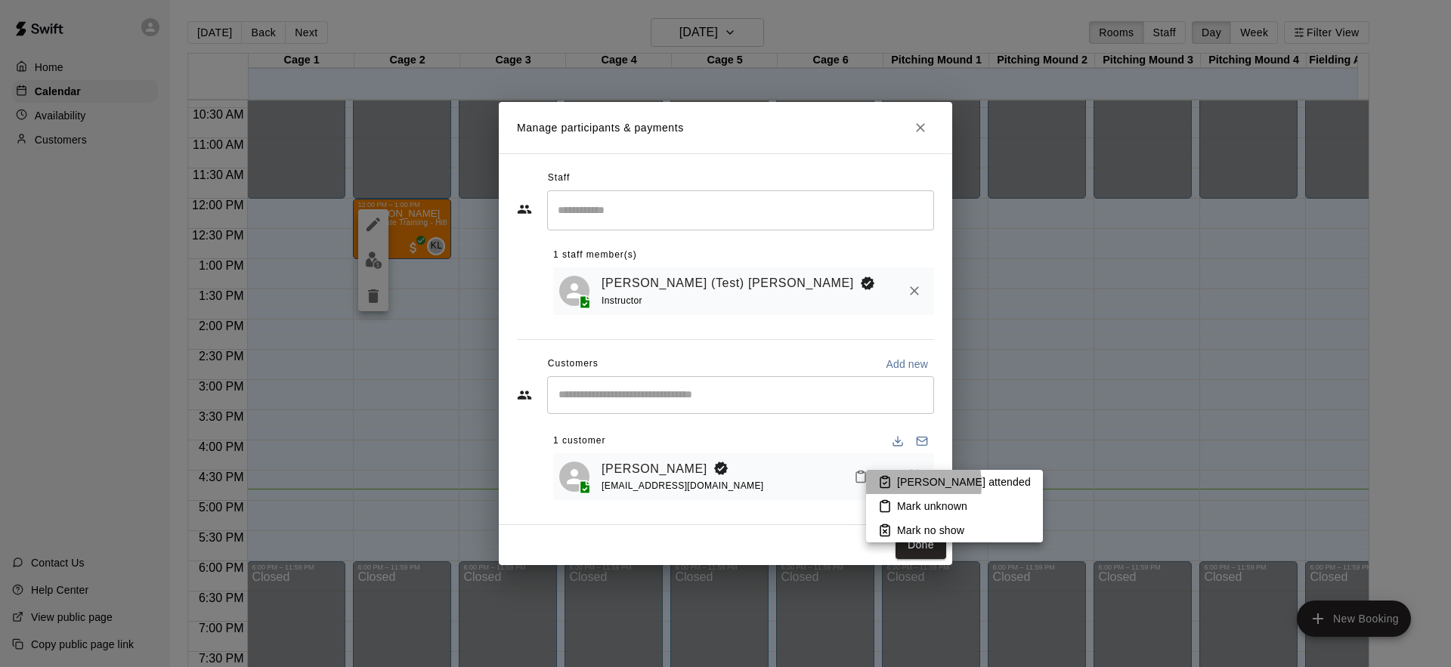
click at [899, 484] on p "Mark attended" at bounding box center [964, 482] width 134 height 15
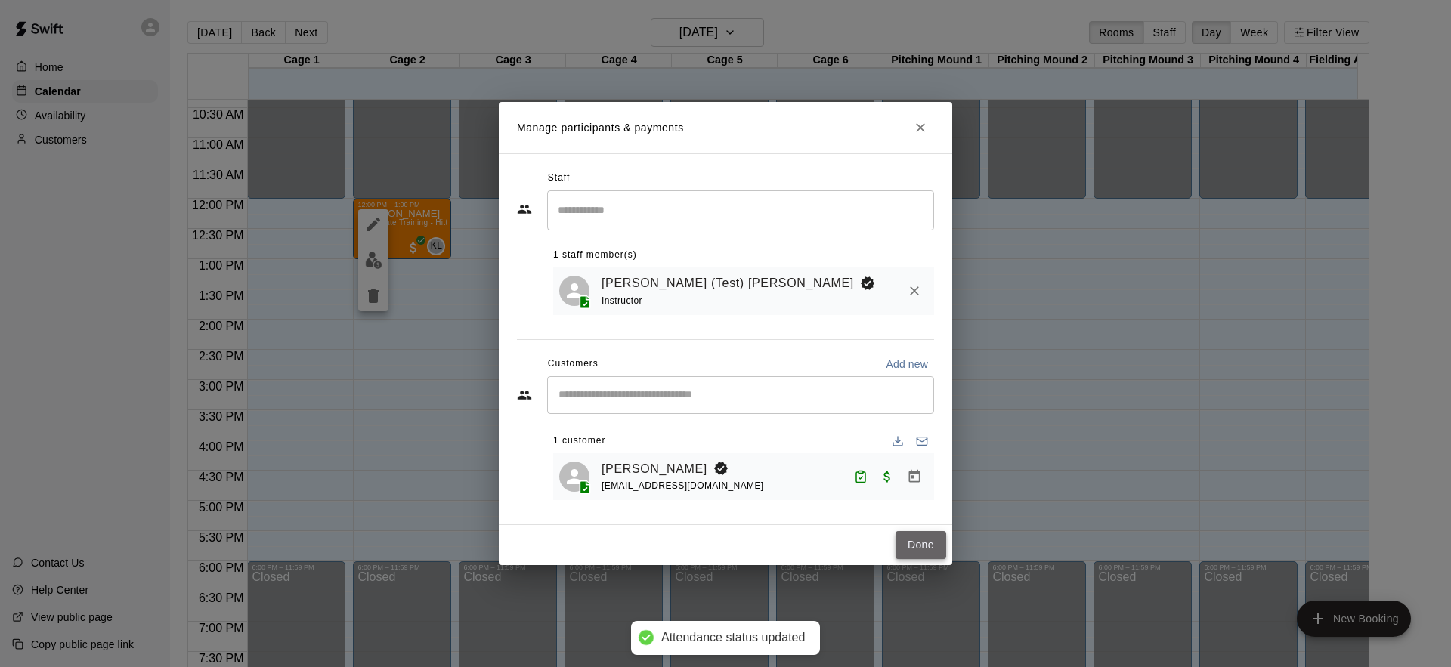
click at [922, 546] on button "Done" at bounding box center [920, 545] width 51 height 28
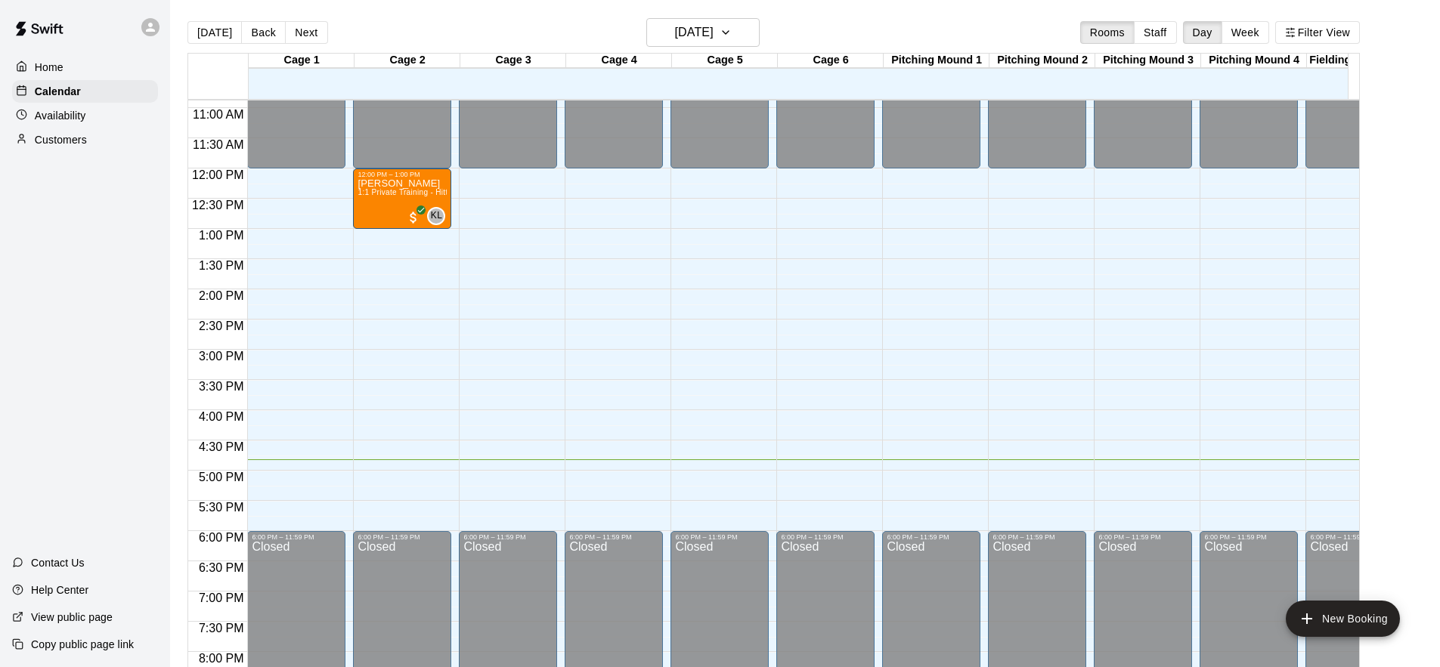
scroll to position [638, 0]
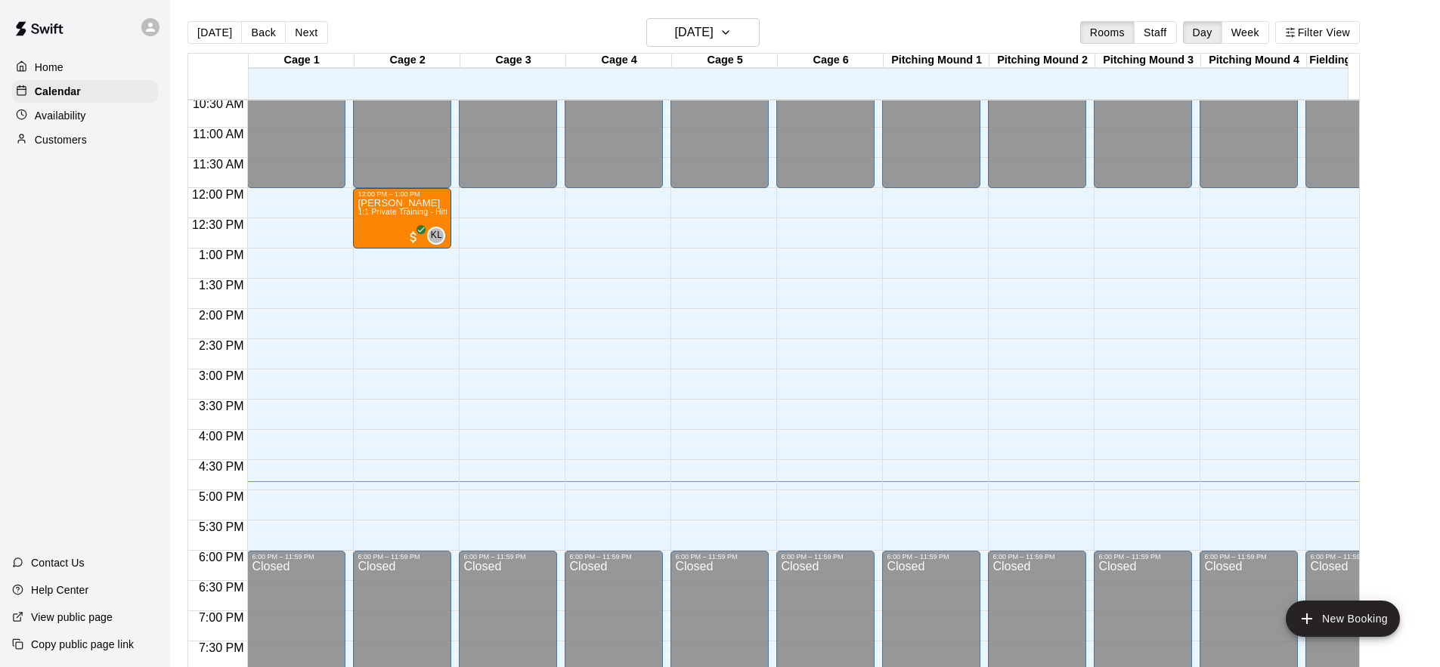
click at [62, 615] on p "View public page" at bounding box center [72, 617] width 82 height 15
